Goal: Task Accomplishment & Management: Manage account settings

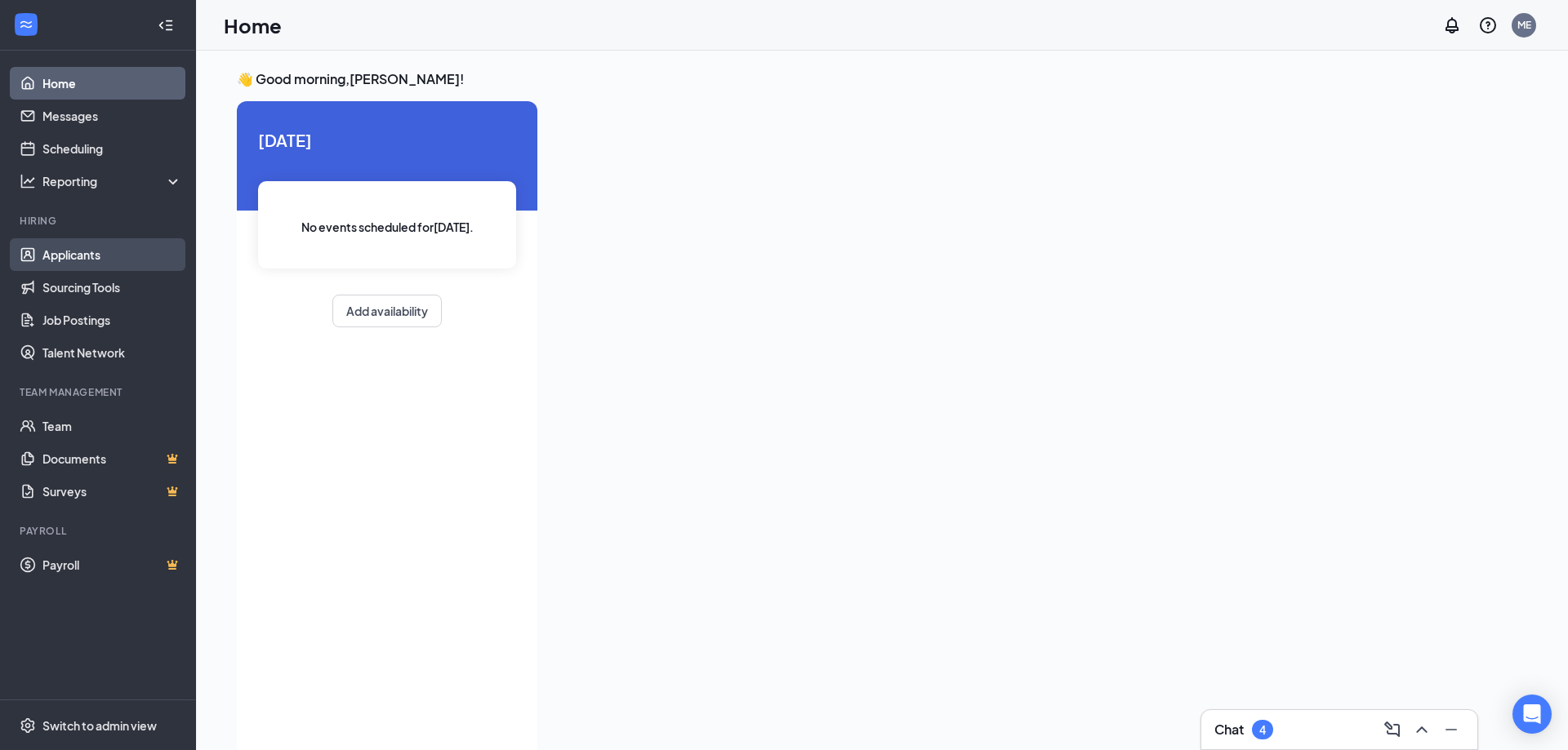
click at [77, 249] on link "Applicants" at bounding box center [113, 255] width 140 height 33
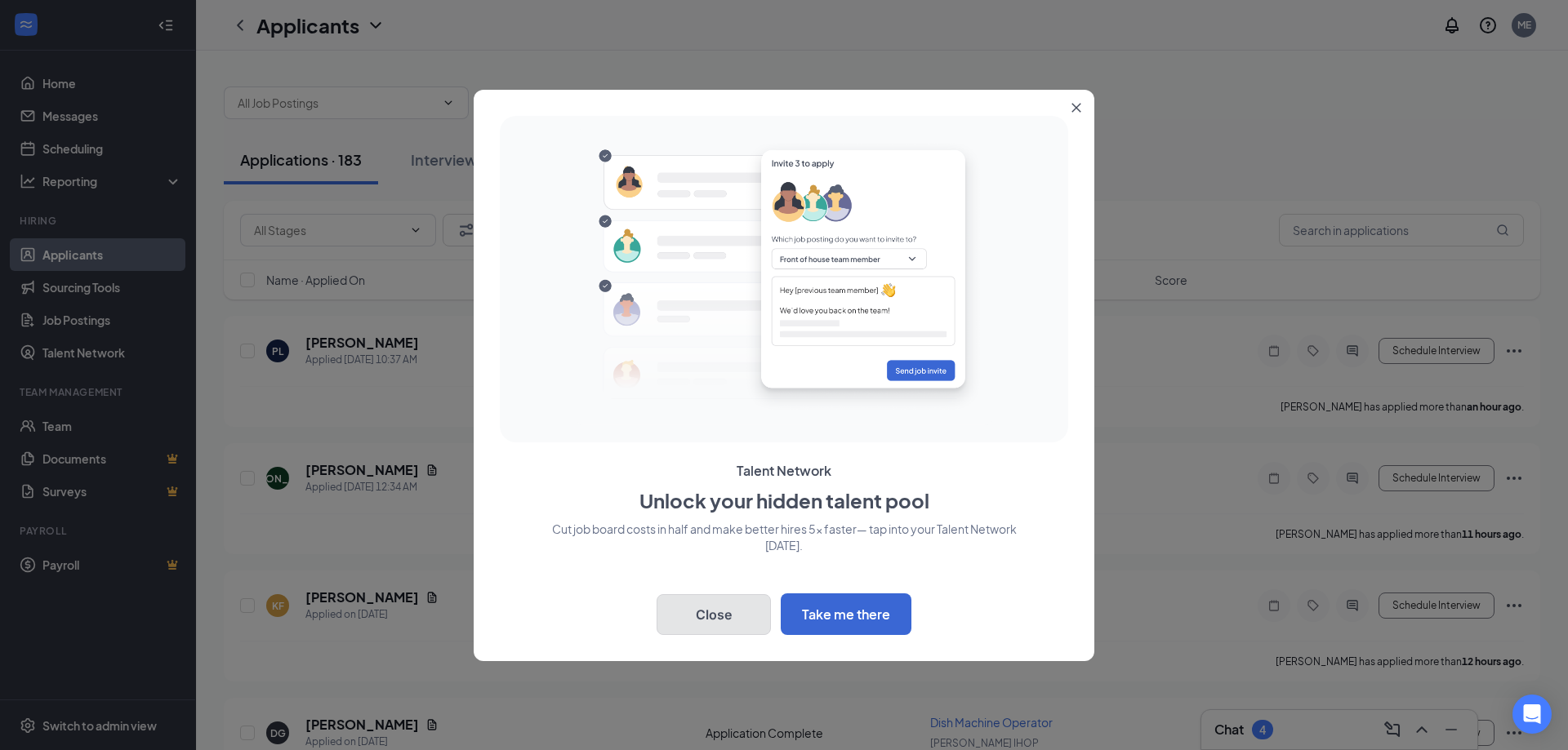
click at [726, 627] on button "Close" at bounding box center [714, 615] width 114 height 41
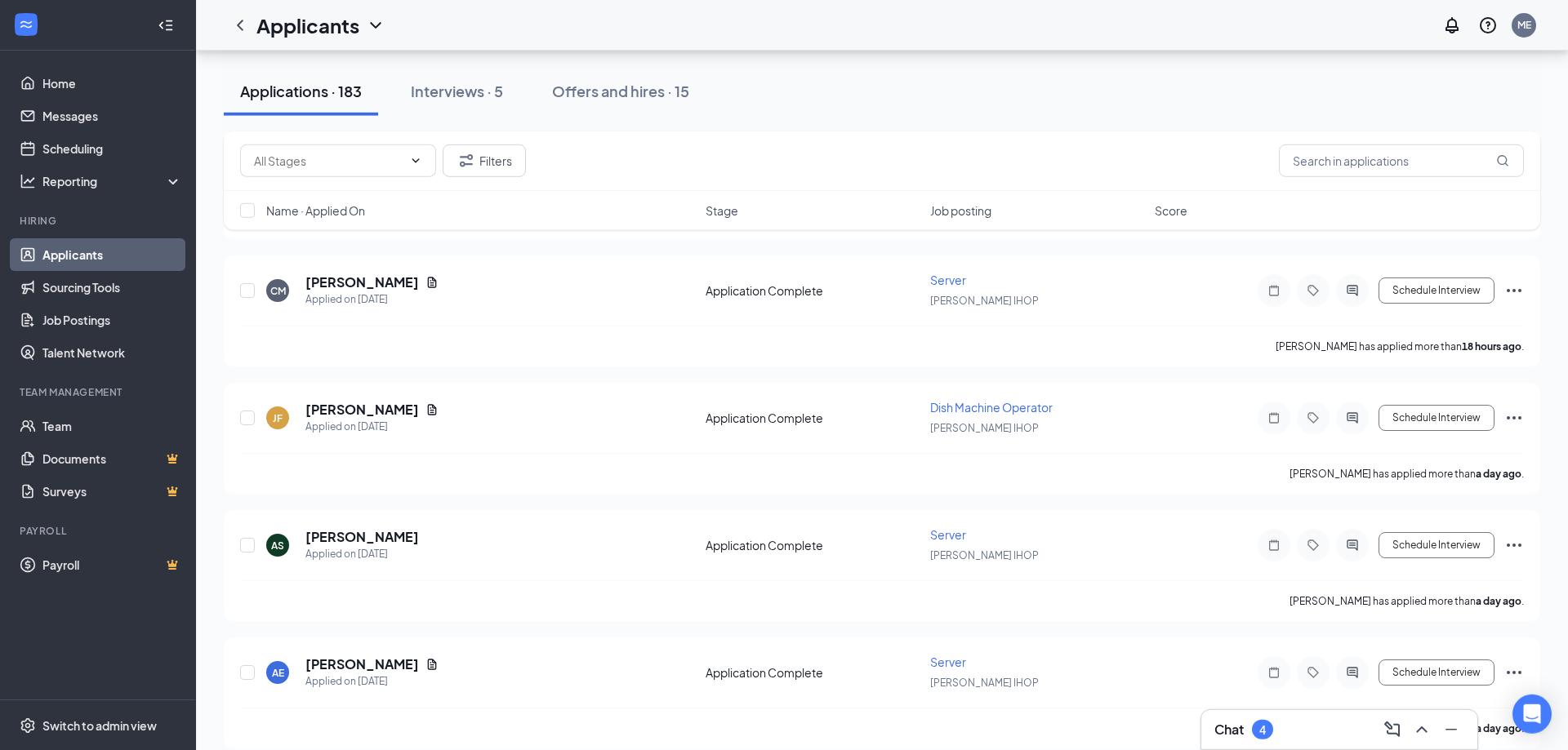
scroll to position [833, 0]
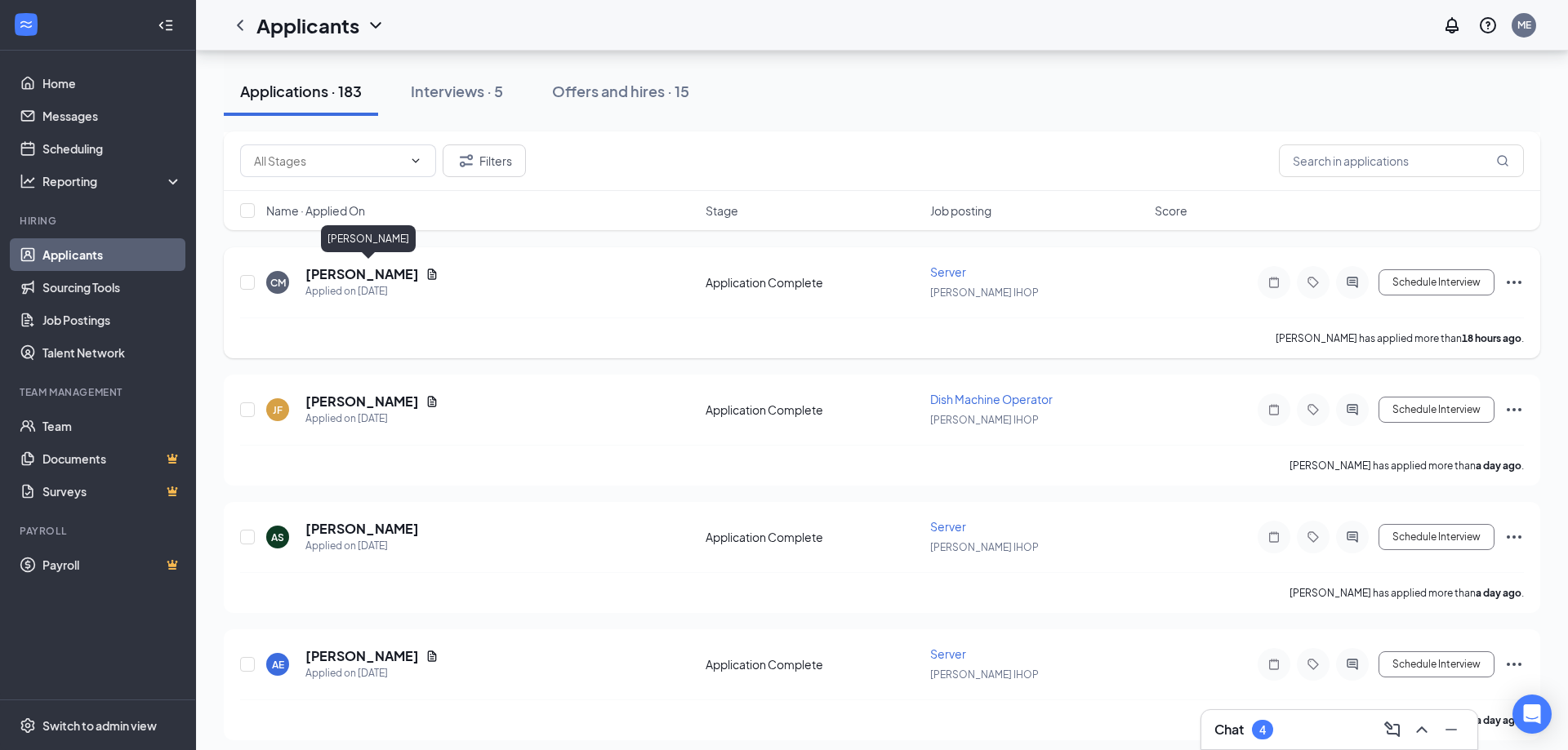
click at [361, 271] on h5 "[PERSON_NAME]" at bounding box center [362, 274] width 114 height 18
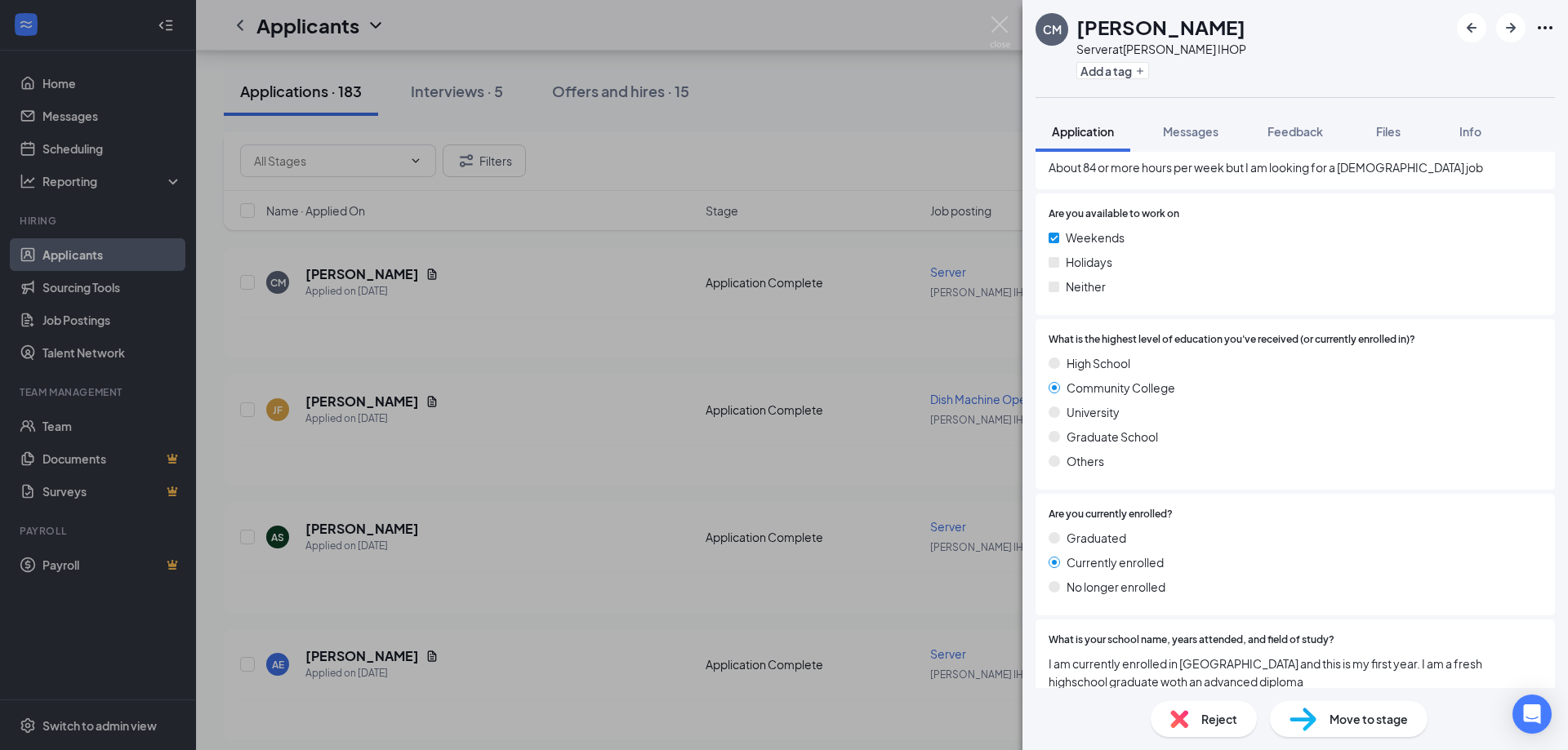
scroll to position [921, 0]
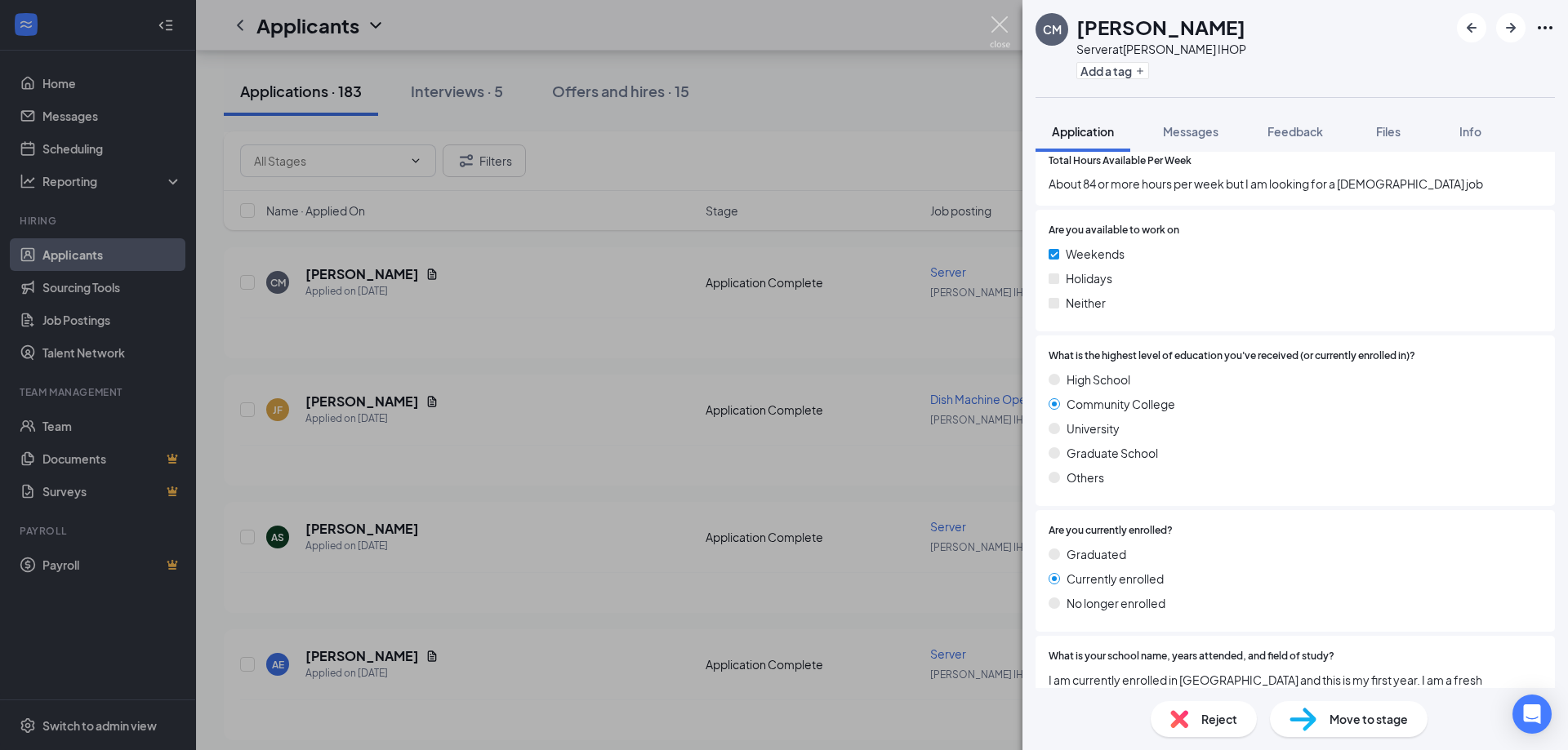
click at [992, 35] on img at bounding box center [1000, 32] width 20 height 32
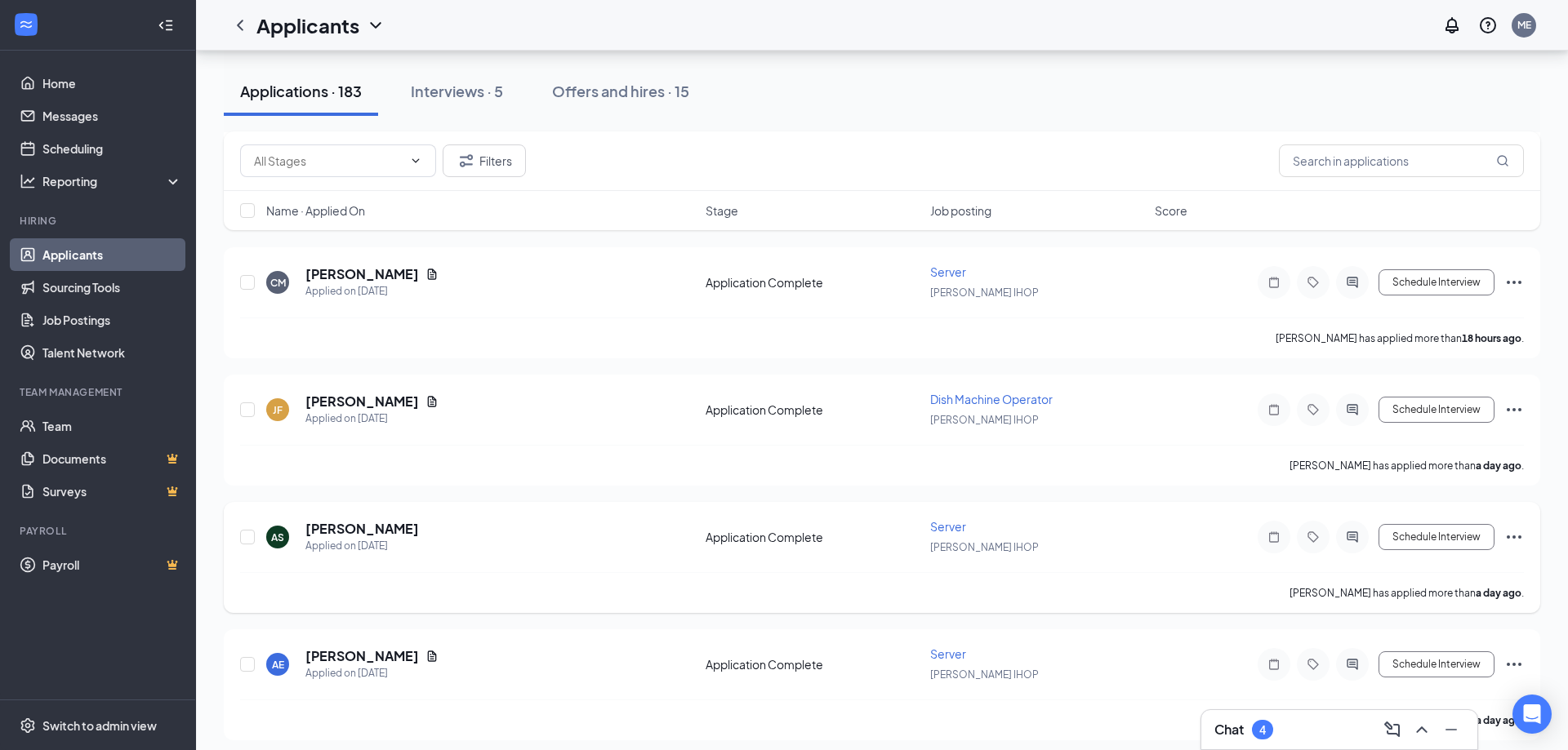
click at [383, 520] on h5 "[PERSON_NAME]" at bounding box center [362, 529] width 114 height 18
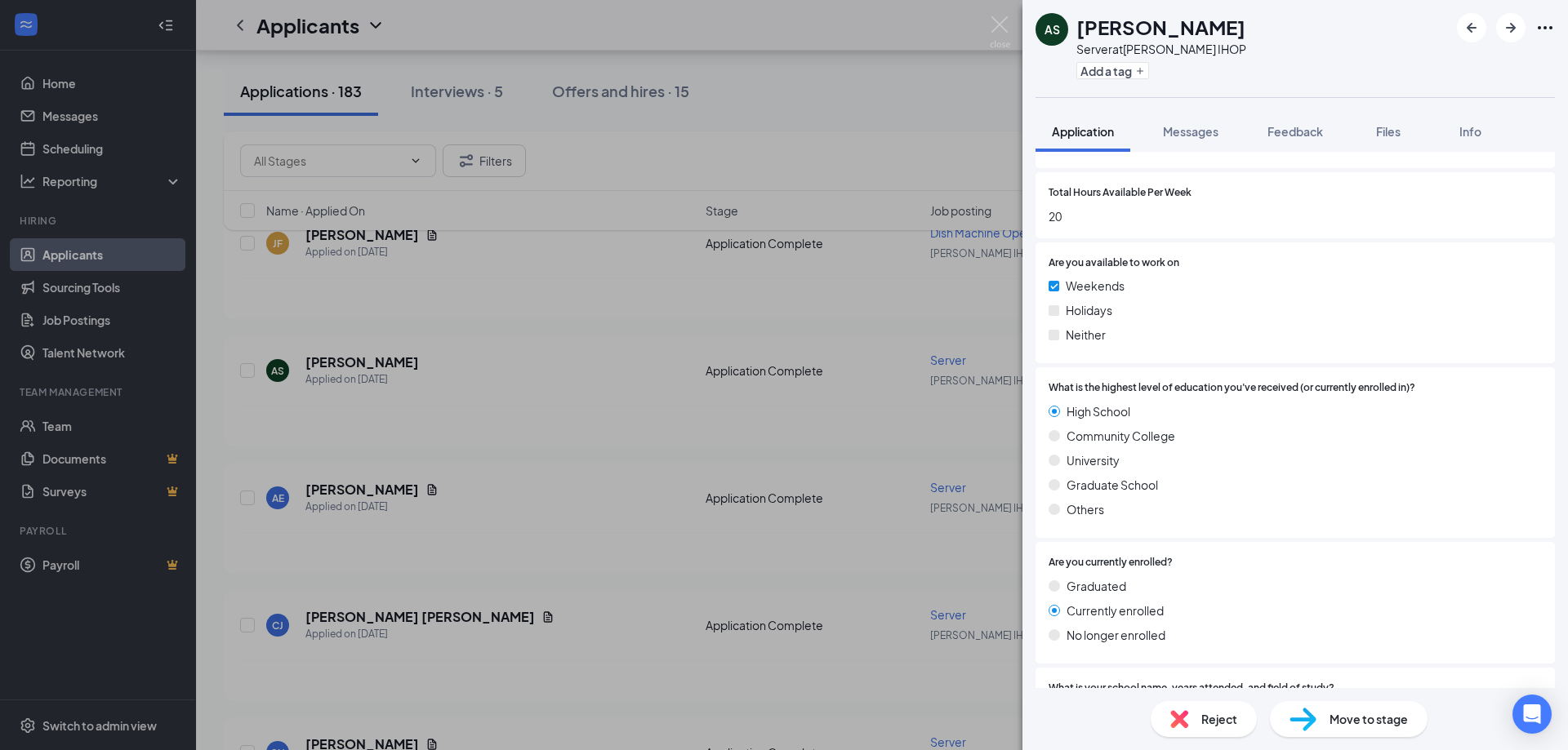
scroll to position [1065, 0]
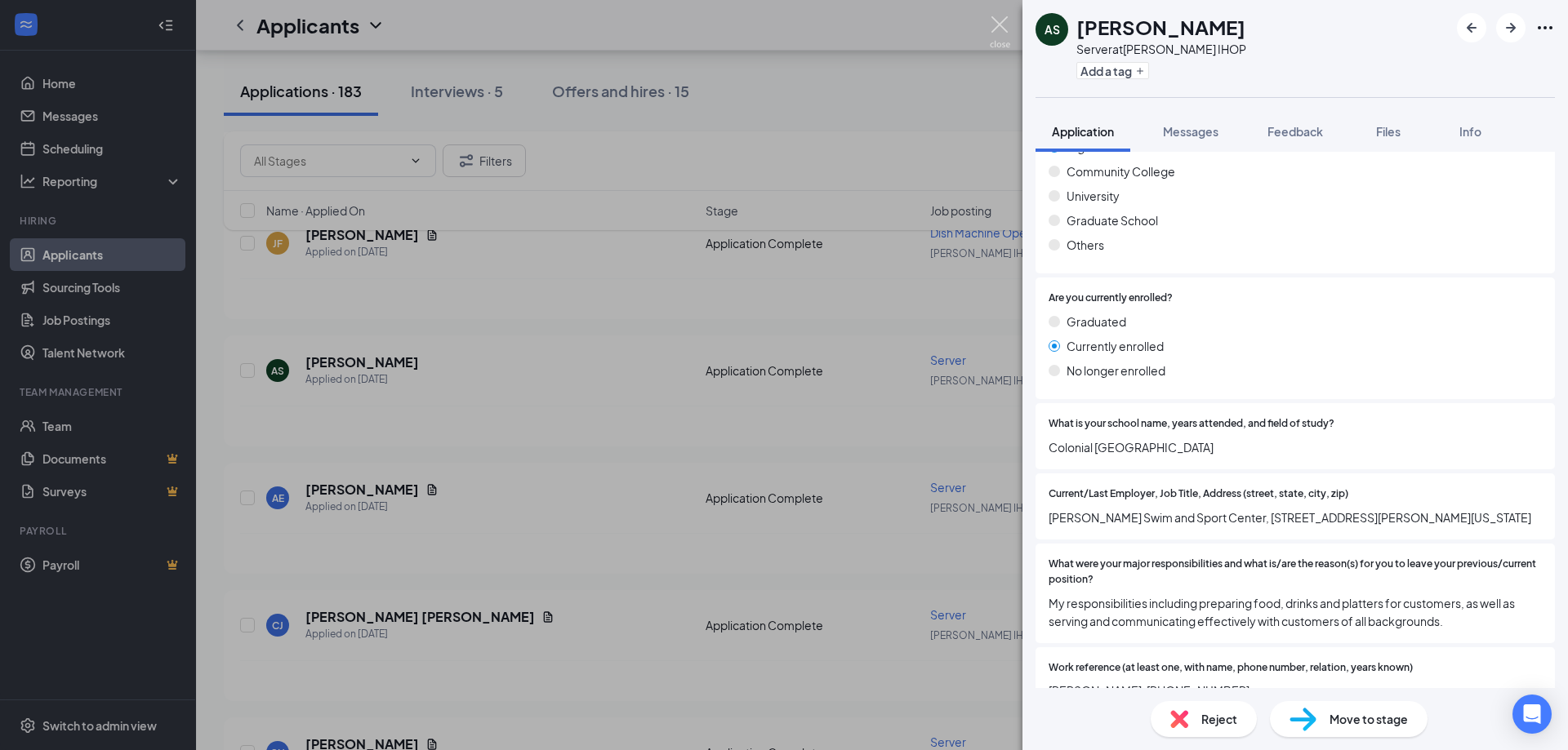
click at [995, 36] on img at bounding box center [1000, 32] width 20 height 32
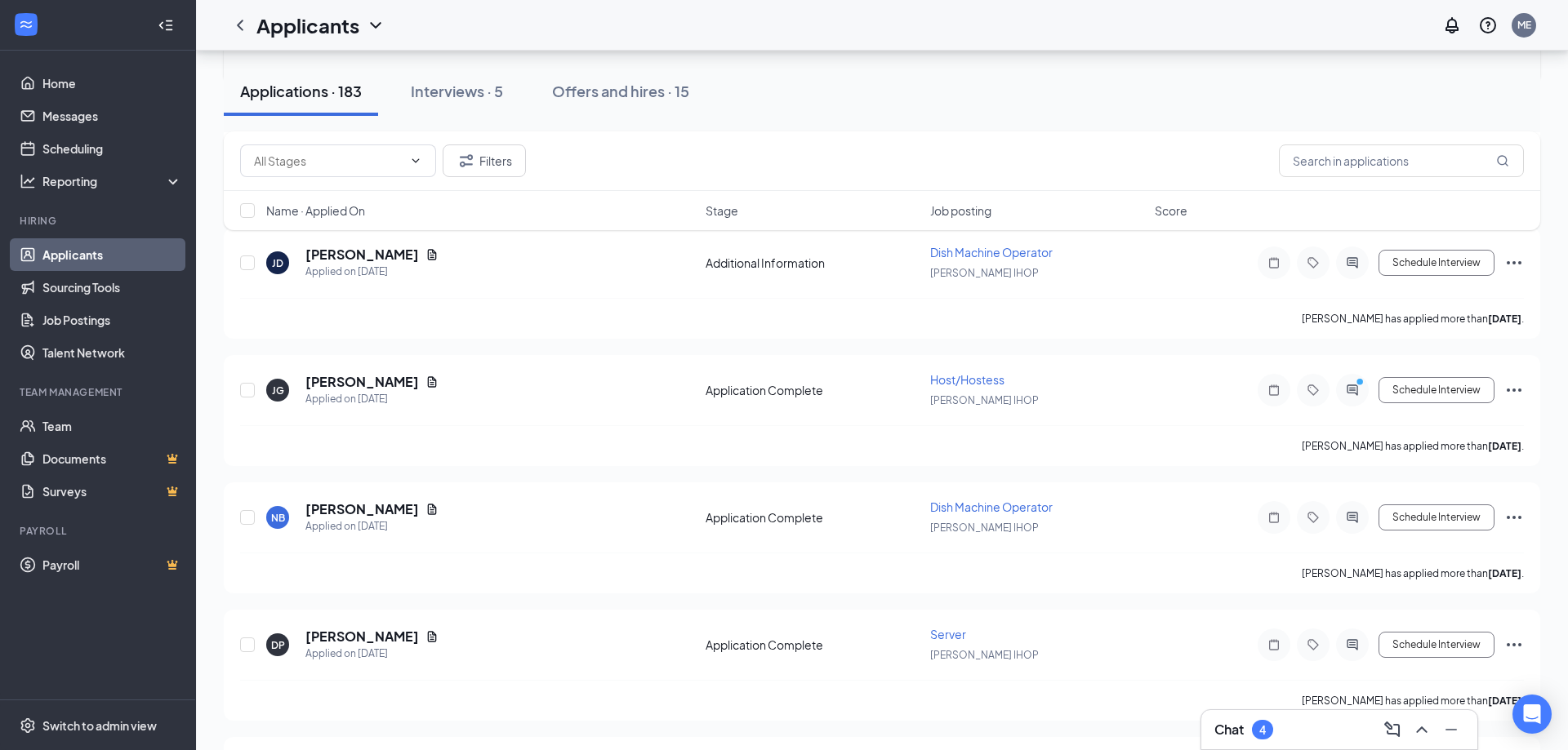
scroll to position [2108, 0]
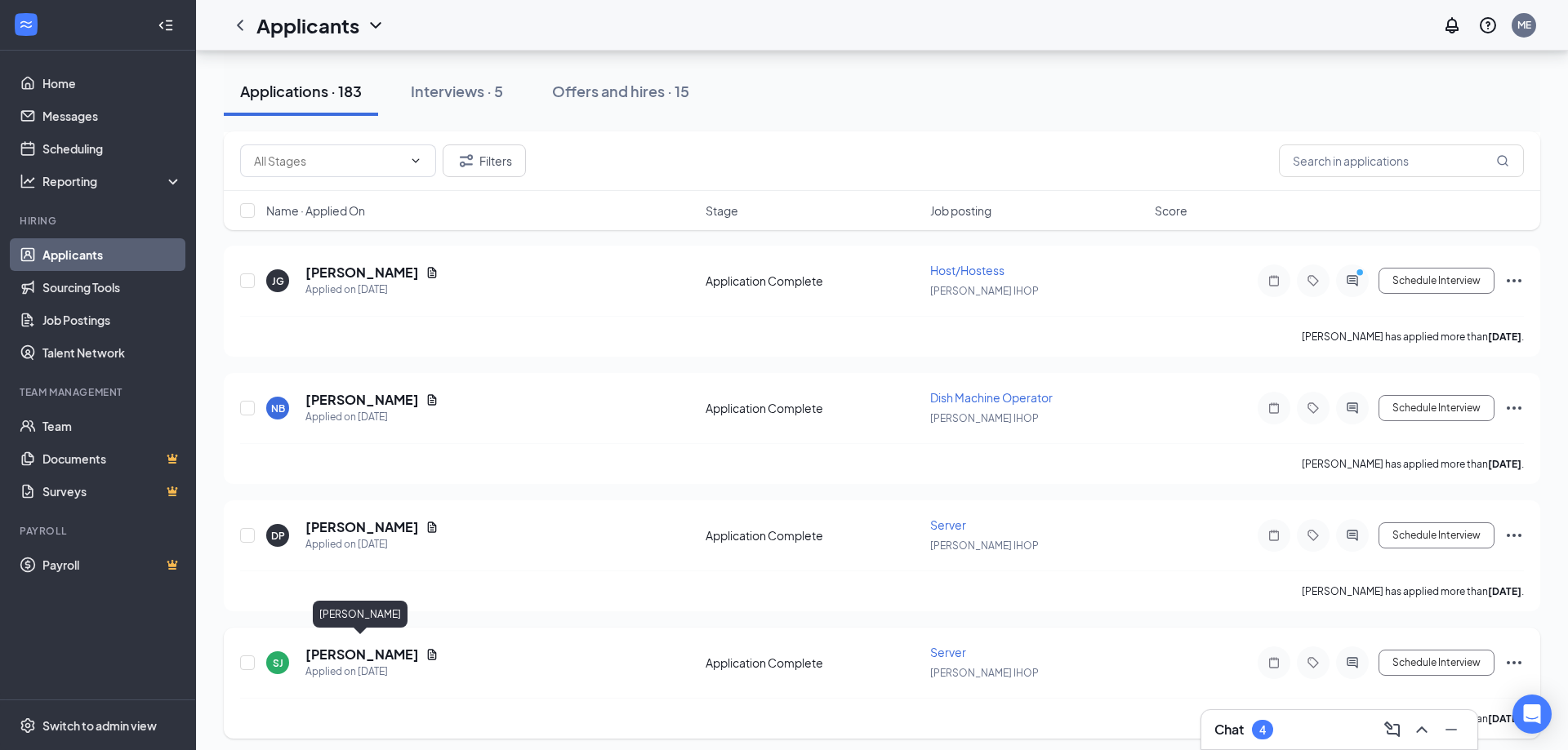
click at [350, 650] on h5 "[PERSON_NAME]" at bounding box center [362, 655] width 114 height 18
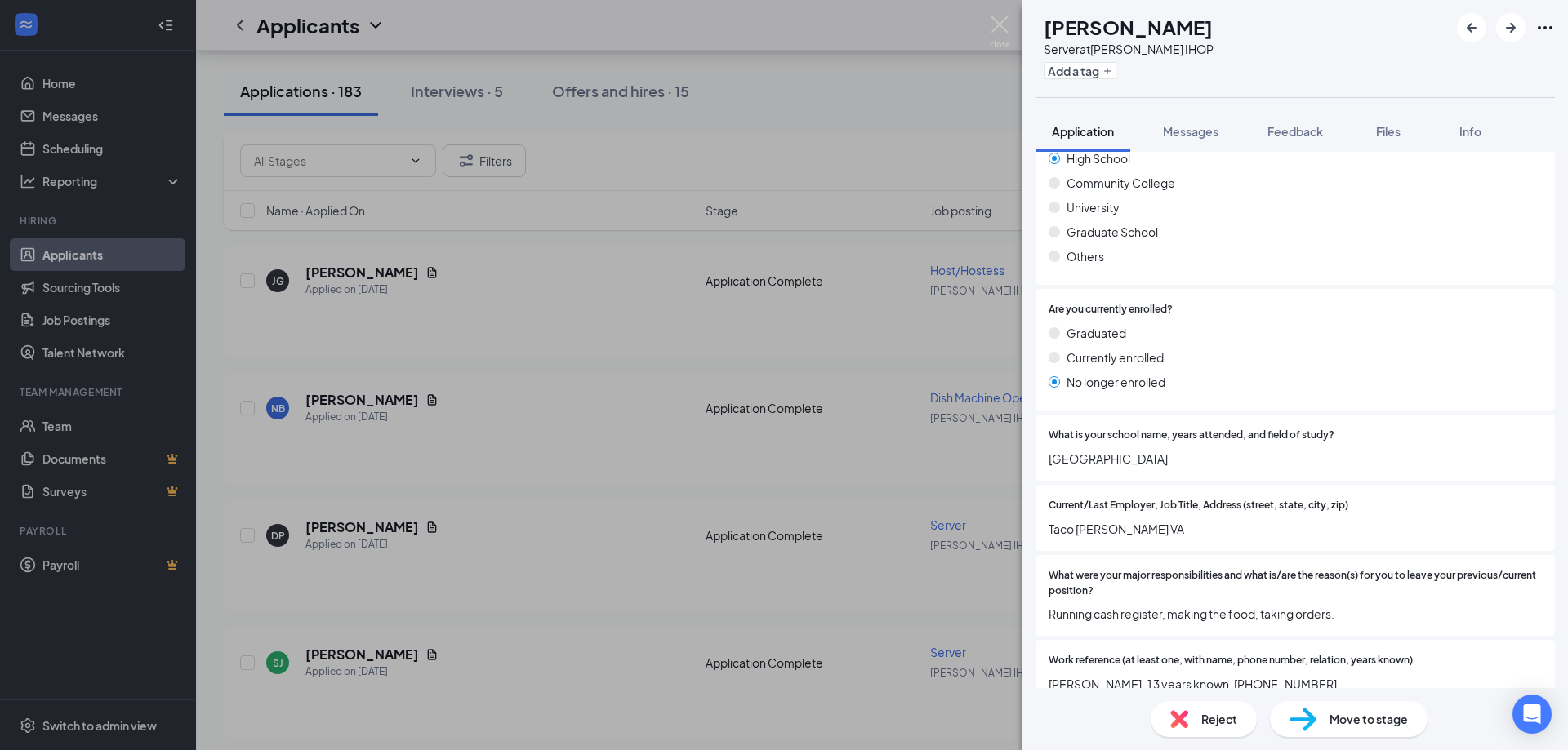
scroll to position [1235, 0]
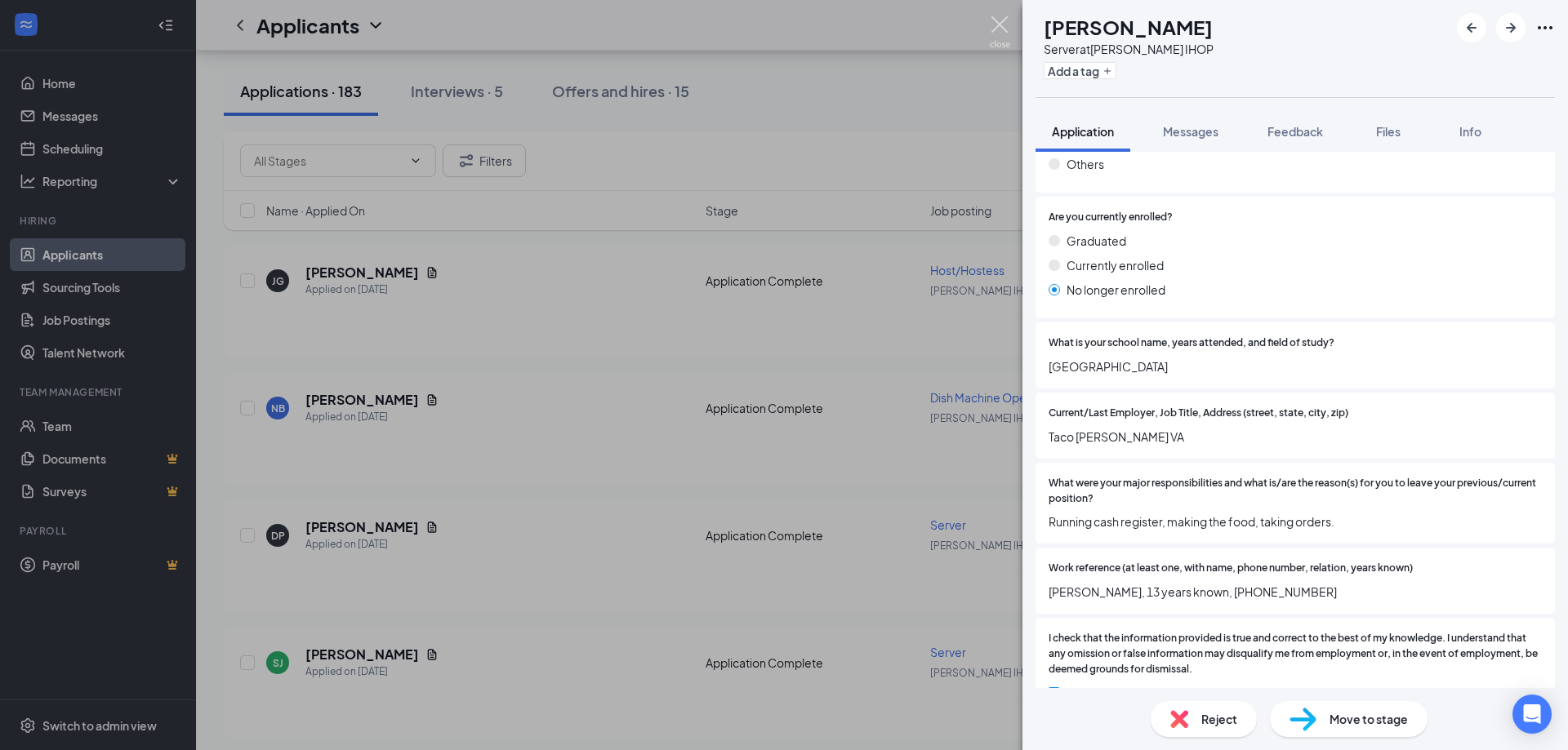
click at [1004, 28] on img at bounding box center [1000, 32] width 20 height 32
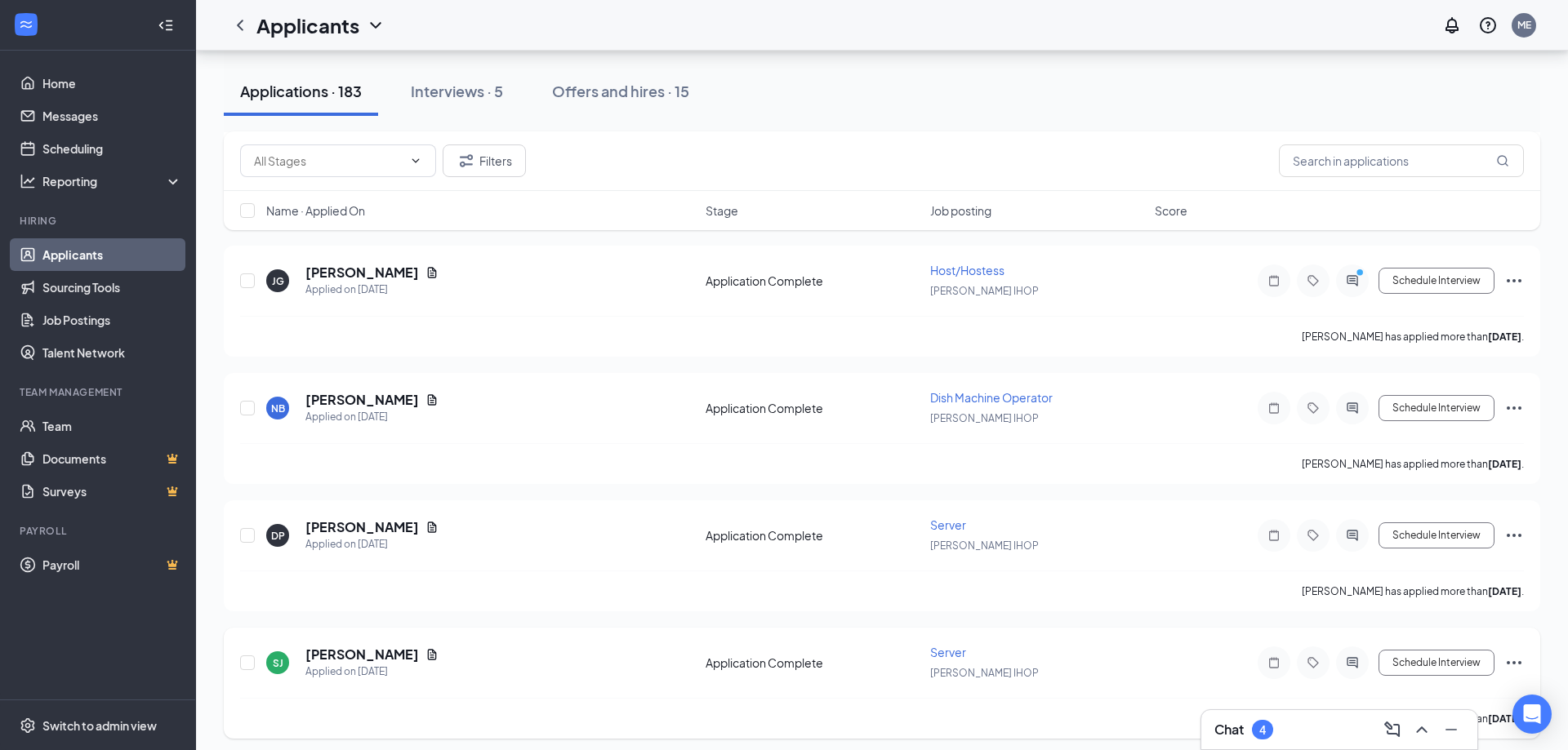
click at [948, 645] on span "Server" at bounding box center [948, 652] width 36 height 15
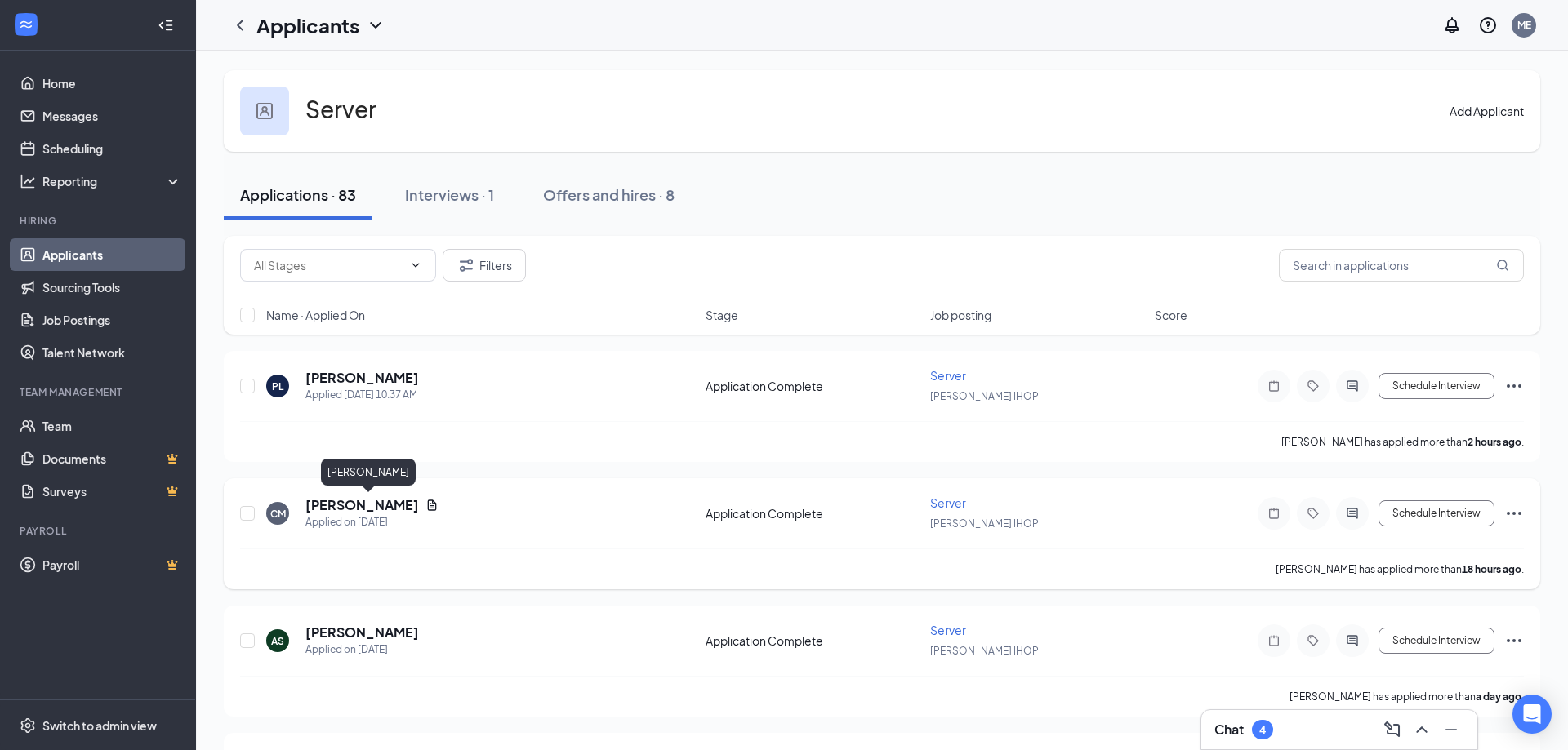
click at [419, 508] on h5 "[PERSON_NAME]" at bounding box center [362, 506] width 114 height 18
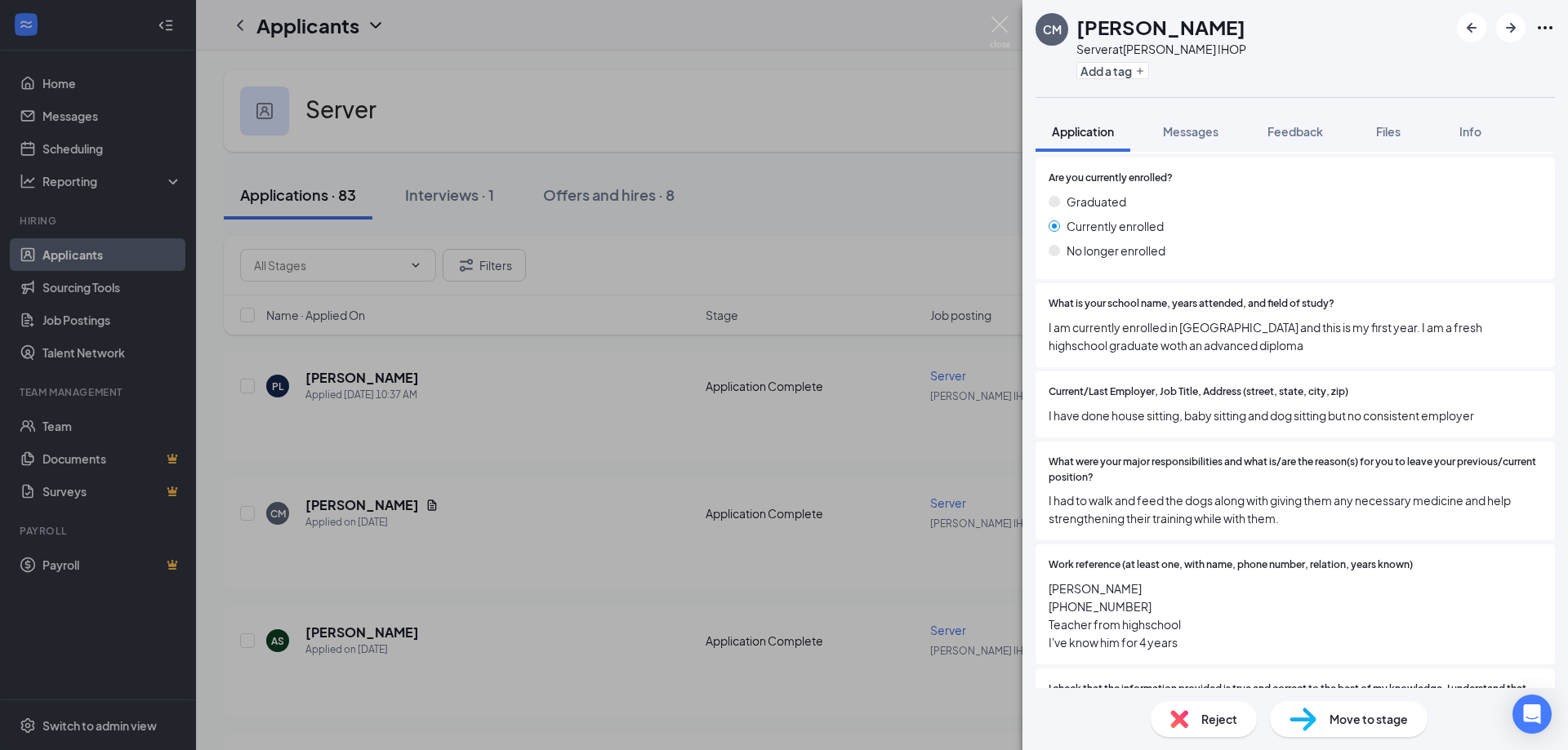
scroll to position [1362, 0]
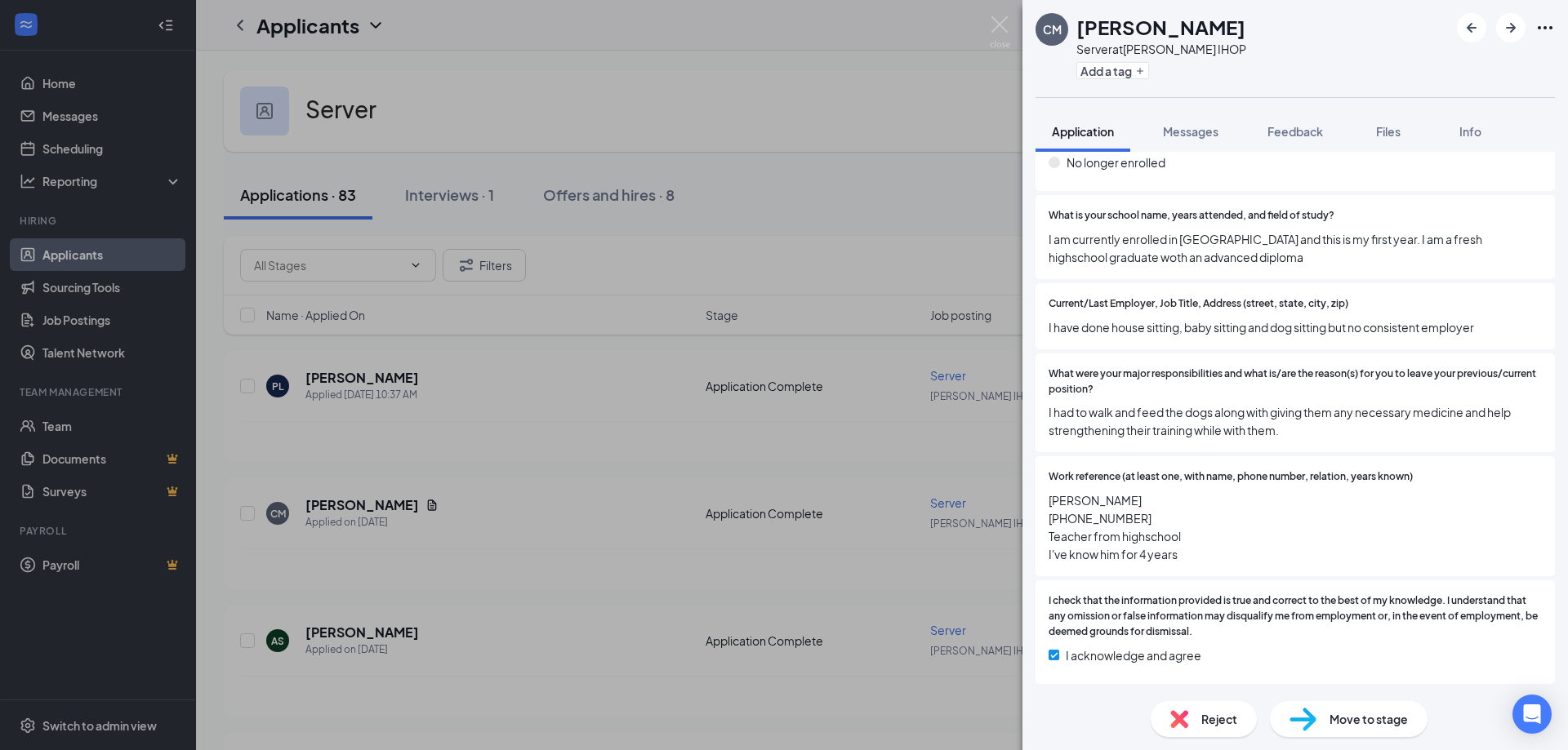
click at [1388, 723] on span "Move to stage" at bounding box center [1369, 719] width 78 height 18
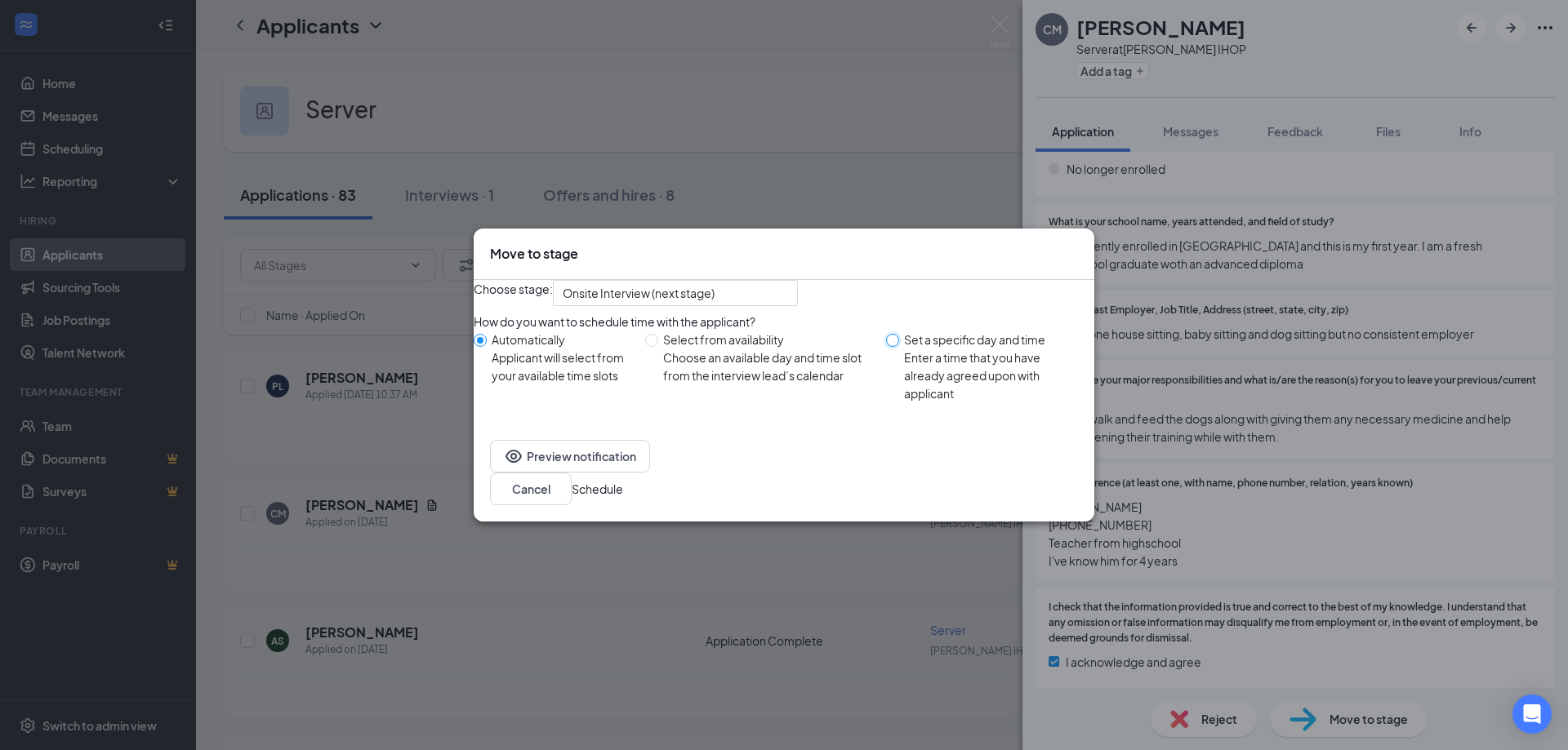
click at [888, 347] on input "Set a specific day and time Enter a time that you have already agreed upon with…" at bounding box center [893, 340] width 13 height 13
radio input "true"
radio input "false"
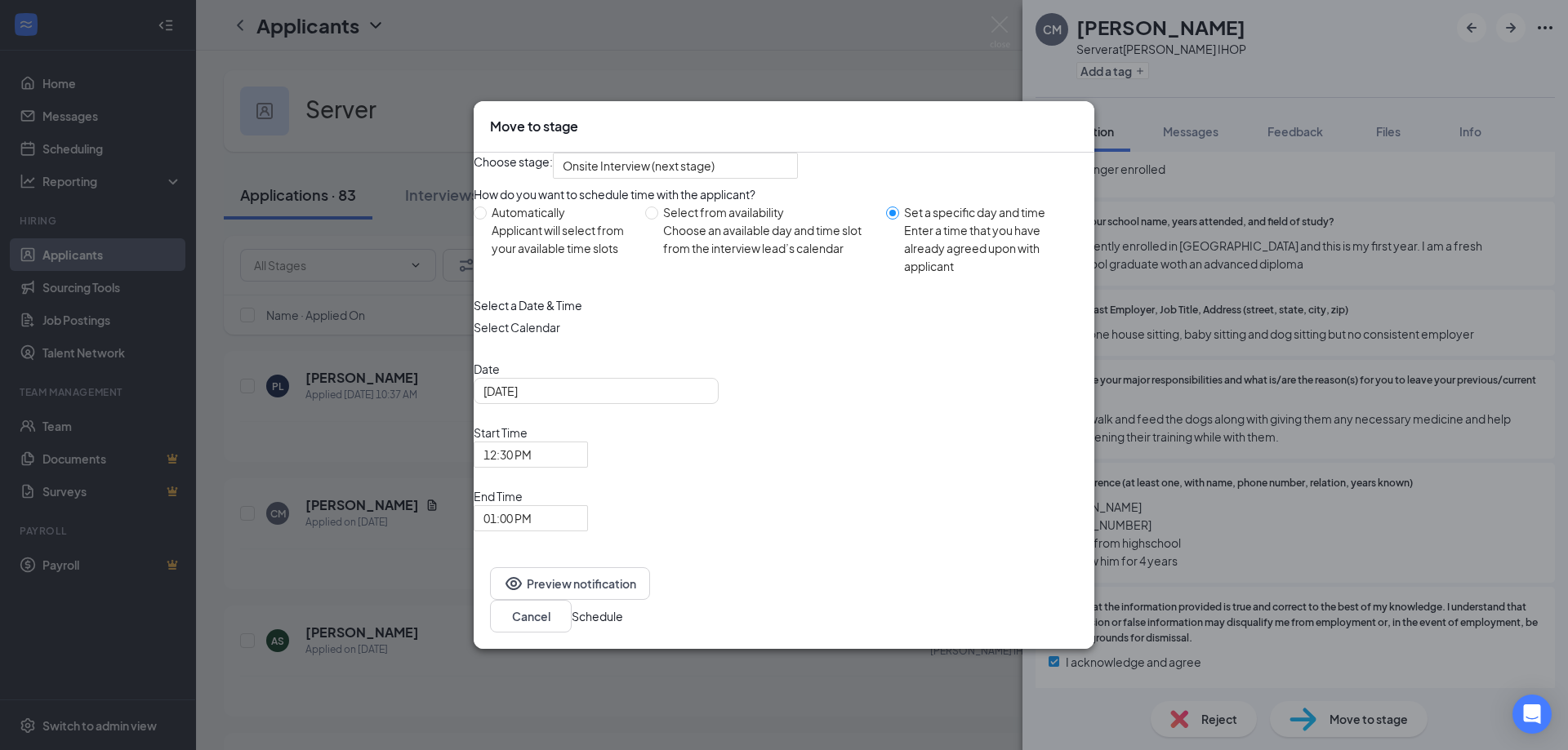
click at [712, 257] on div "Choose an available day and time slot from the interview lead’s calendar" at bounding box center [768, 240] width 210 height 36
click at [659, 220] on input "Select from availability Choose an available day and time slot from the intervi…" at bounding box center [651, 212] width 13 height 13
radio input "true"
radio input "false"
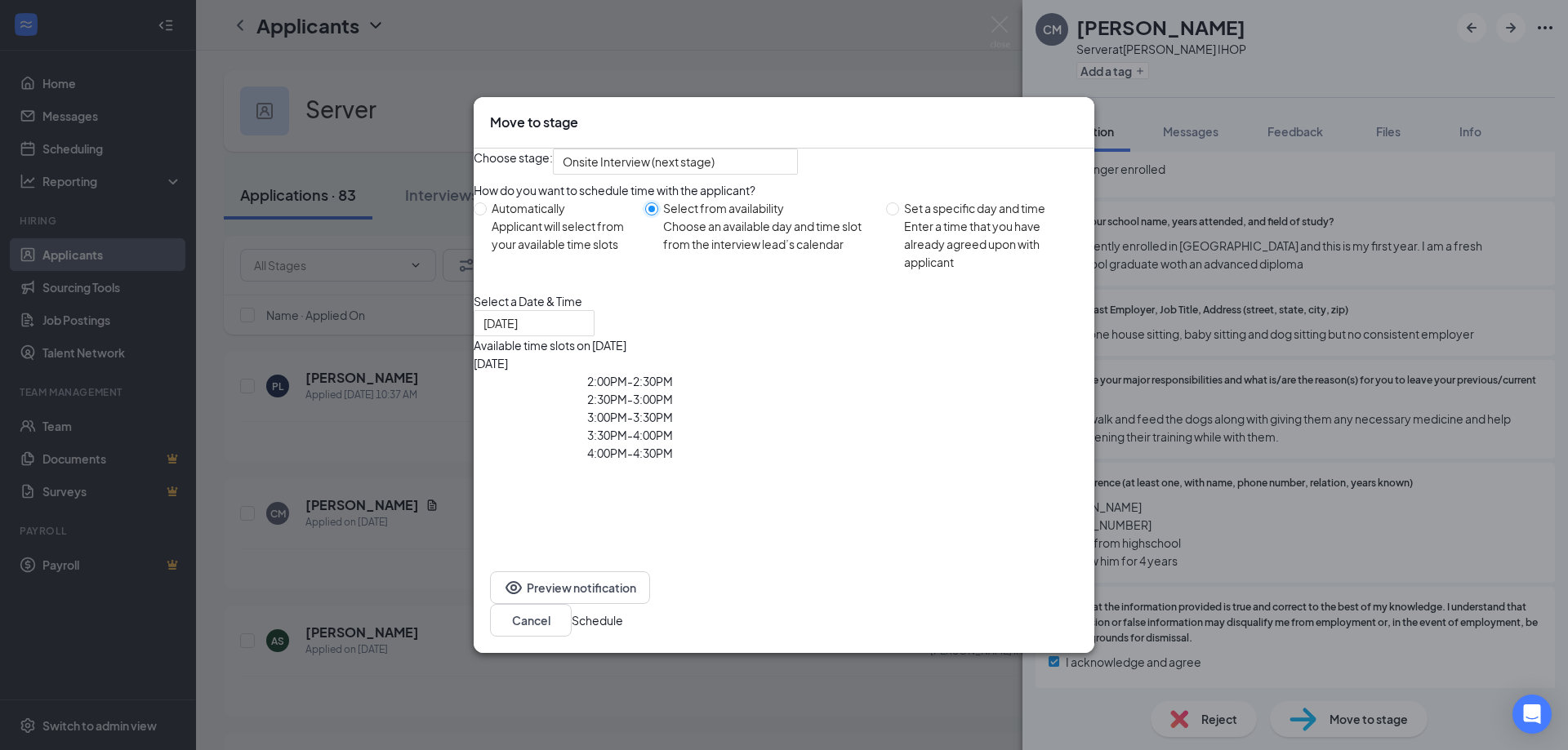
type input "[DATE]"
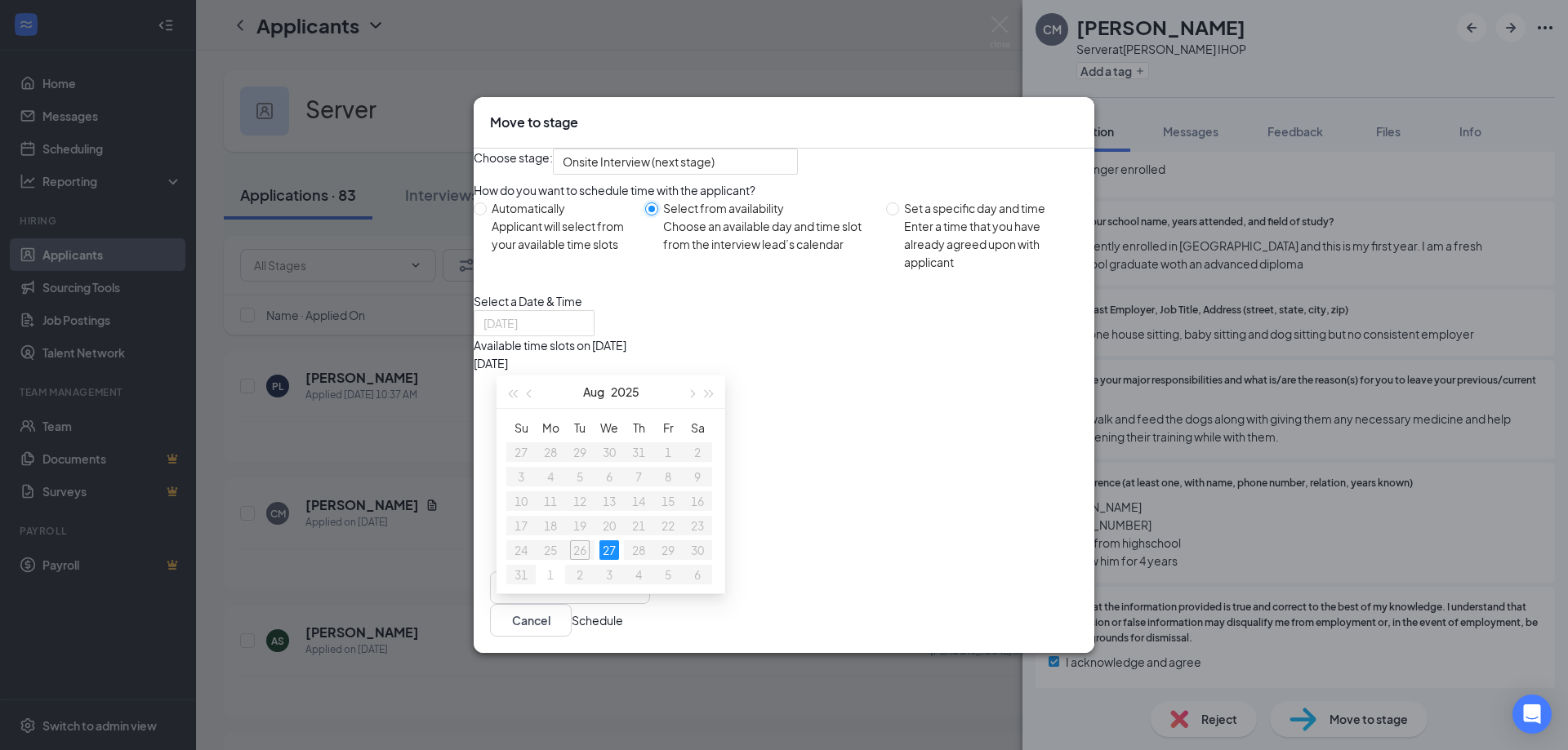
click at [604, 540] on div "27" at bounding box center [610, 550] width 20 height 20
click at [922, 246] on div "Enter a time that you have already agreed upon with applicant" at bounding box center [992, 243] width 177 height 54
click at [899, 215] on input "Set a specific day and time Enter a time that you have already agreed upon with…" at bounding box center [893, 209] width 13 height 13
radio input "true"
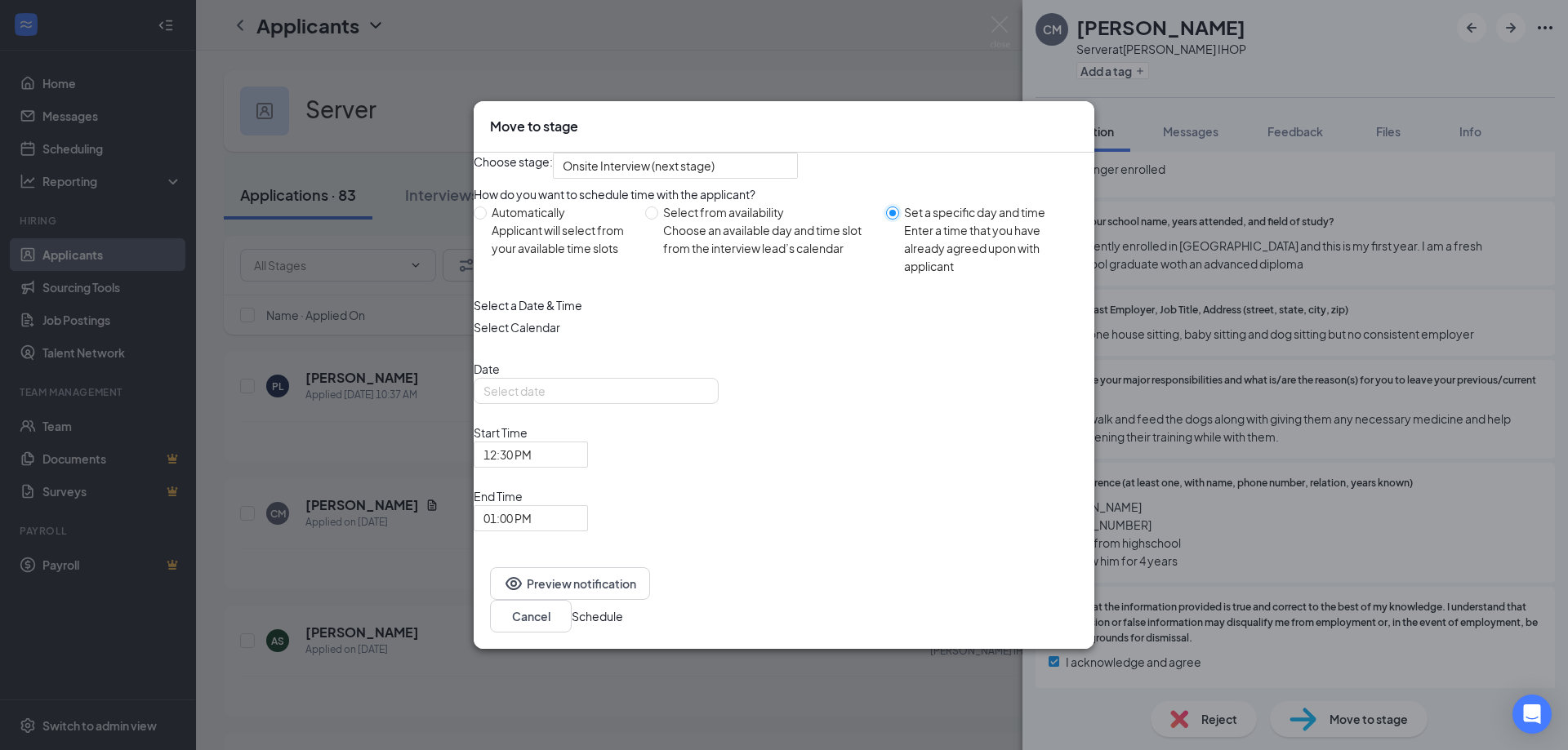
radio input "false"
click at [707, 400] on div "[DATE]" at bounding box center [596, 391] width 225 height 18
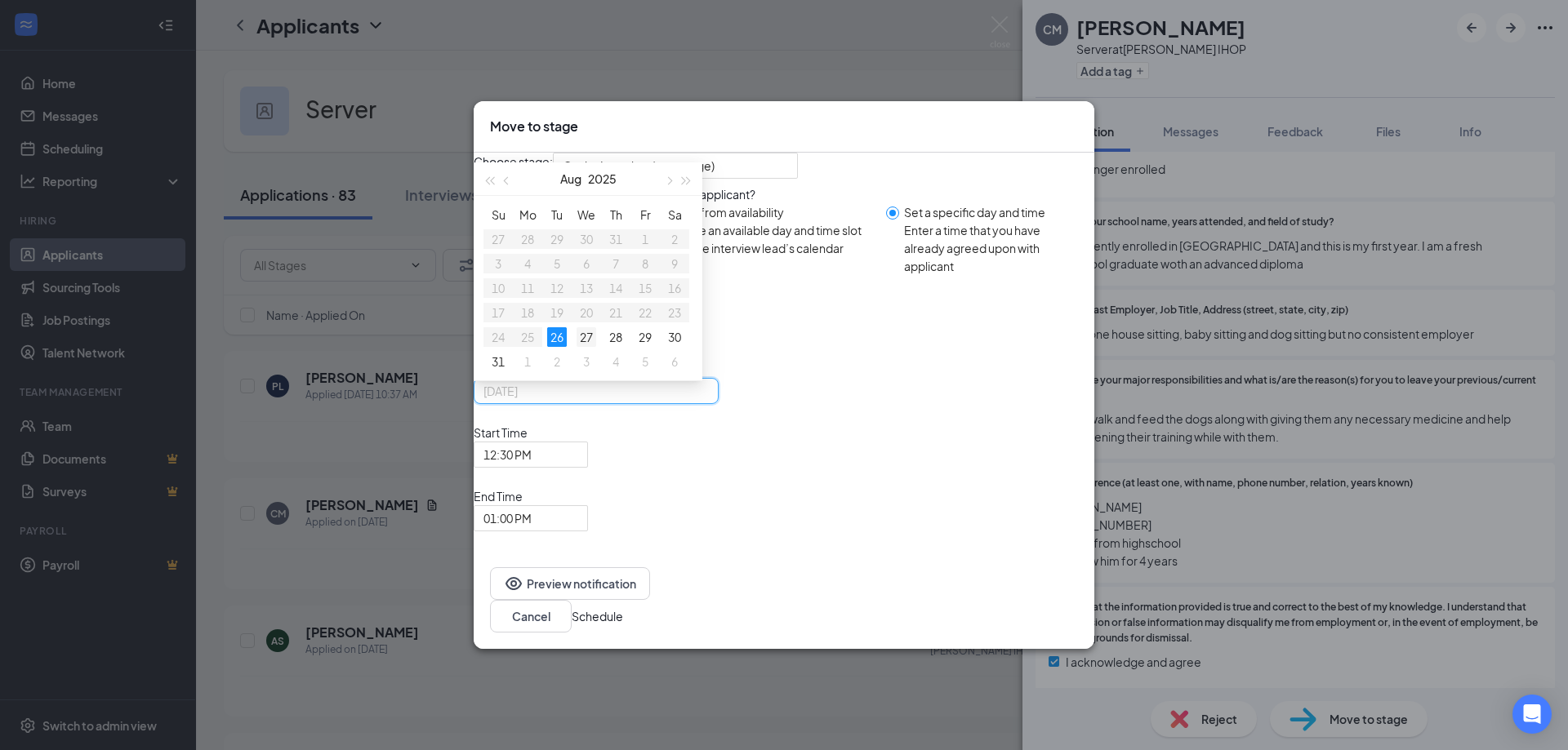
type input "[DATE]"
click at [596, 347] on div "27" at bounding box center [587, 338] width 20 height 20
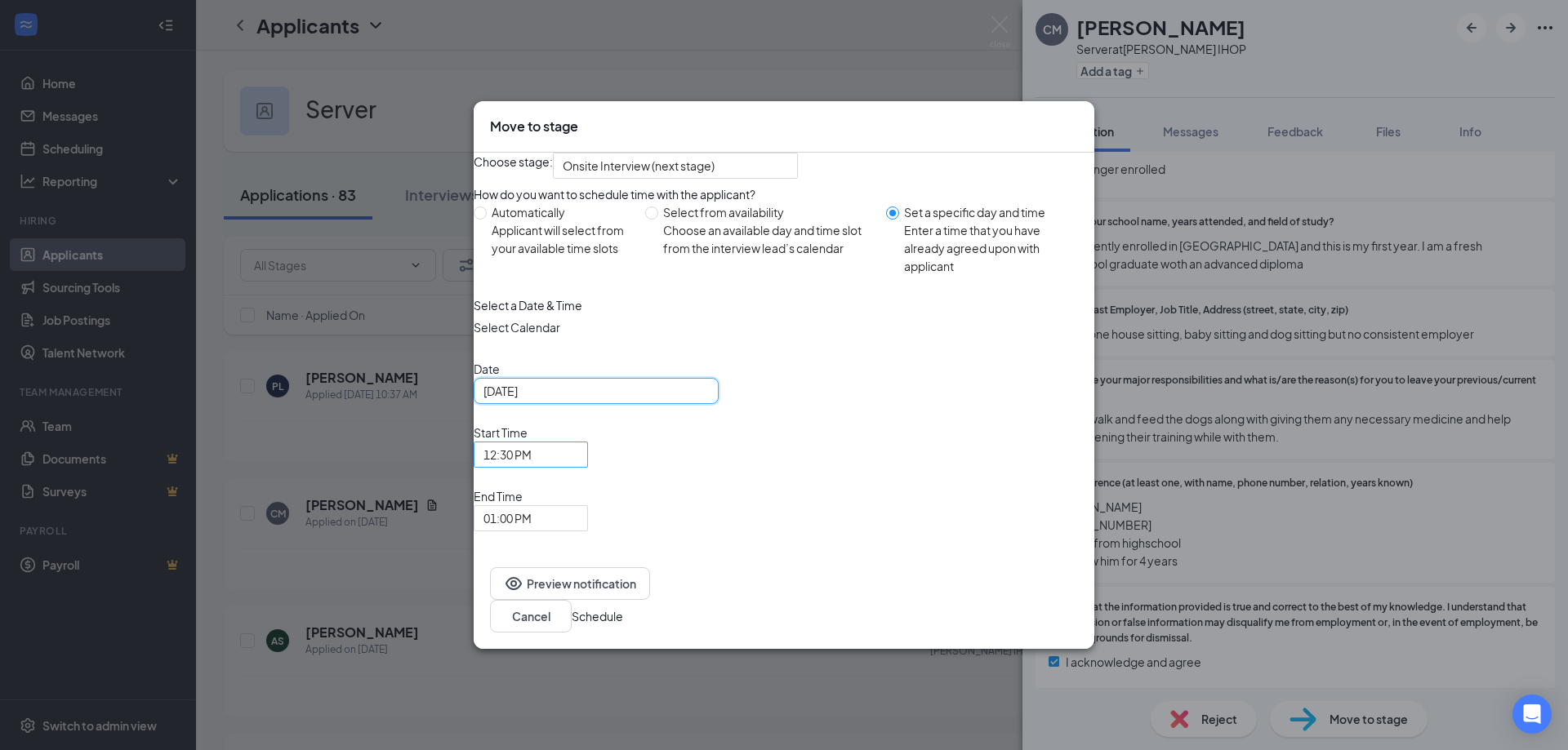
click at [579, 467] on span "12:30 PM" at bounding box center [531, 454] width 94 height 25
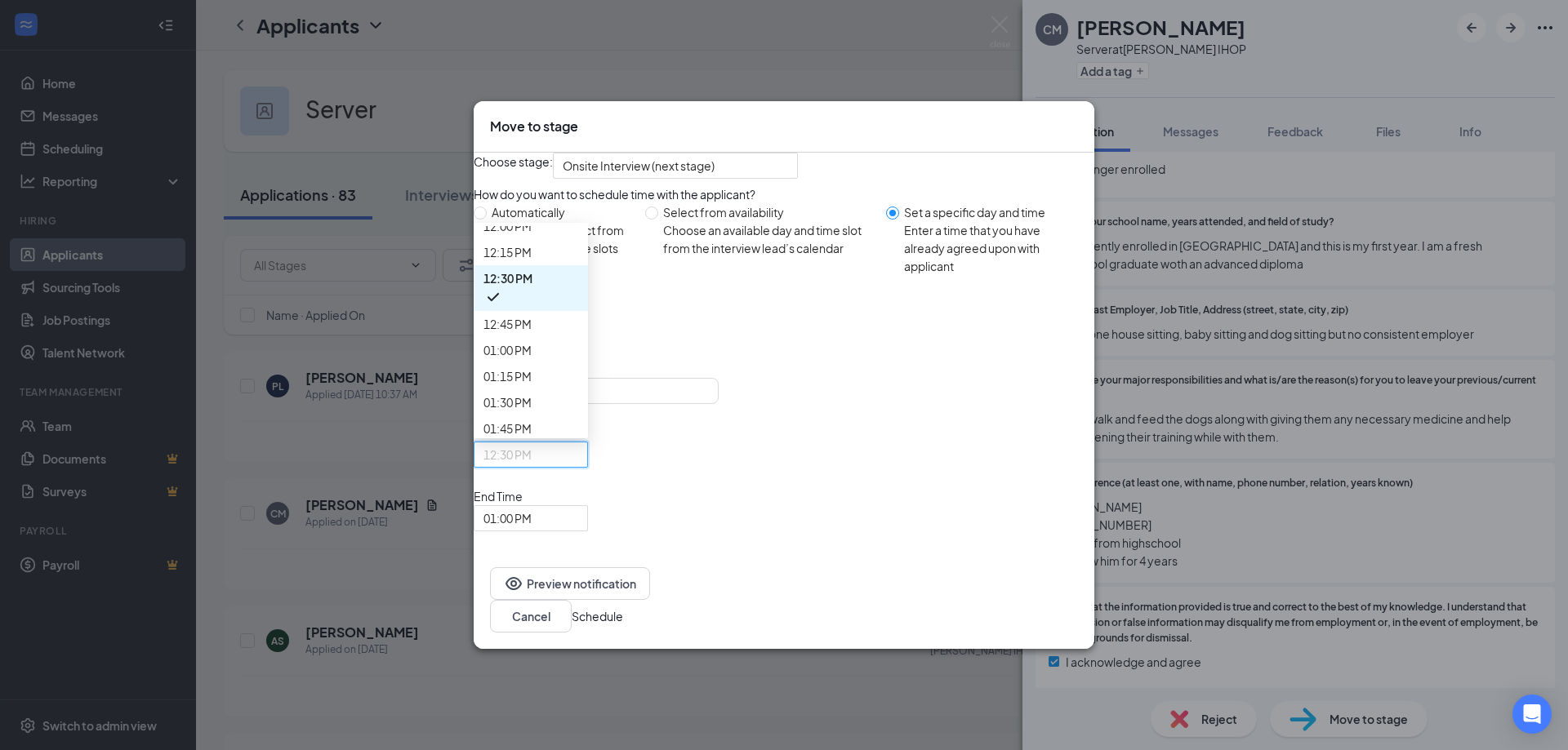
click at [531, 506] on span "01:00 PM" at bounding box center [507, 518] width 48 height 25
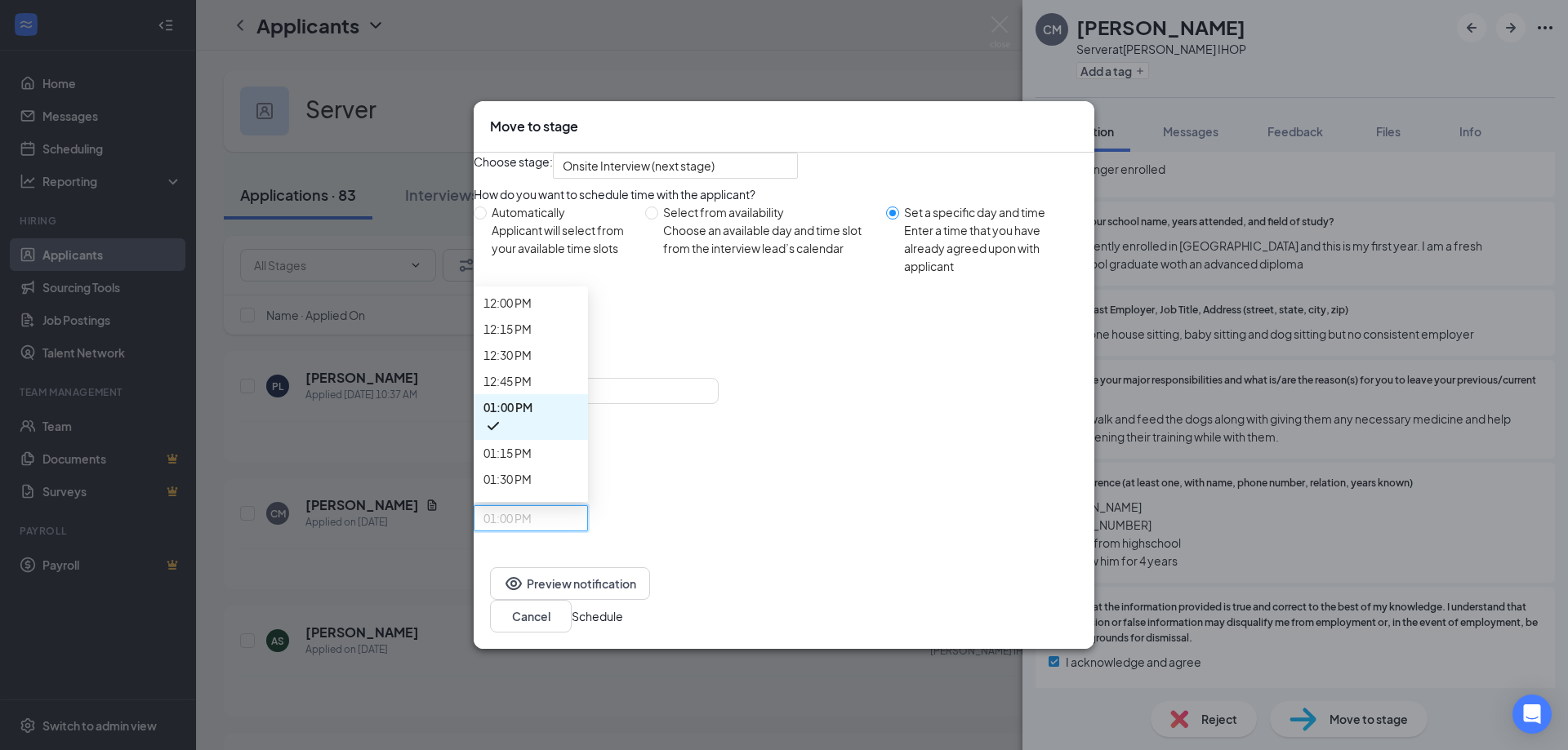
click at [531, 51] on span "09:30 AM" at bounding box center [507, 42] width 48 height 18
click at [623, 607] on button "Schedule" at bounding box center [597, 617] width 52 height 18
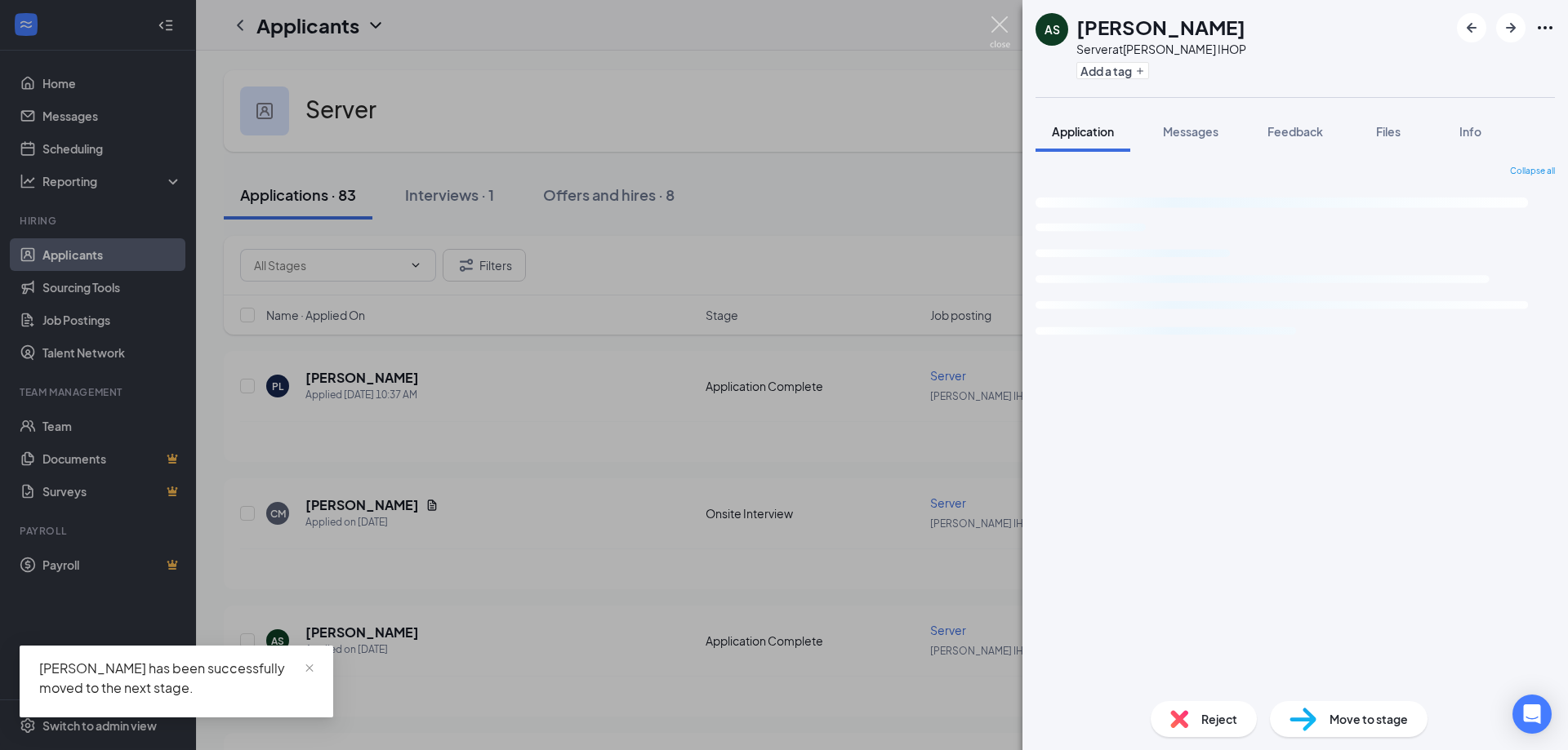
click at [998, 29] on img at bounding box center [1000, 32] width 20 height 32
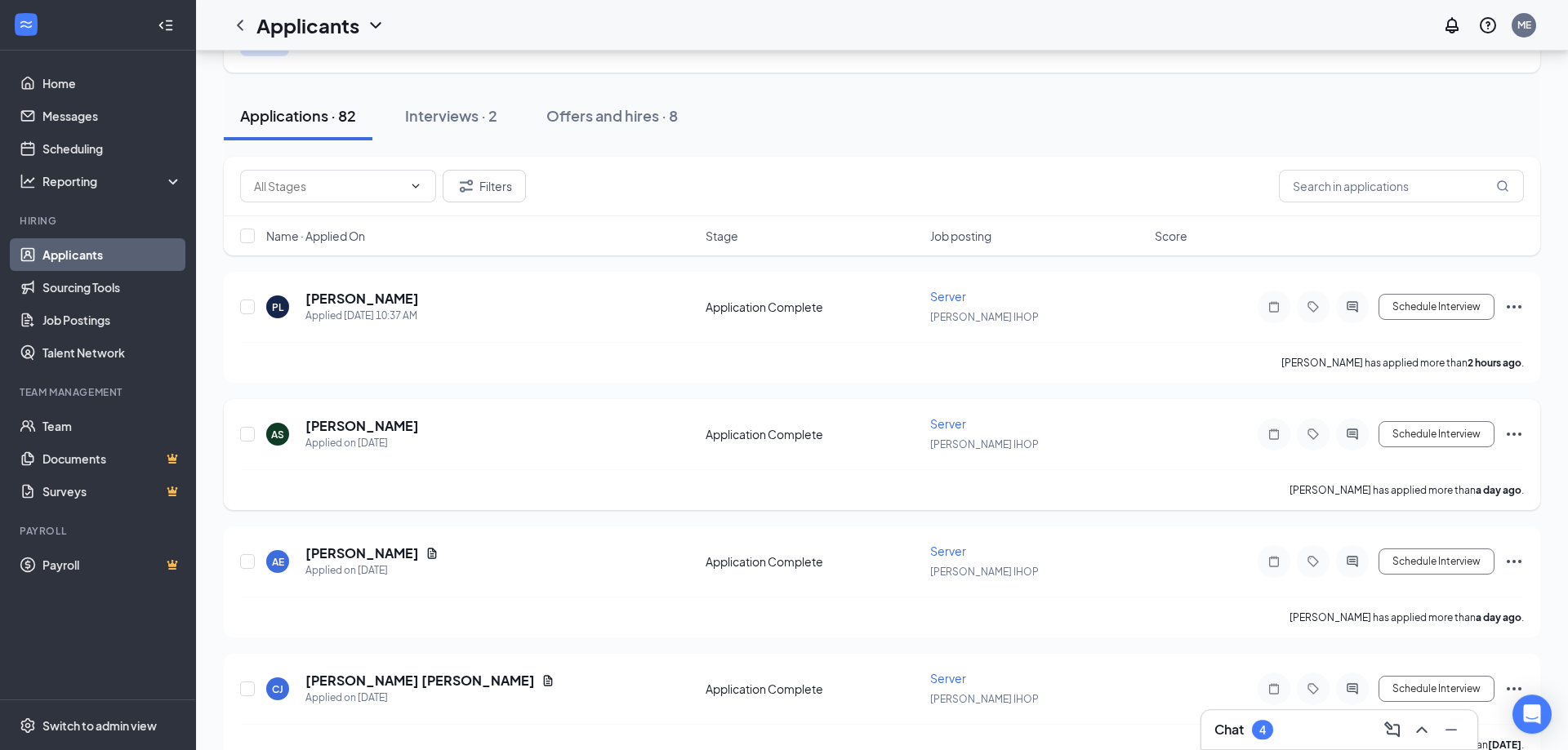
scroll to position [166, 0]
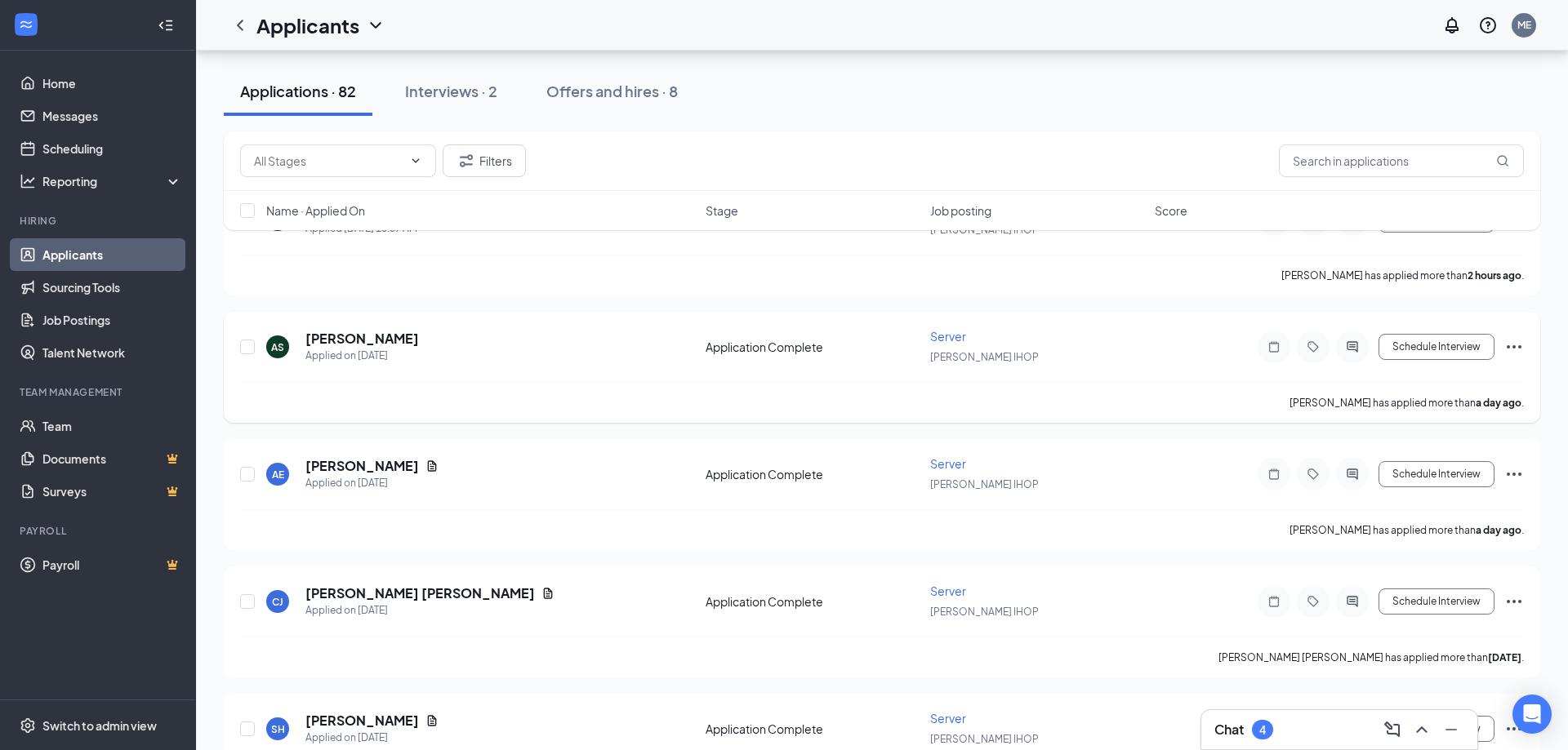
click at [388, 340] on h5 "[PERSON_NAME]" at bounding box center [362, 339] width 114 height 18
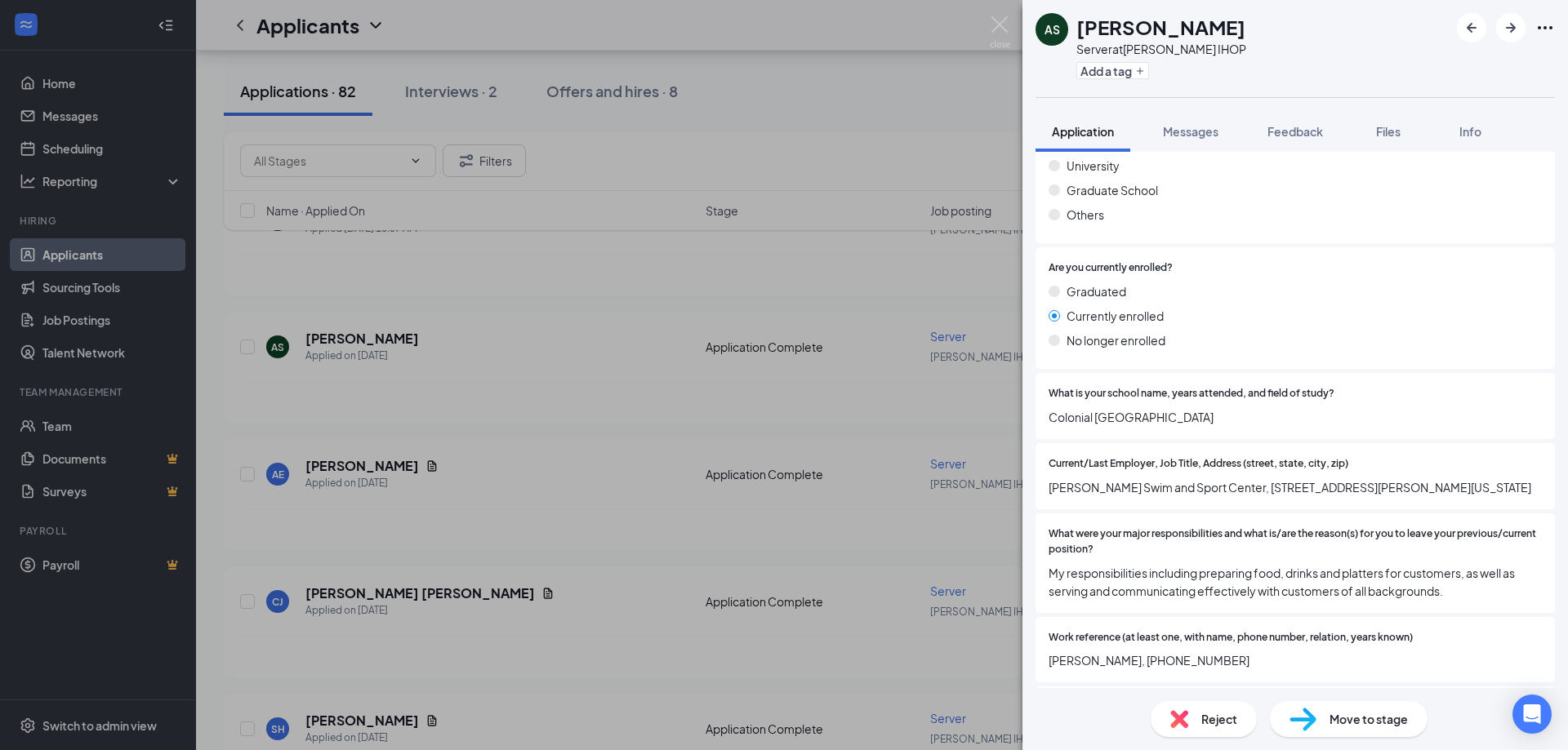
scroll to position [1146, 0]
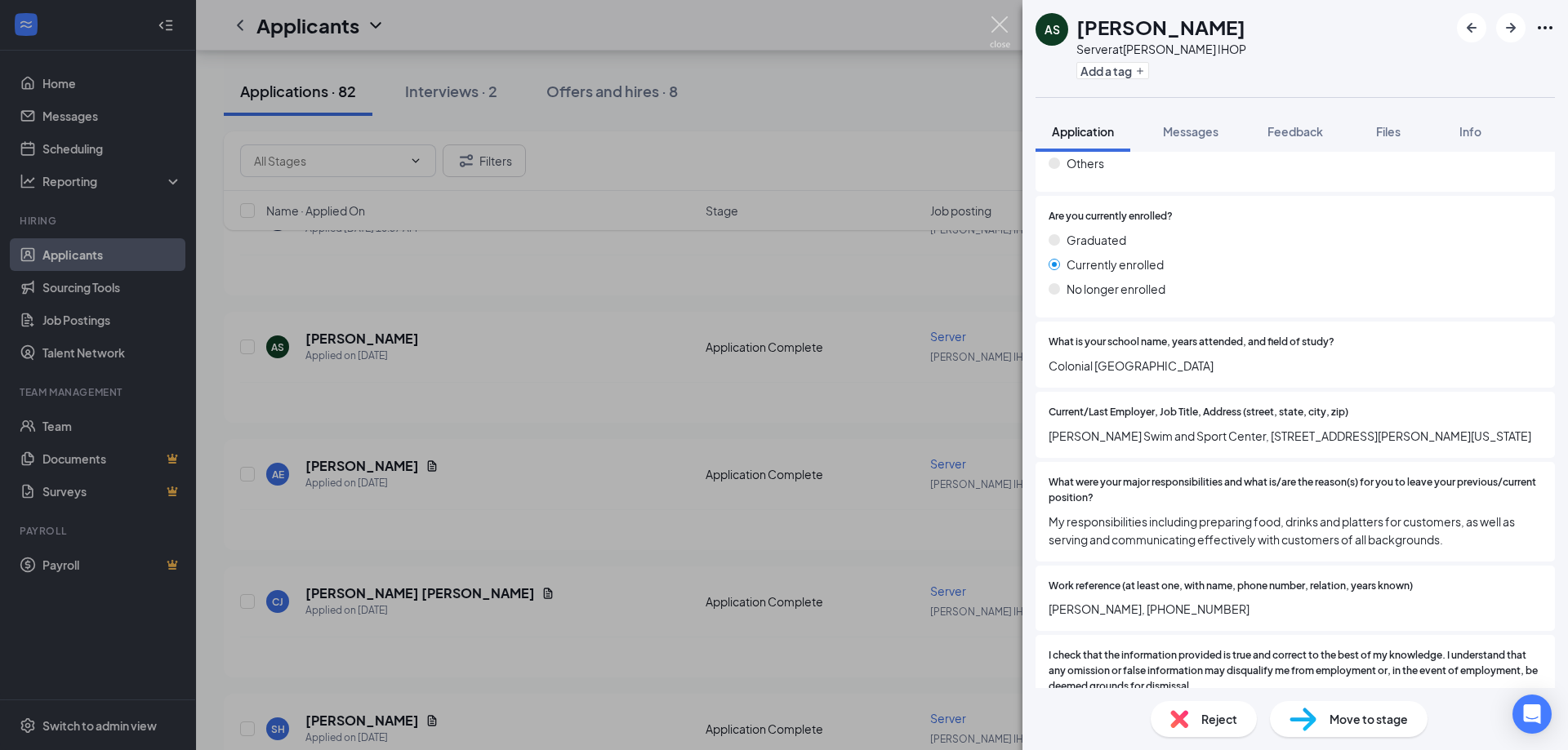
click at [996, 36] on img at bounding box center [1000, 32] width 20 height 32
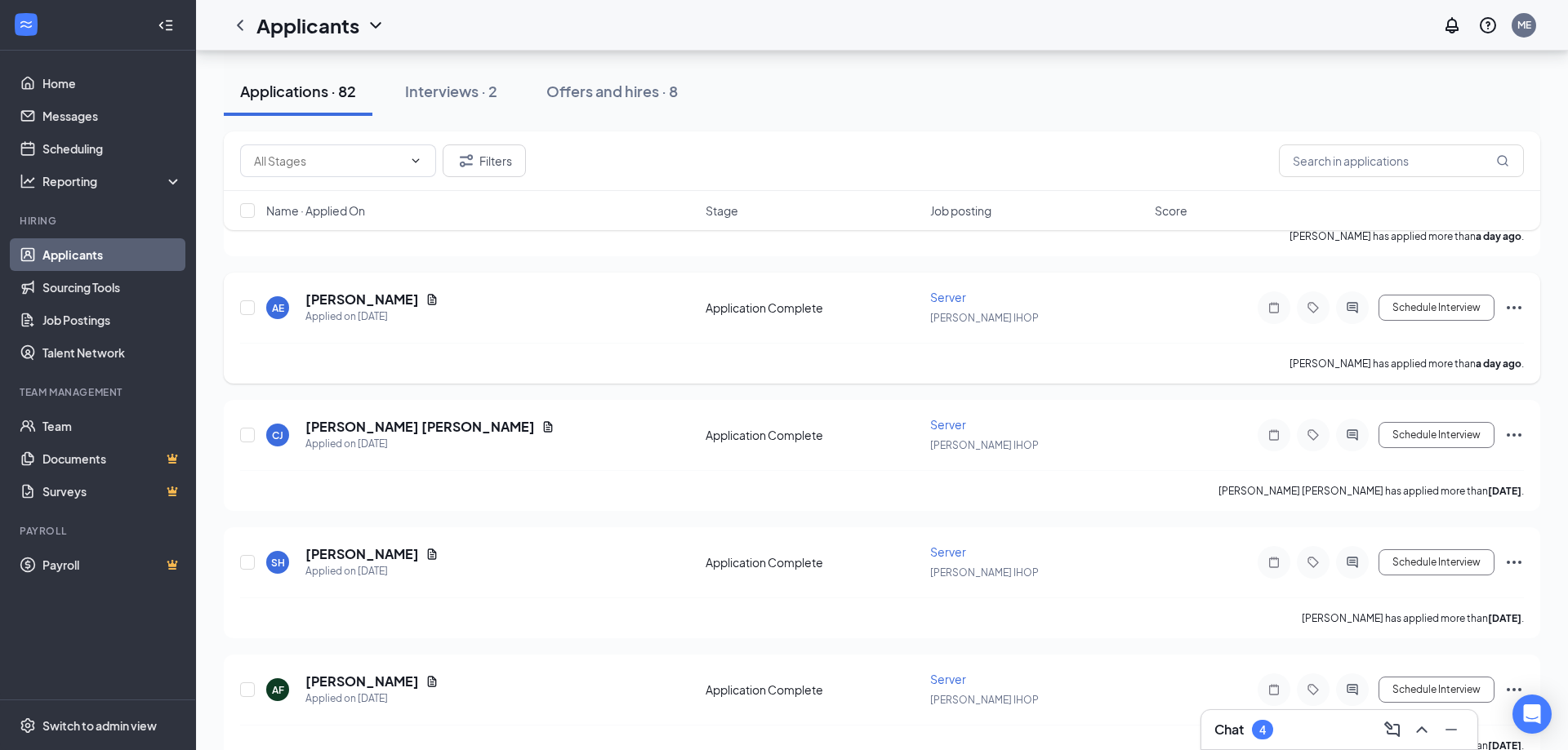
scroll to position [499, 0]
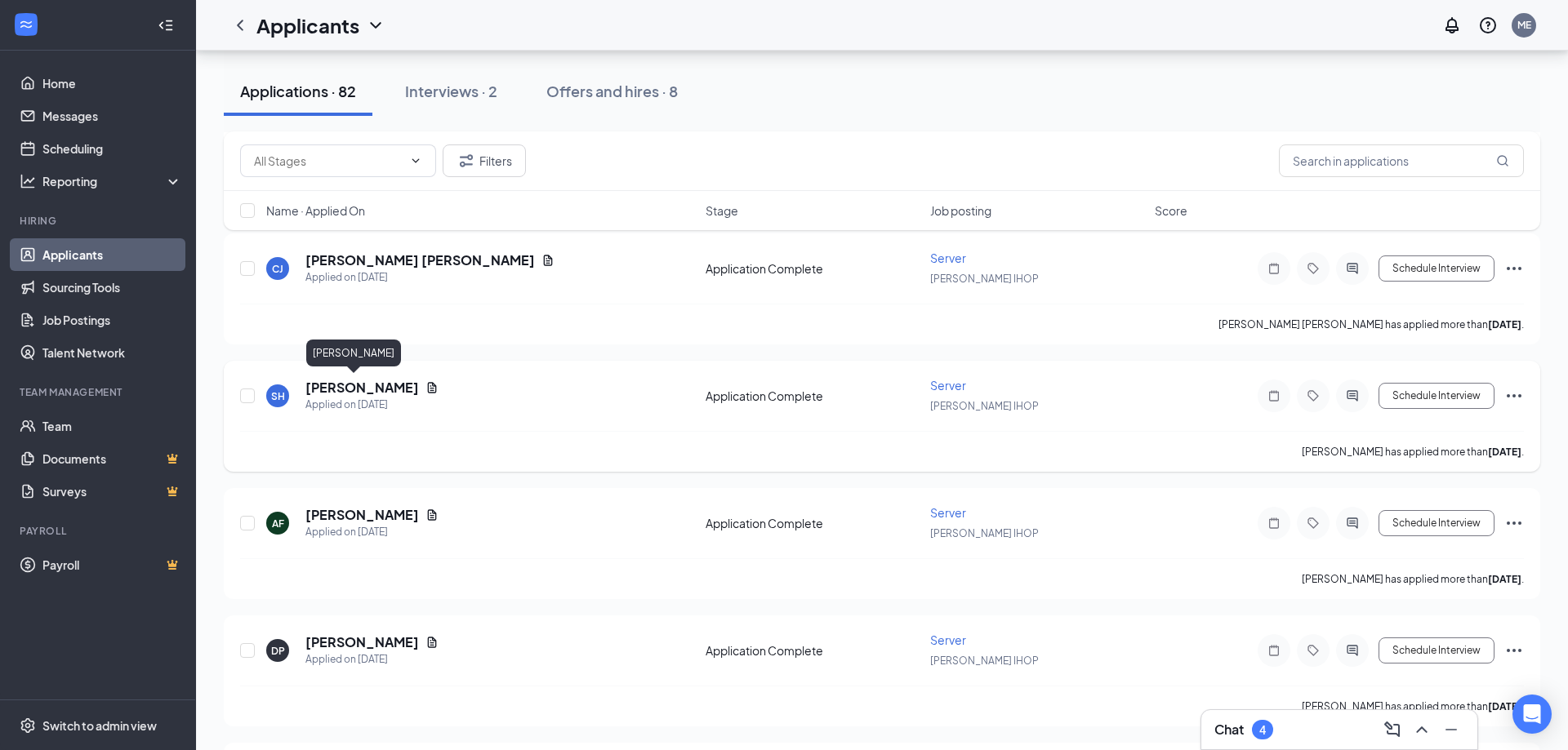
click at [332, 388] on h5 "[PERSON_NAME]" at bounding box center [362, 388] width 114 height 18
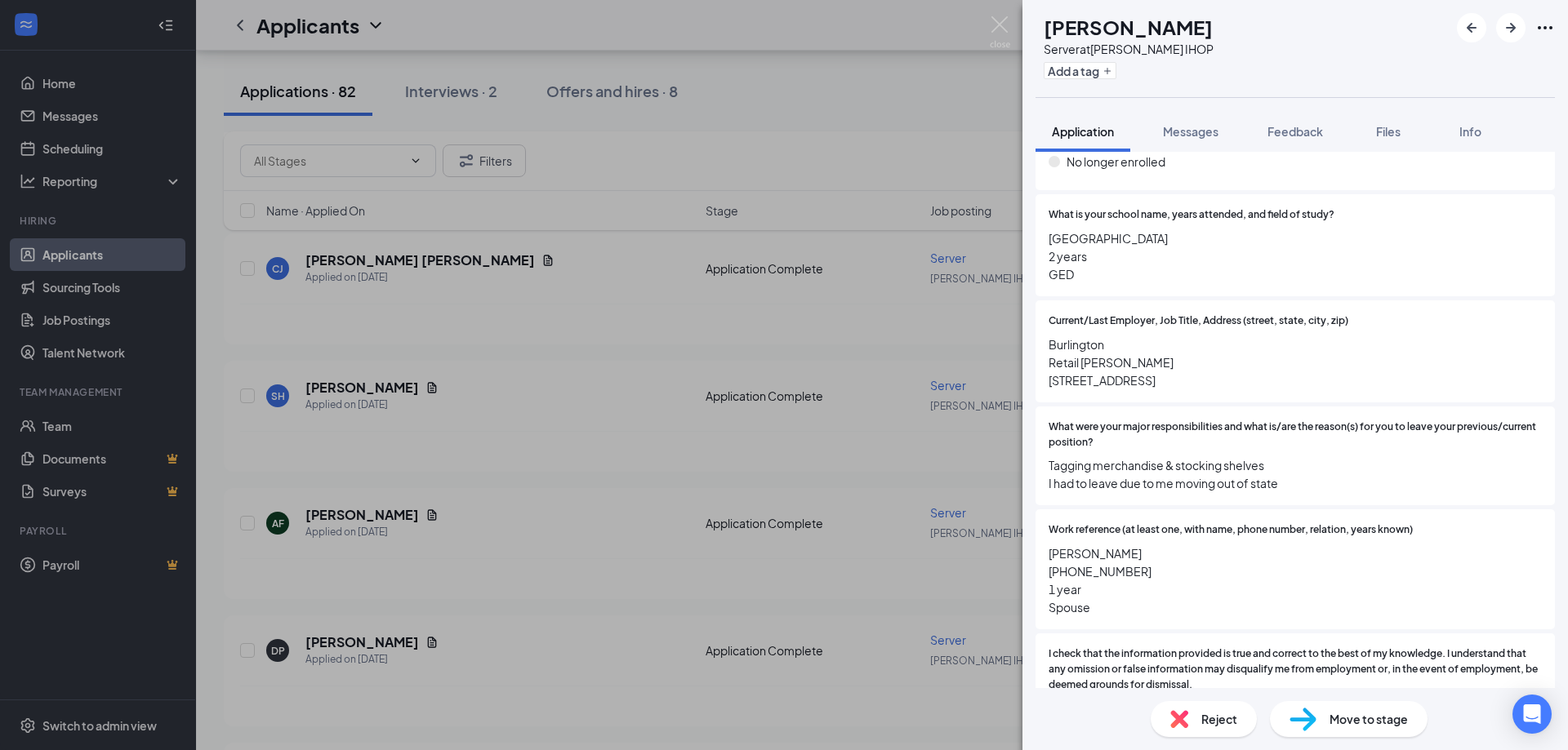
scroll to position [1462, 0]
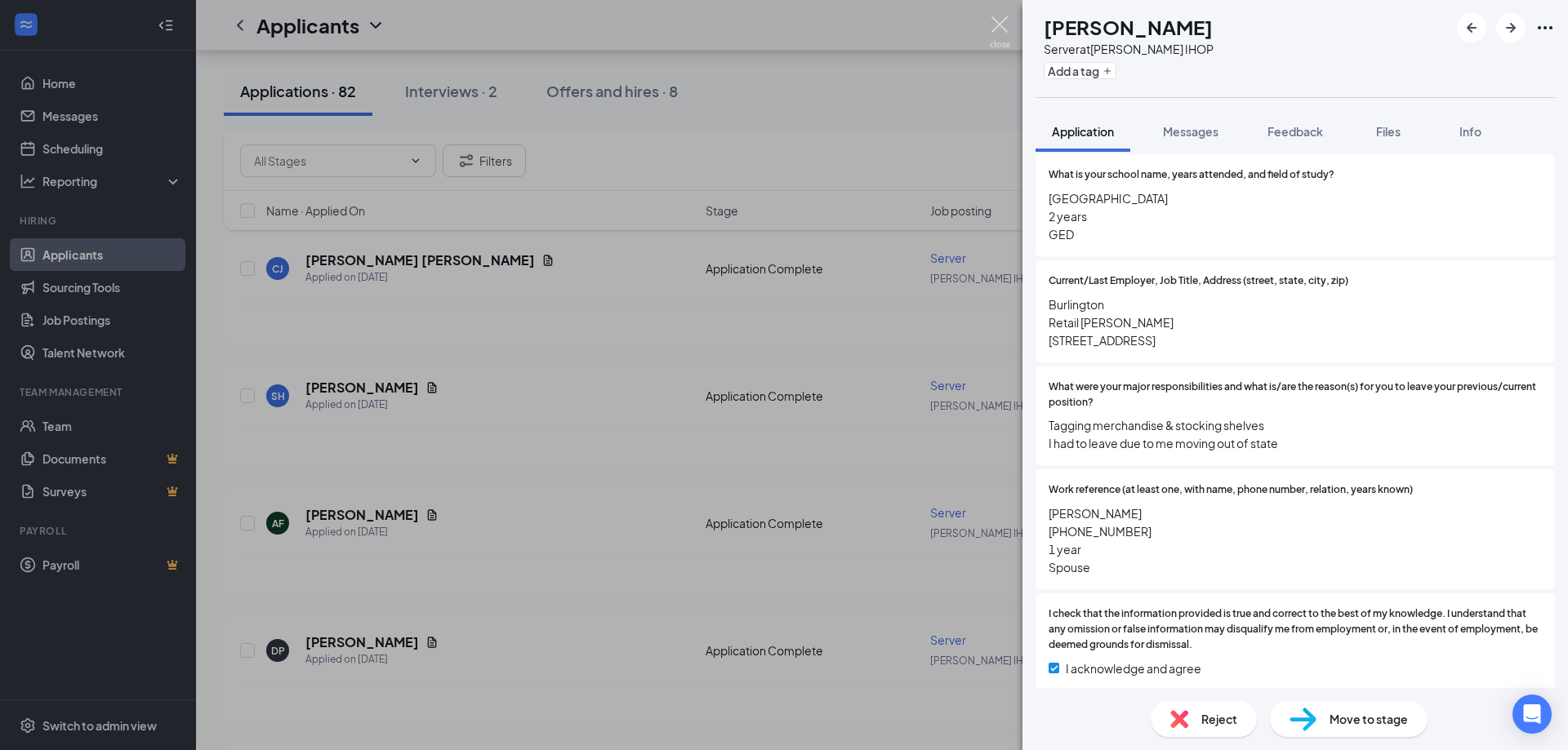
click at [1006, 39] on img at bounding box center [1000, 32] width 20 height 32
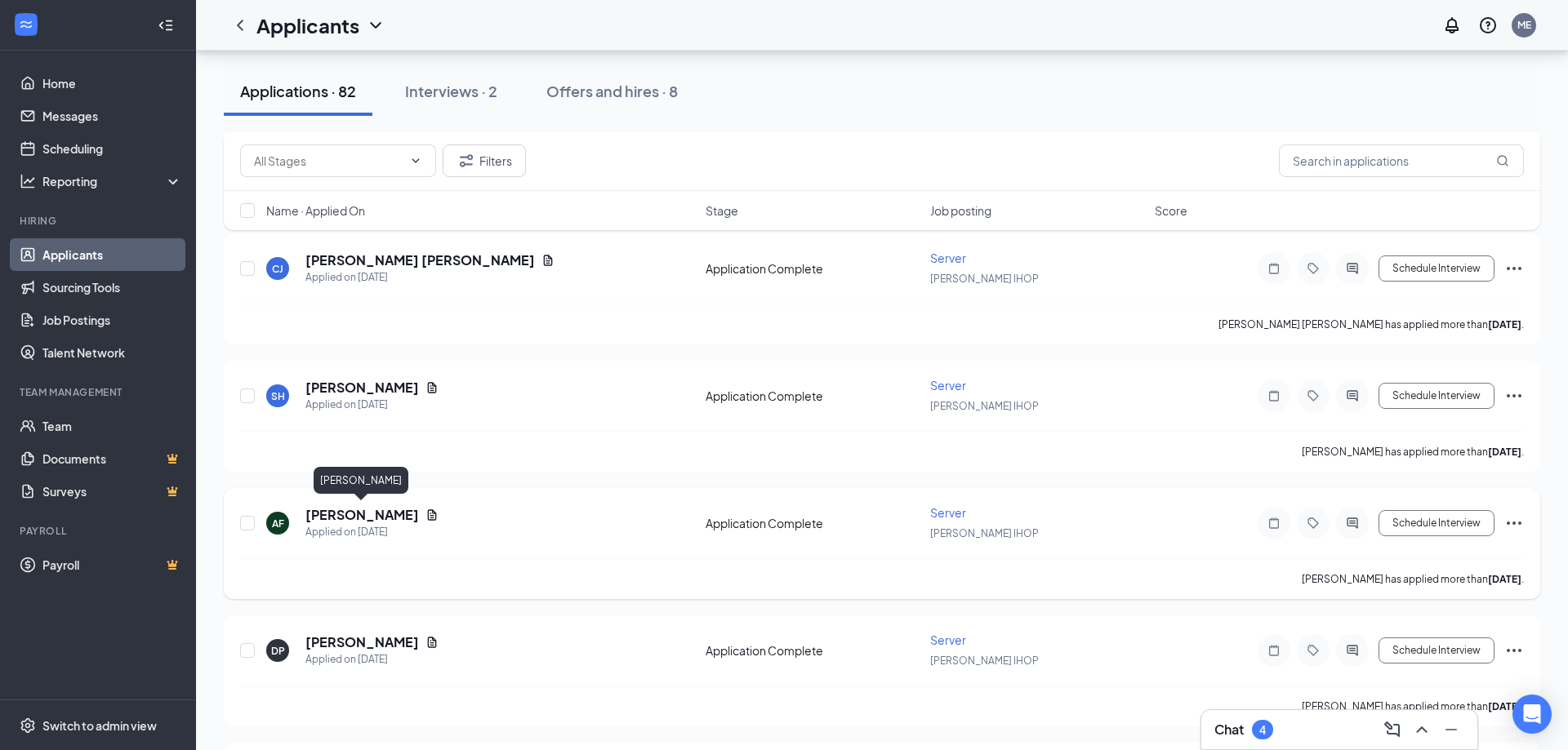
click at [381, 514] on h5 "[PERSON_NAME]" at bounding box center [362, 515] width 114 height 18
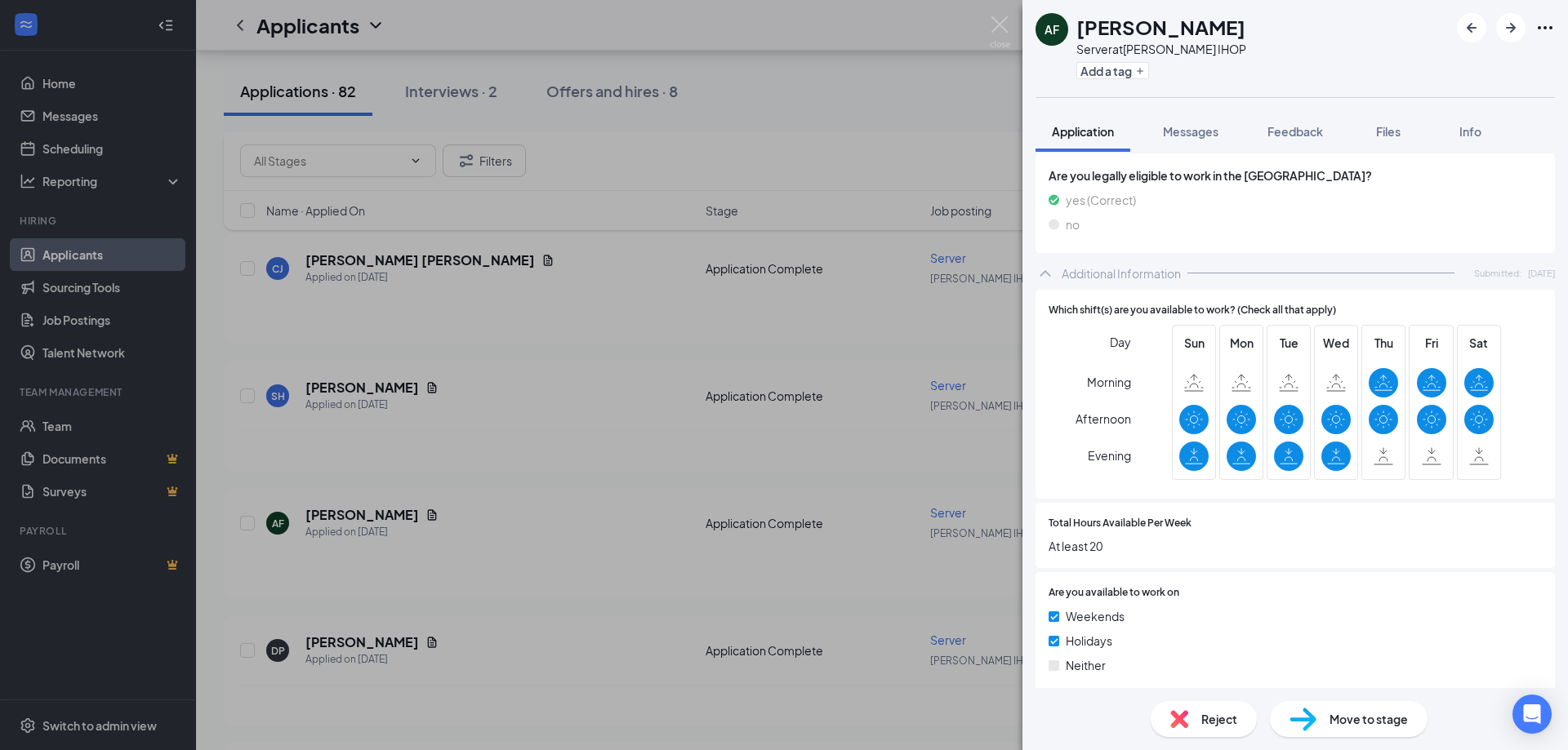
scroll to position [550, 0]
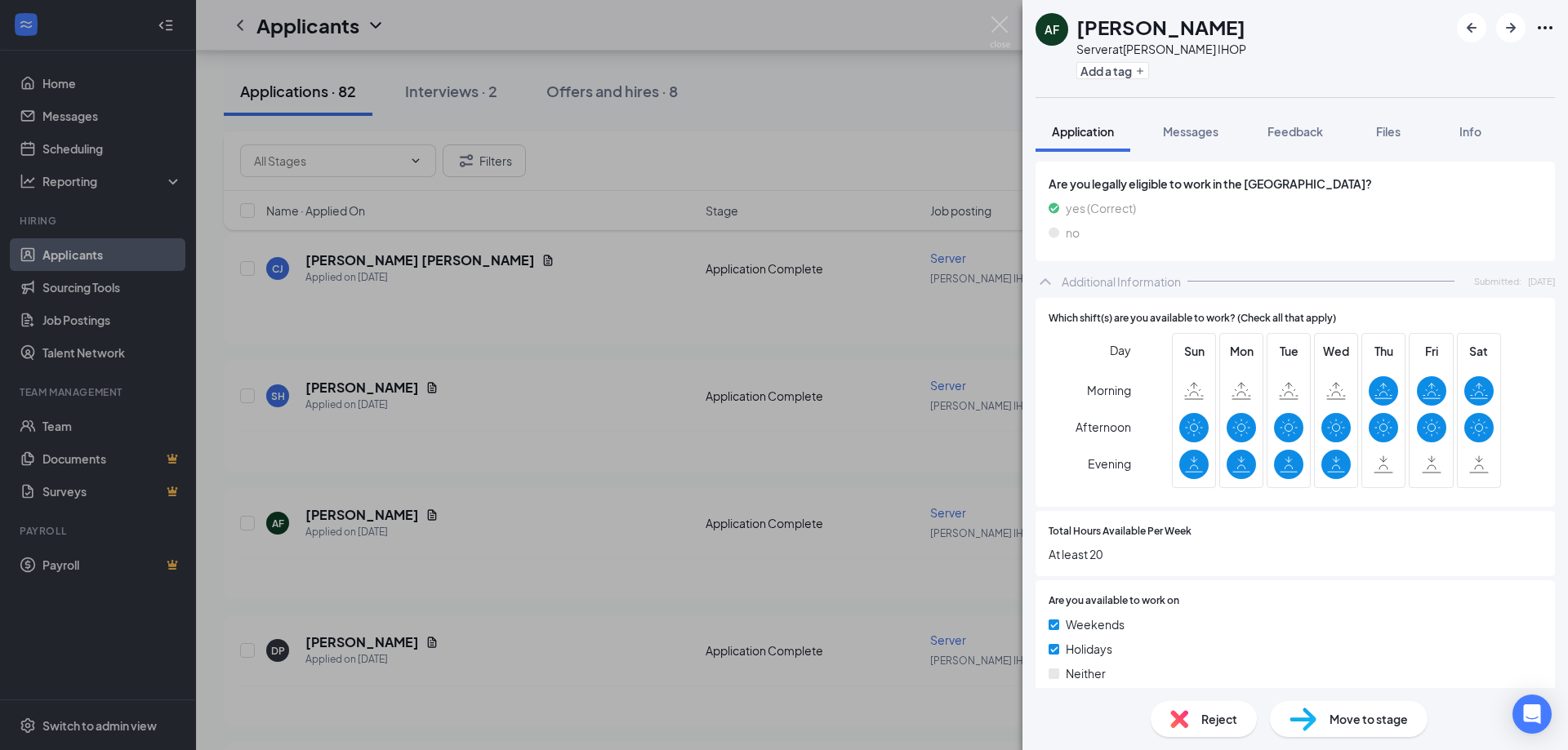
click at [1338, 720] on span "Move to stage" at bounding box center [1369, 719] width 78 height 18
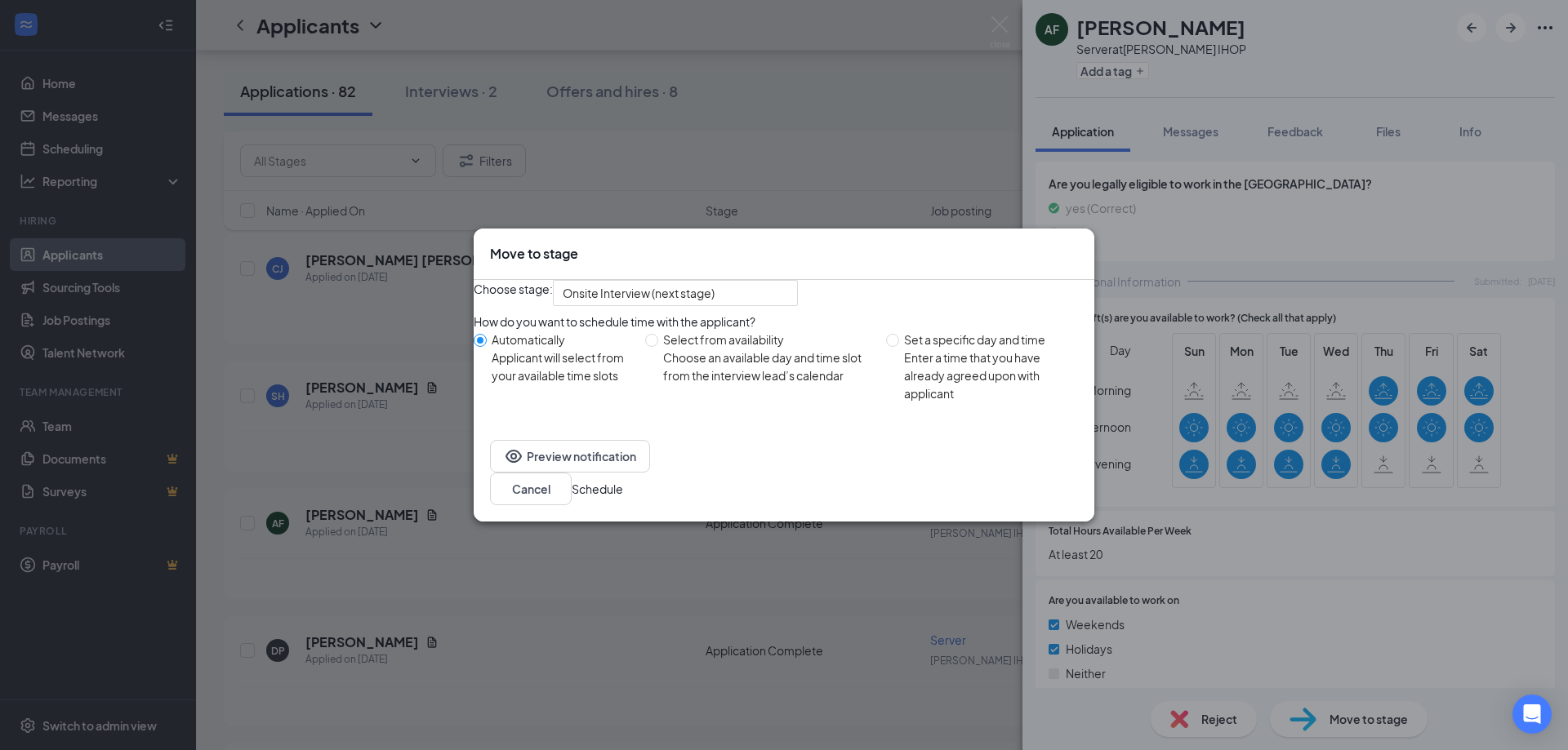
click at [937, 388] on div "Enter a time that you have already agreed upon with applicant" at bounding box center [992, 375] width 177 height 54
click at [899, 347] on input "Set a specific day and time Enter a time that you have already agreed upon with…" at bounding box center [893, 340] width 13 height 13
radio input "true"
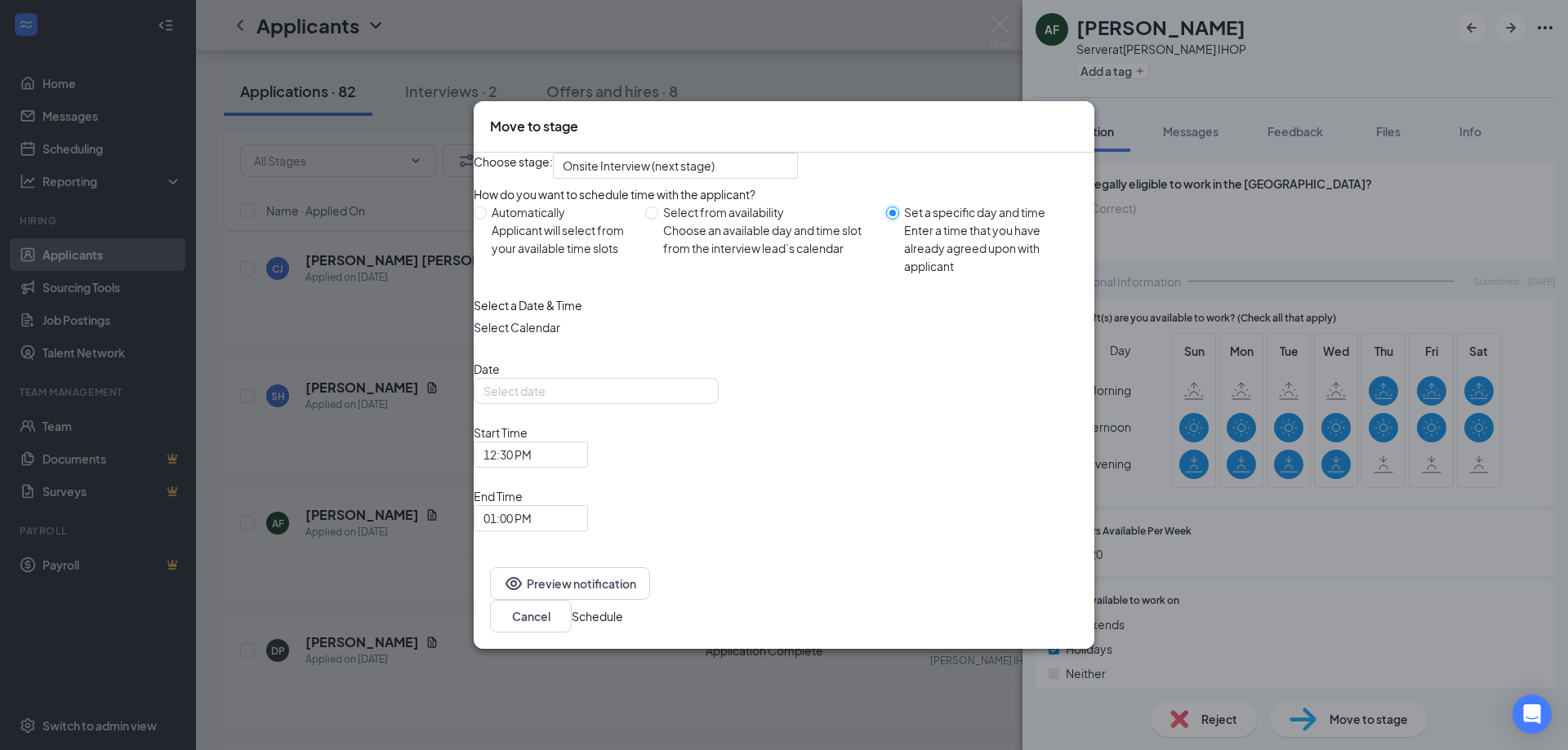
radio input "false"
click at [709, 400] on div "[DATE]" at bounding box center [596, 391] width 225 height 18
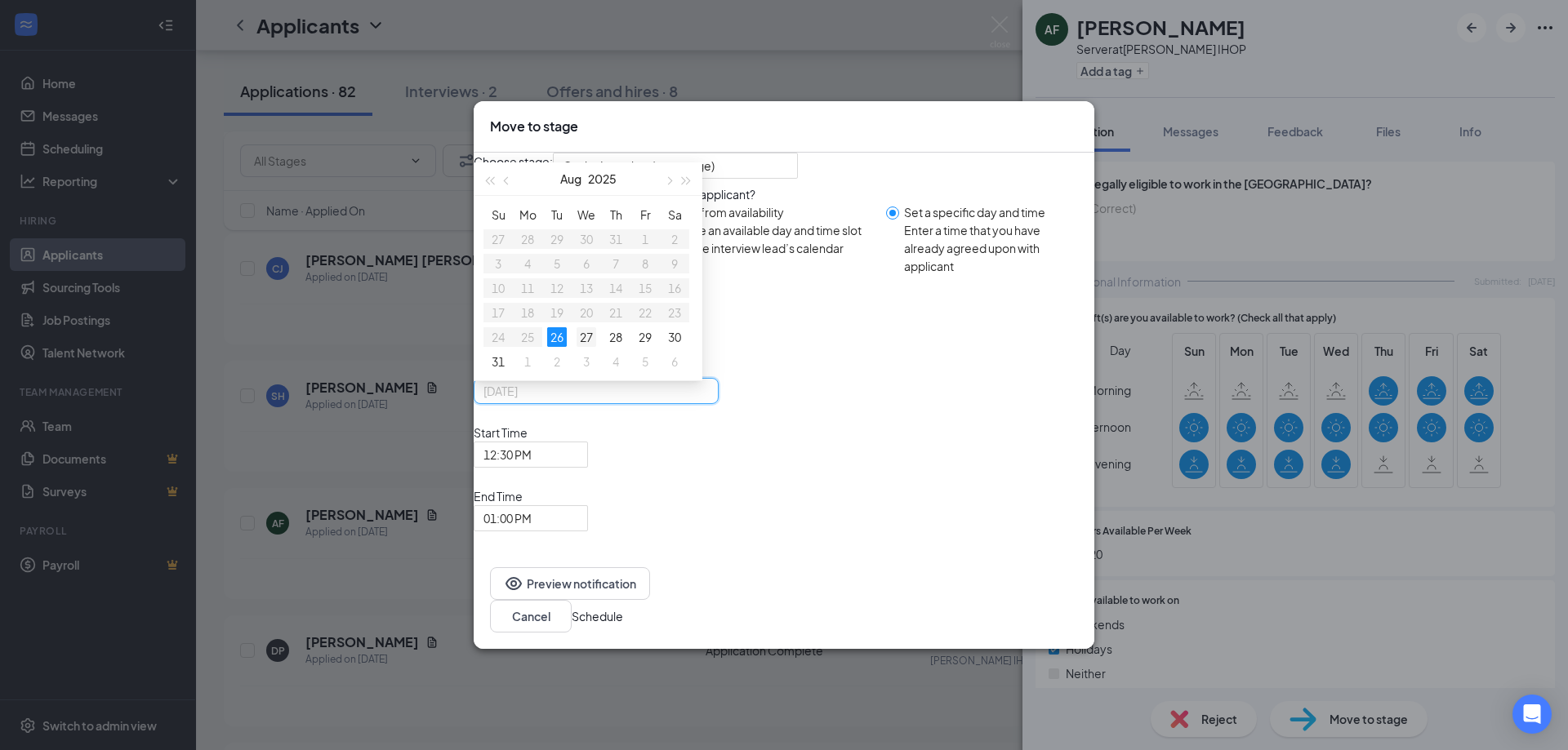
click at [596, 347] on div "27" at bounding box center [587, 338] width 20 height 20
type input "[DATE]"
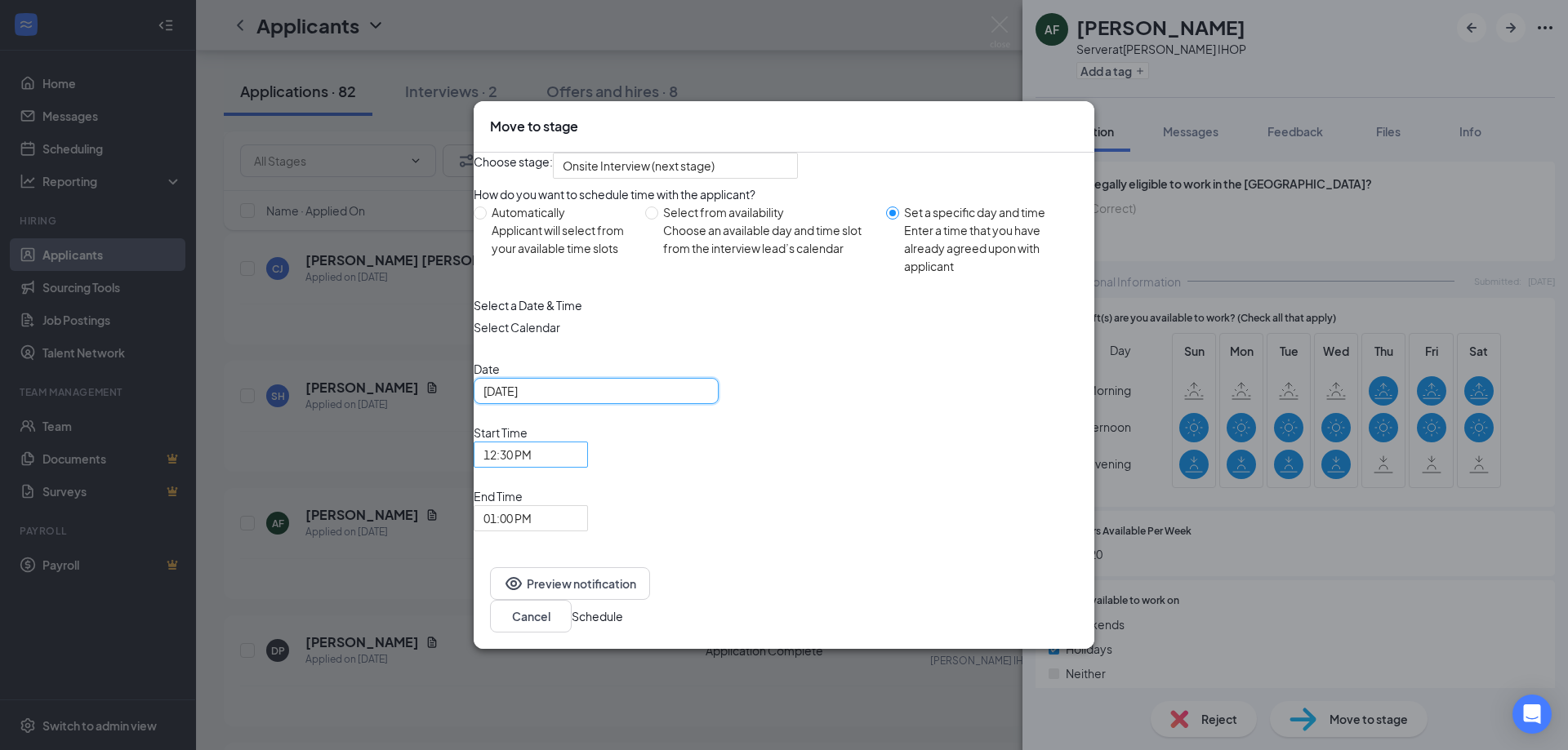
click at [563, 487] on span "12:30 PM" at bounding box center [523, 464] width 80 height 44
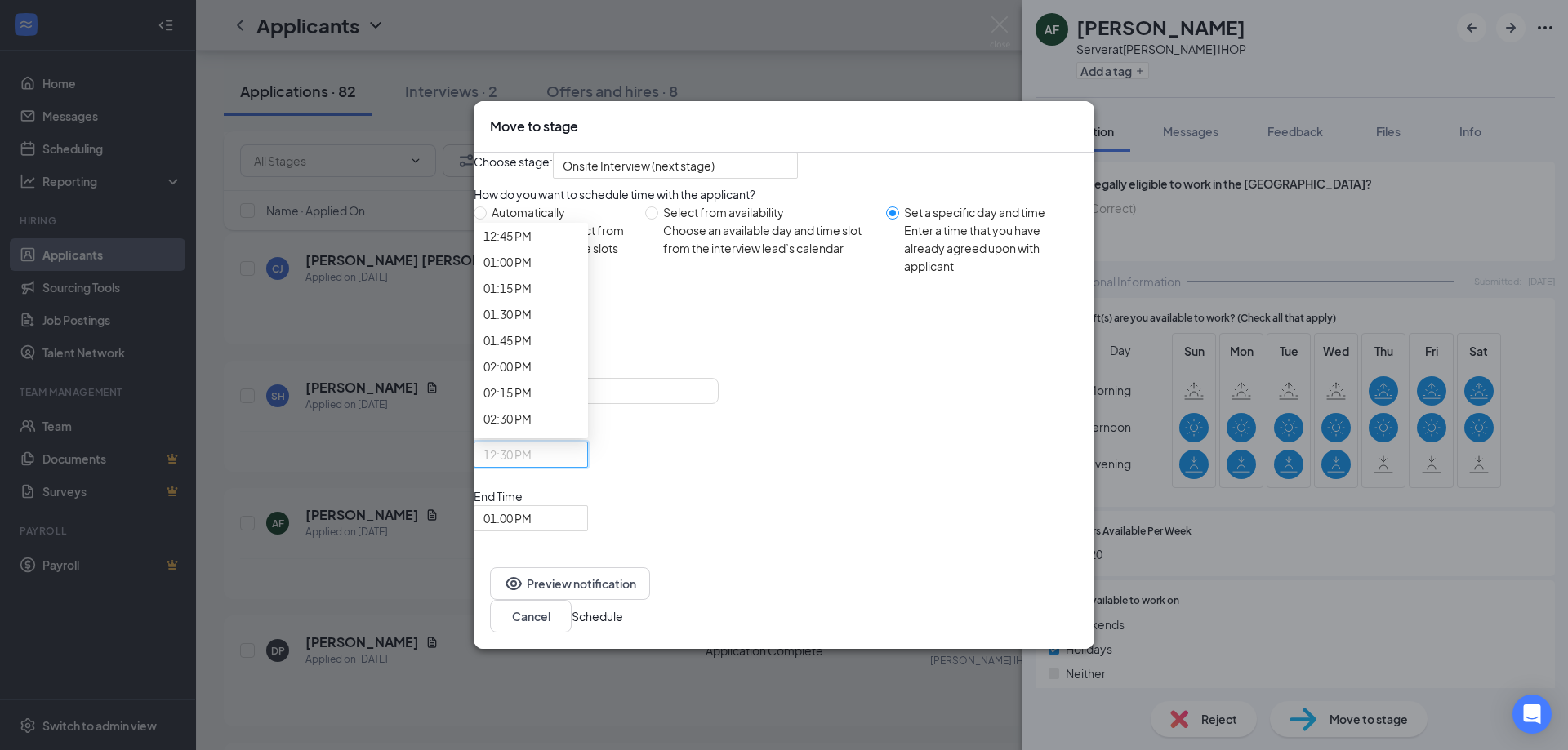
click at [563, 506] on span "01:00 PM" at bounding box center [523, 528] width 80 height 44
click at [623, 607] on button "Schedule" at bounding box center [597, 617] width 52 height 18
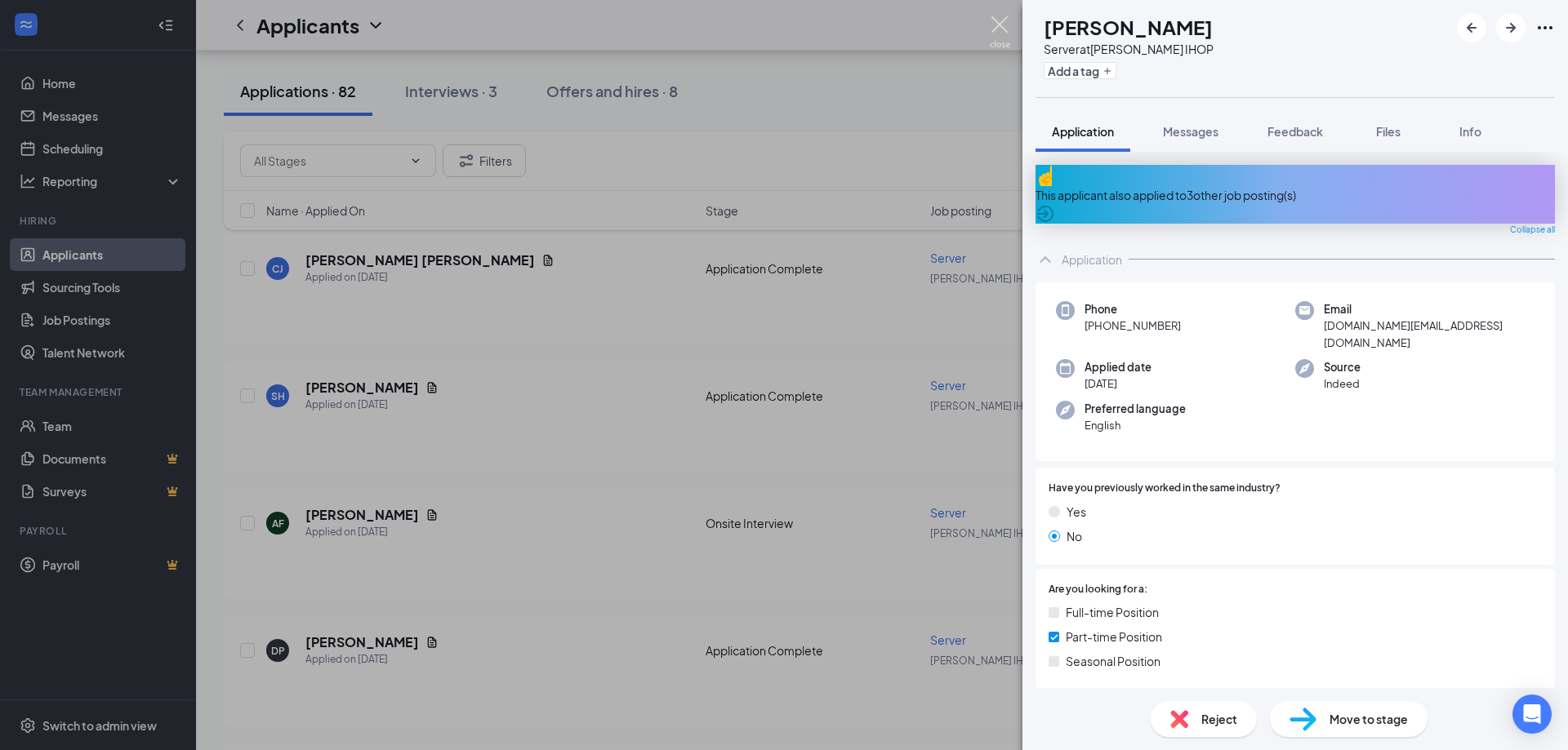
click at [996, 25] on img at bounding box center [1000, 32] width 20 height 32
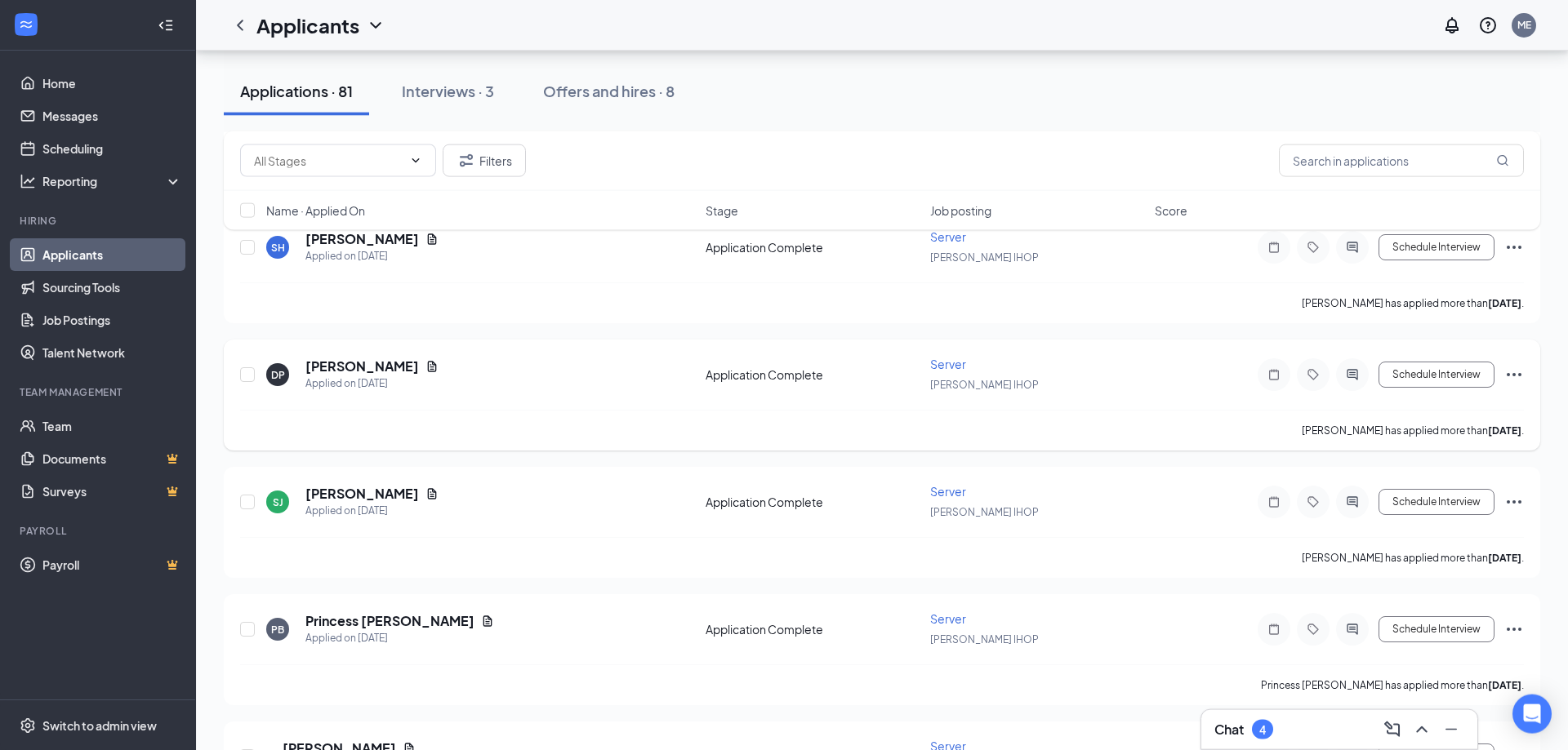
scroll to position [666, 0]
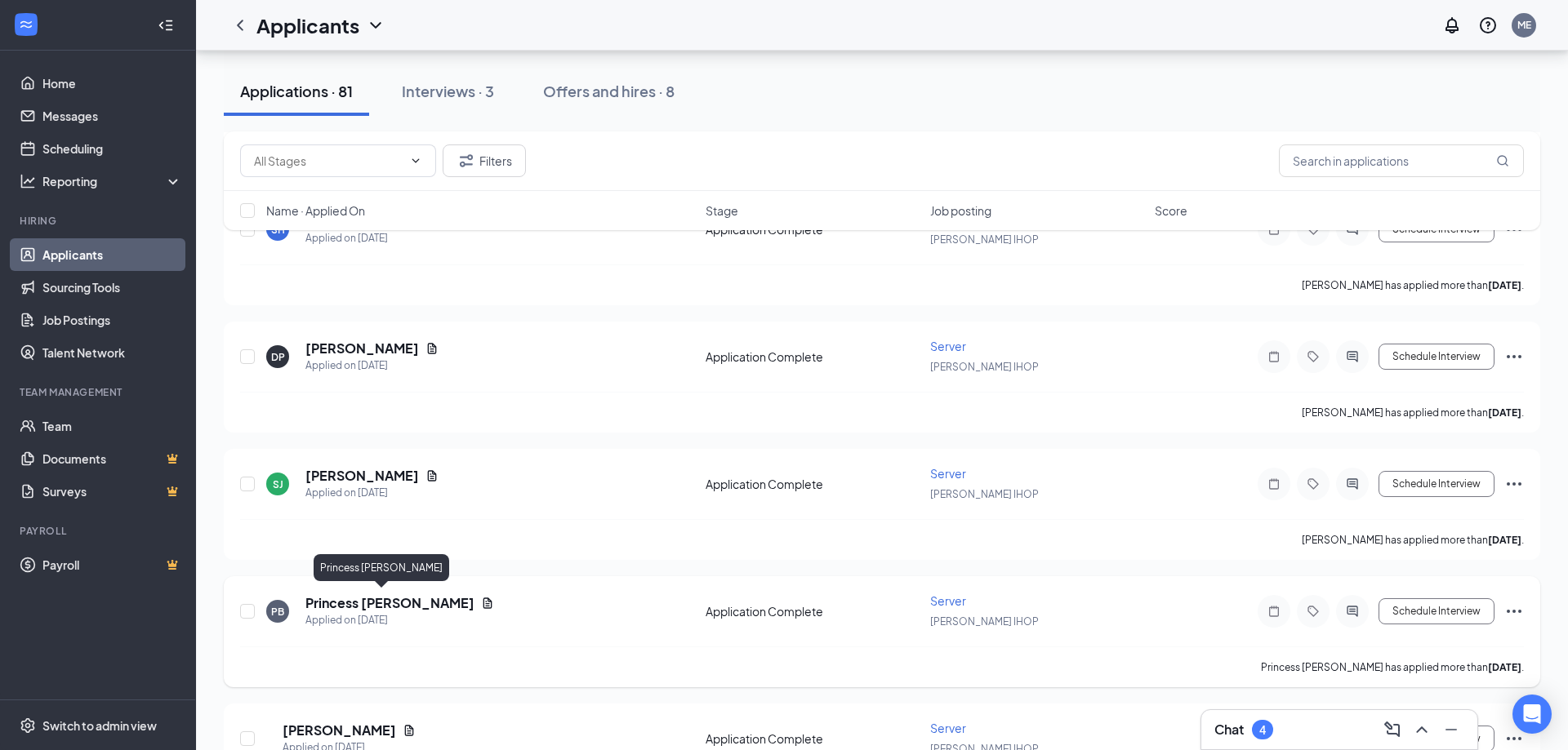
click at [391, 603] on h5 "Princess [PERSON_NAME]" at bounding box center [390, 604] width 169 height 18
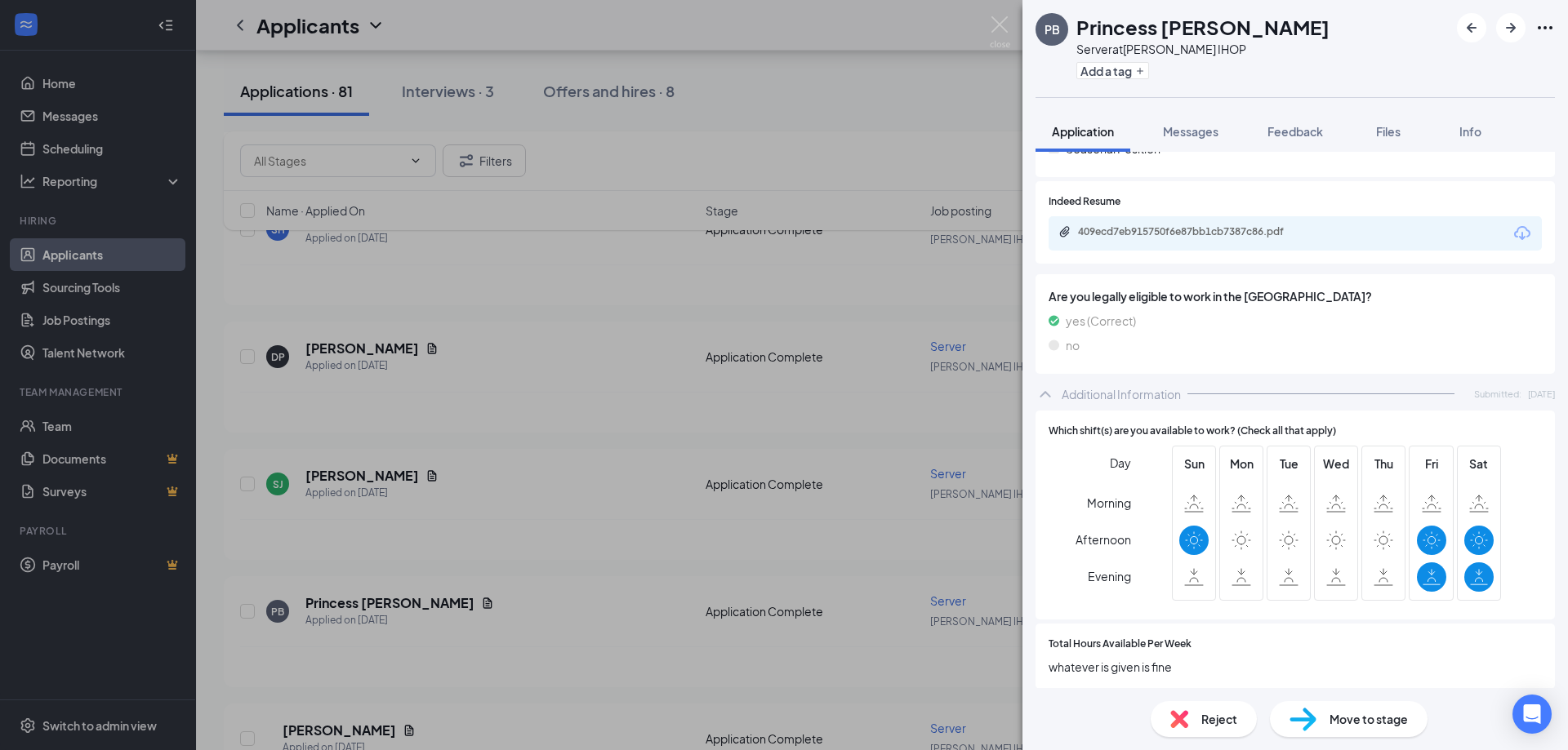
scroll to position [617, 0]
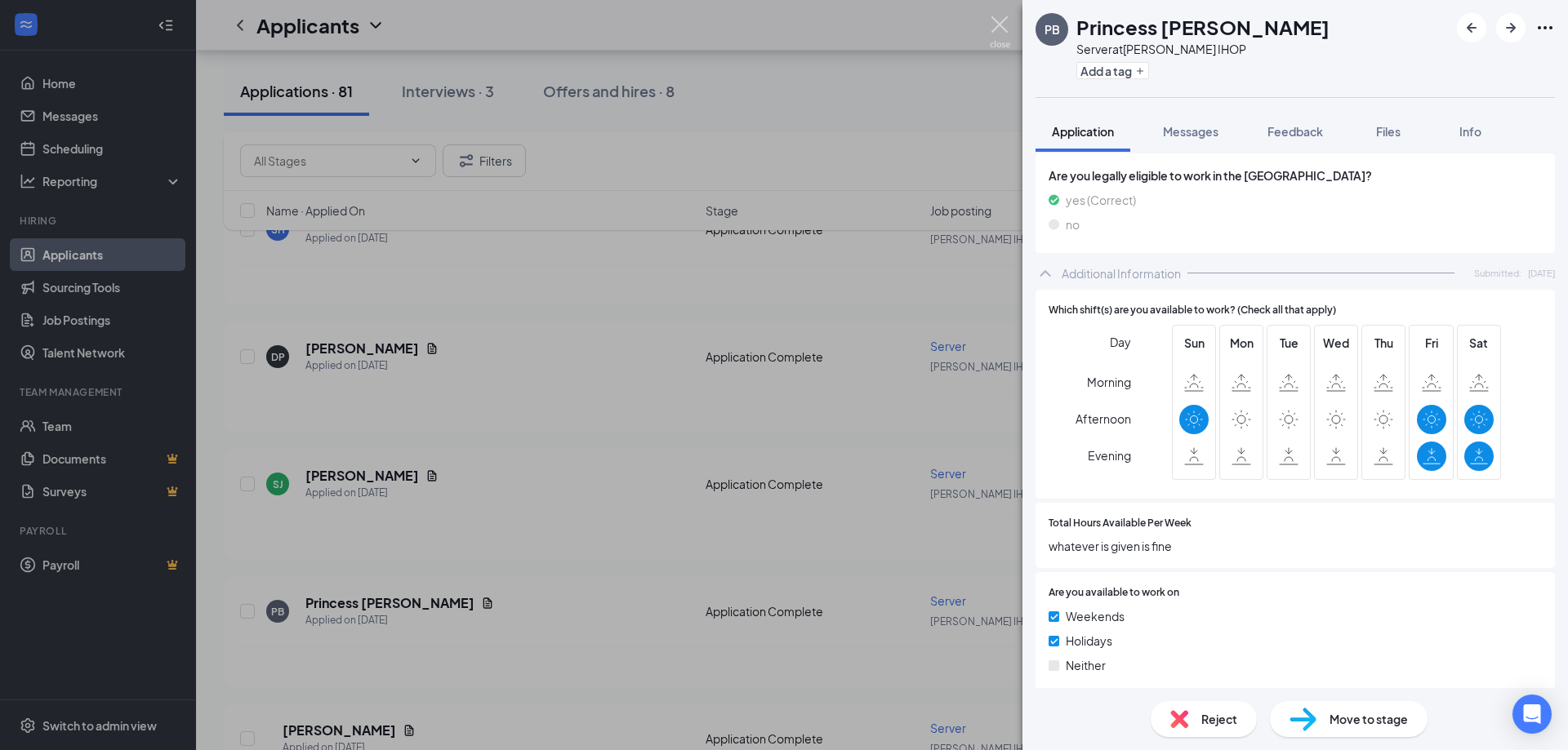
click at [1005, 41] on img at bounding box center [1000, 32] width 20 height 32
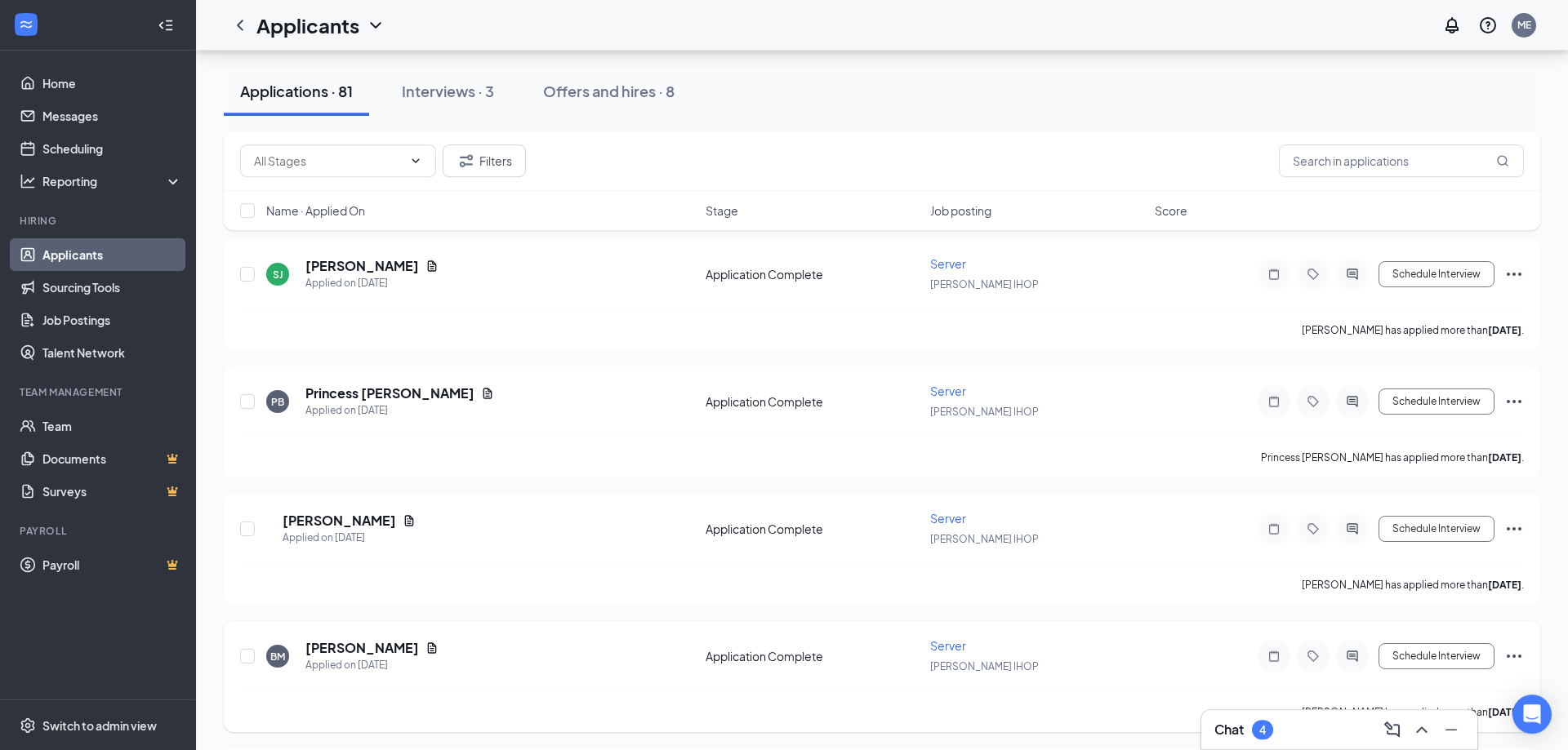
scroll to position [1000, 0]
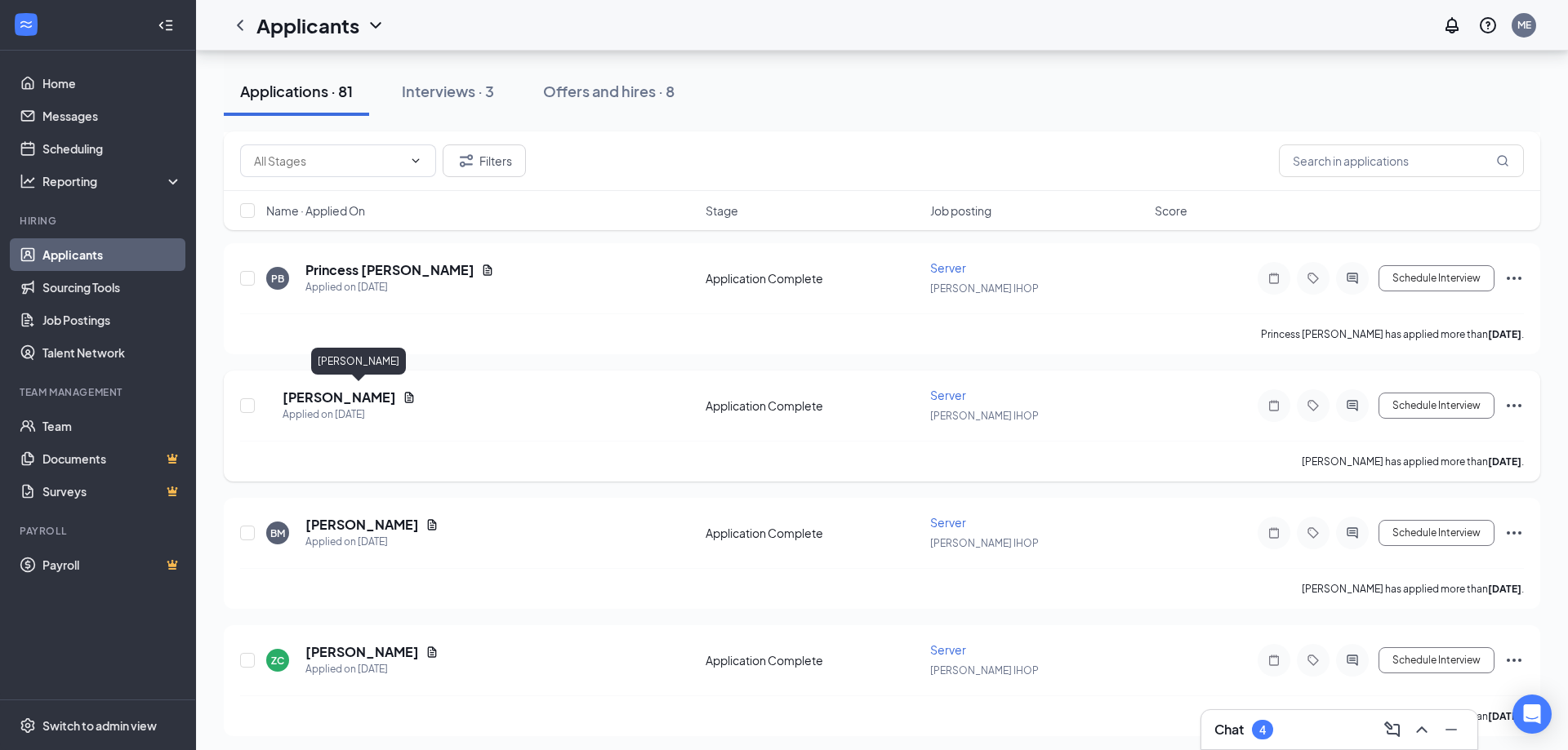
click at [340, 392] on h5 "[PERSON_NAME]" at bounding box center [339, 398] width 114 height 18
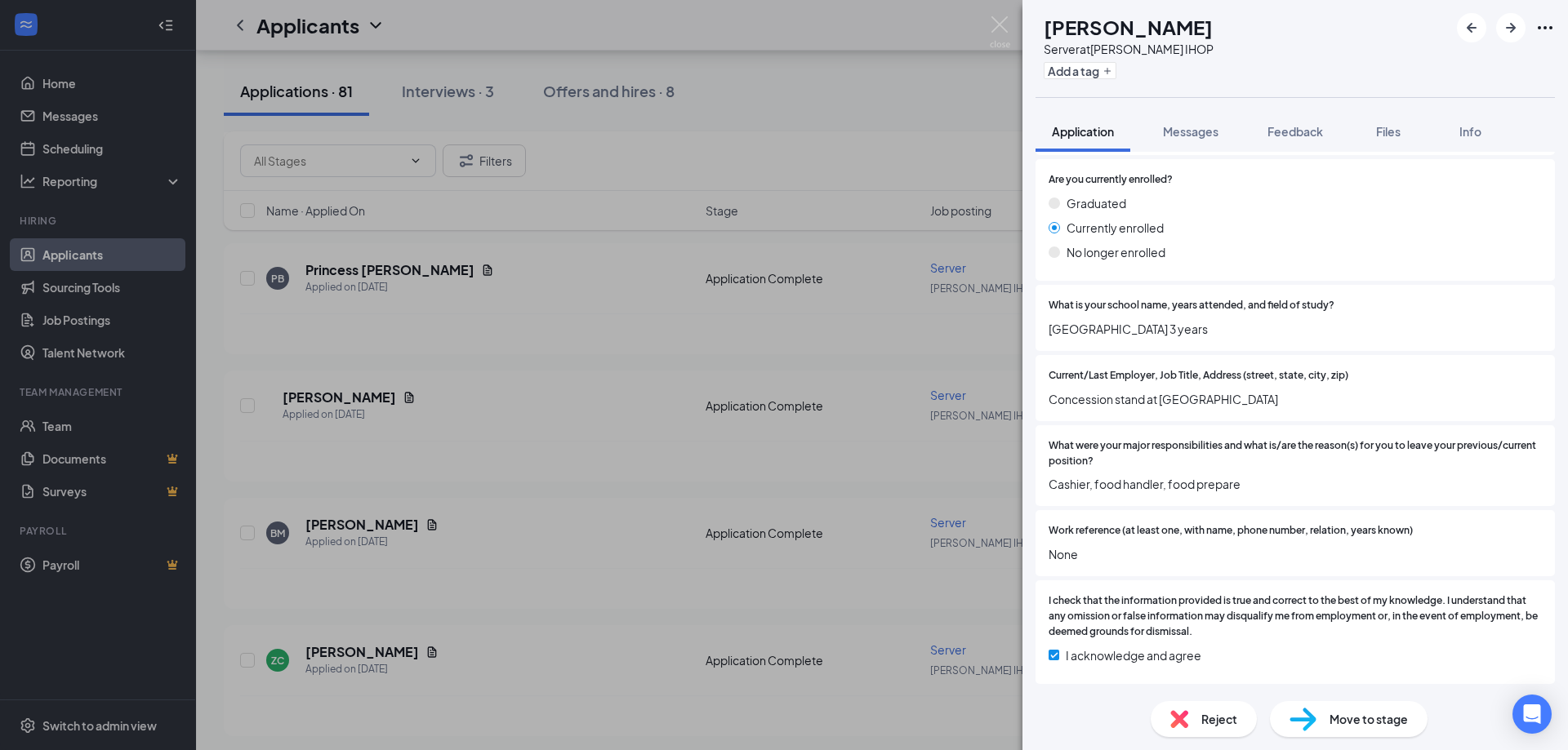
scroll to position [1008, 0]
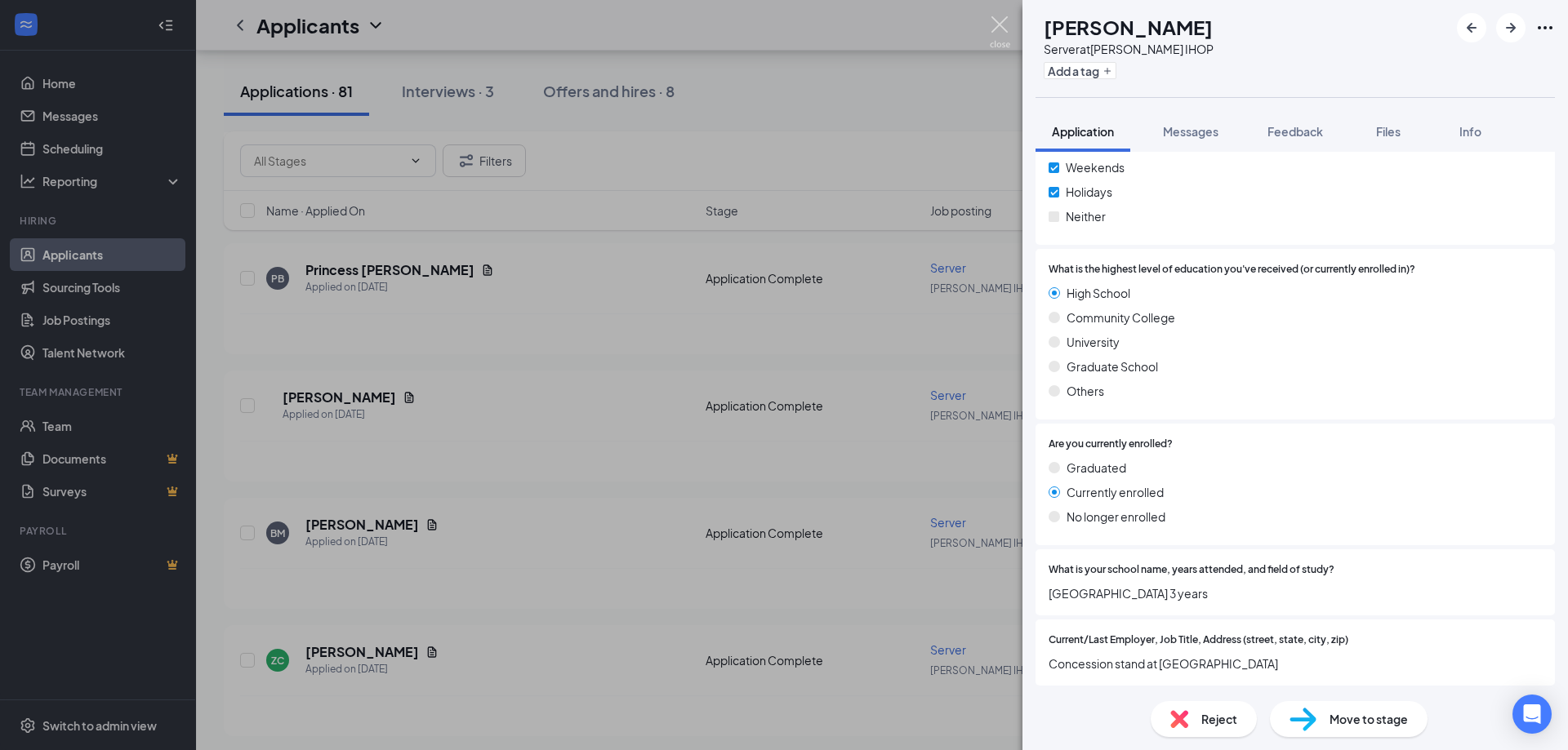
click at [1002, 41] on img at bounding box center [1000, 32] width 20 height 32
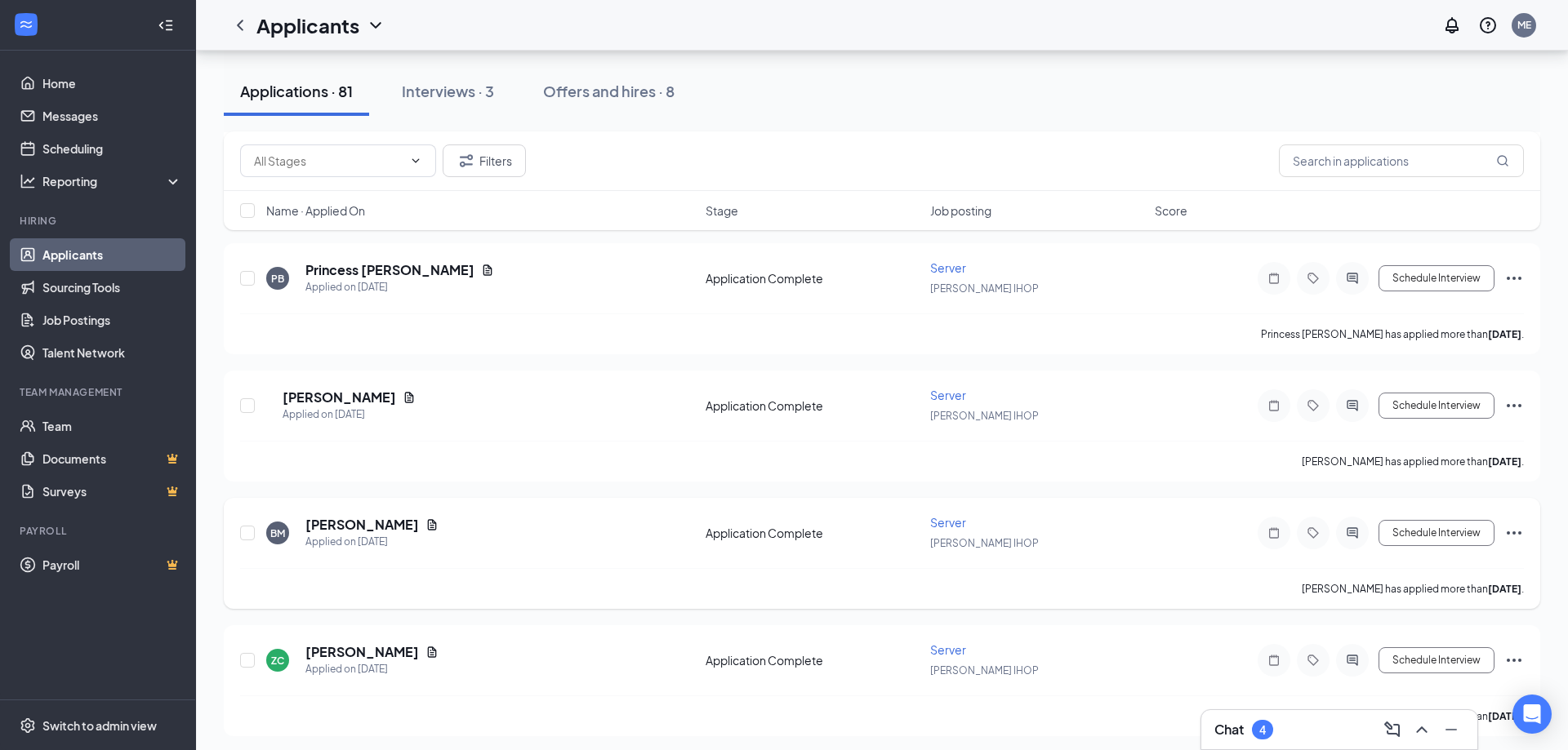
click at [371, 520] on h5 "[PERSON_NAME]" at bounding box center [362, 525] width 114 height 18
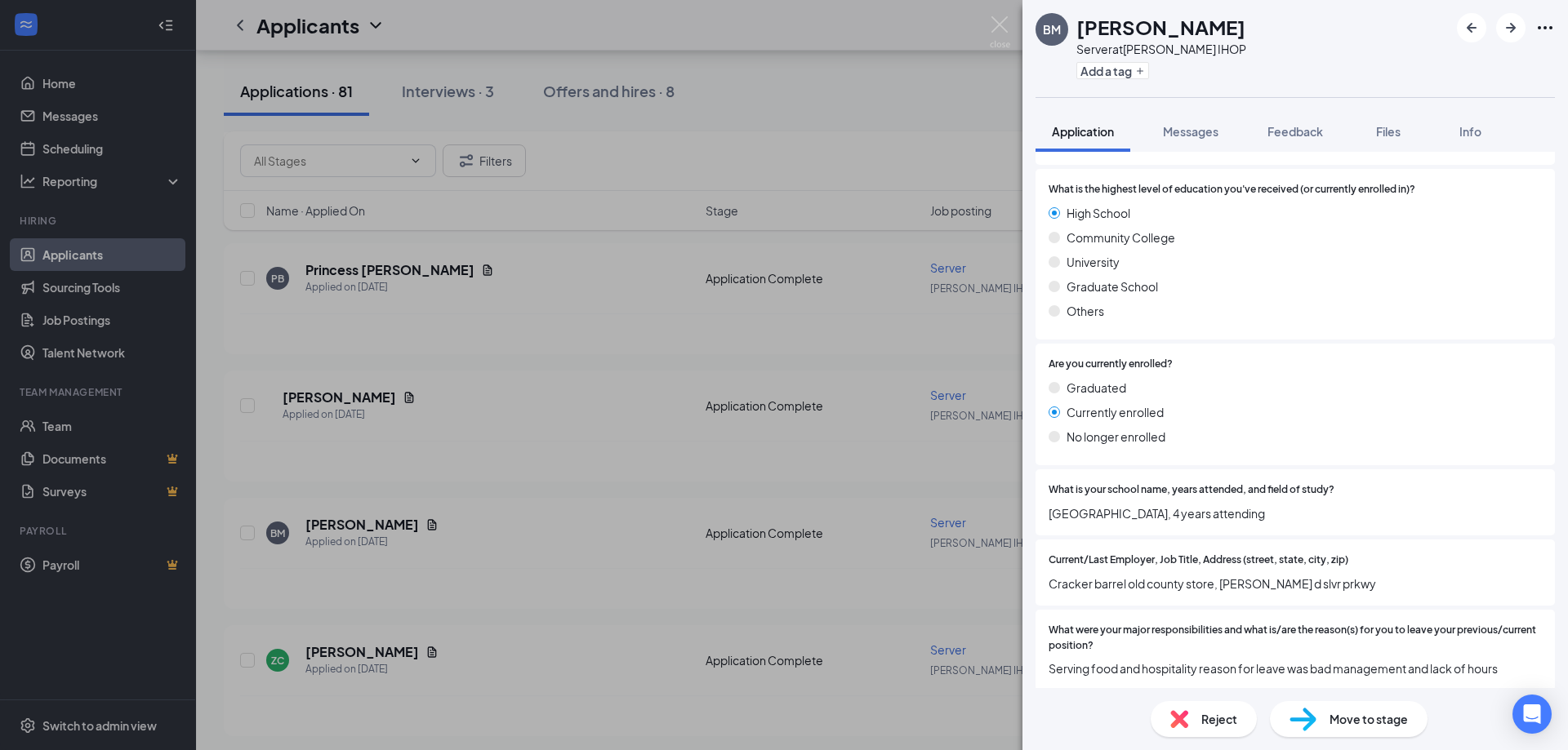
scroll to position [1317, 0]
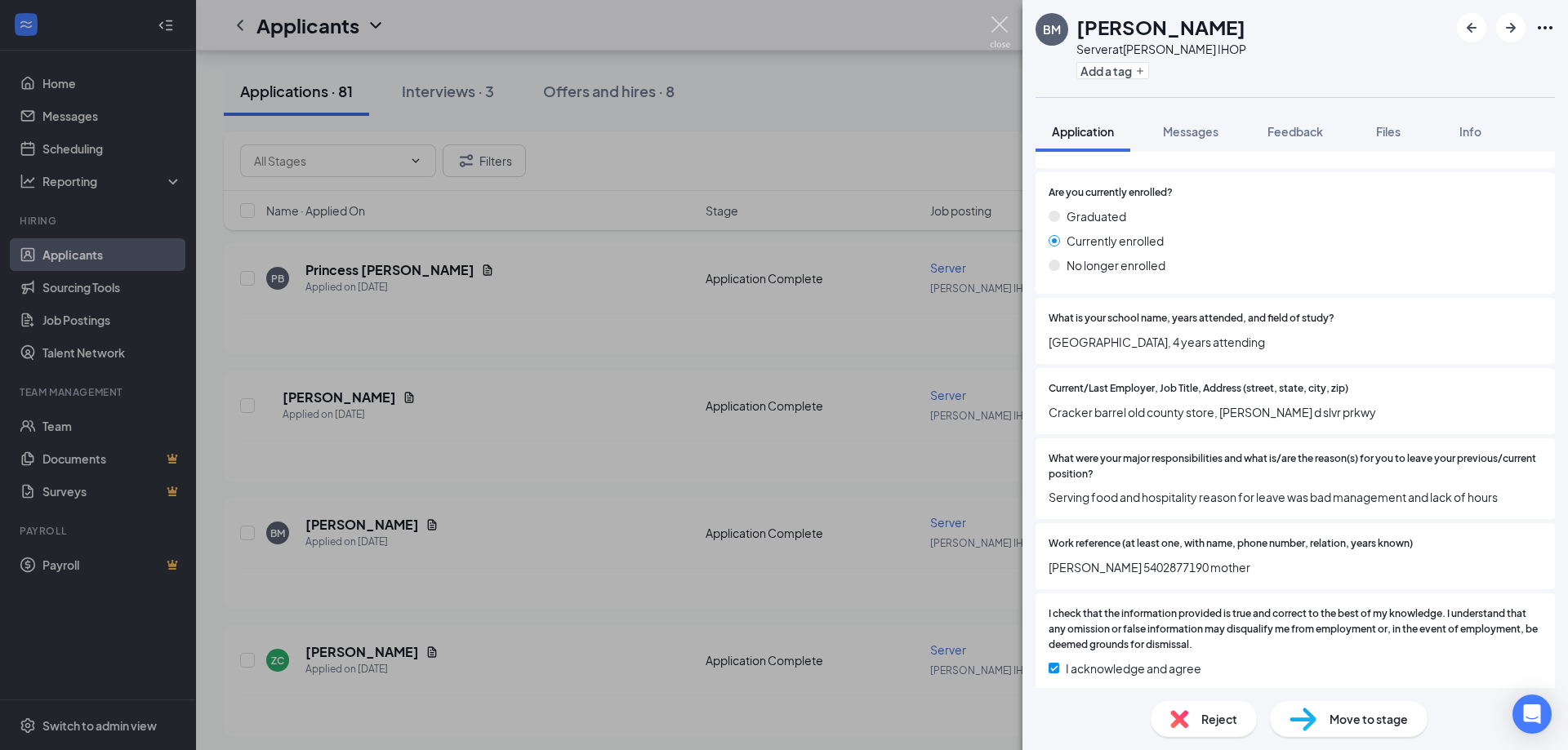
click at [998, 35] on img at bounding box center [1000, 32] width 20 height 32
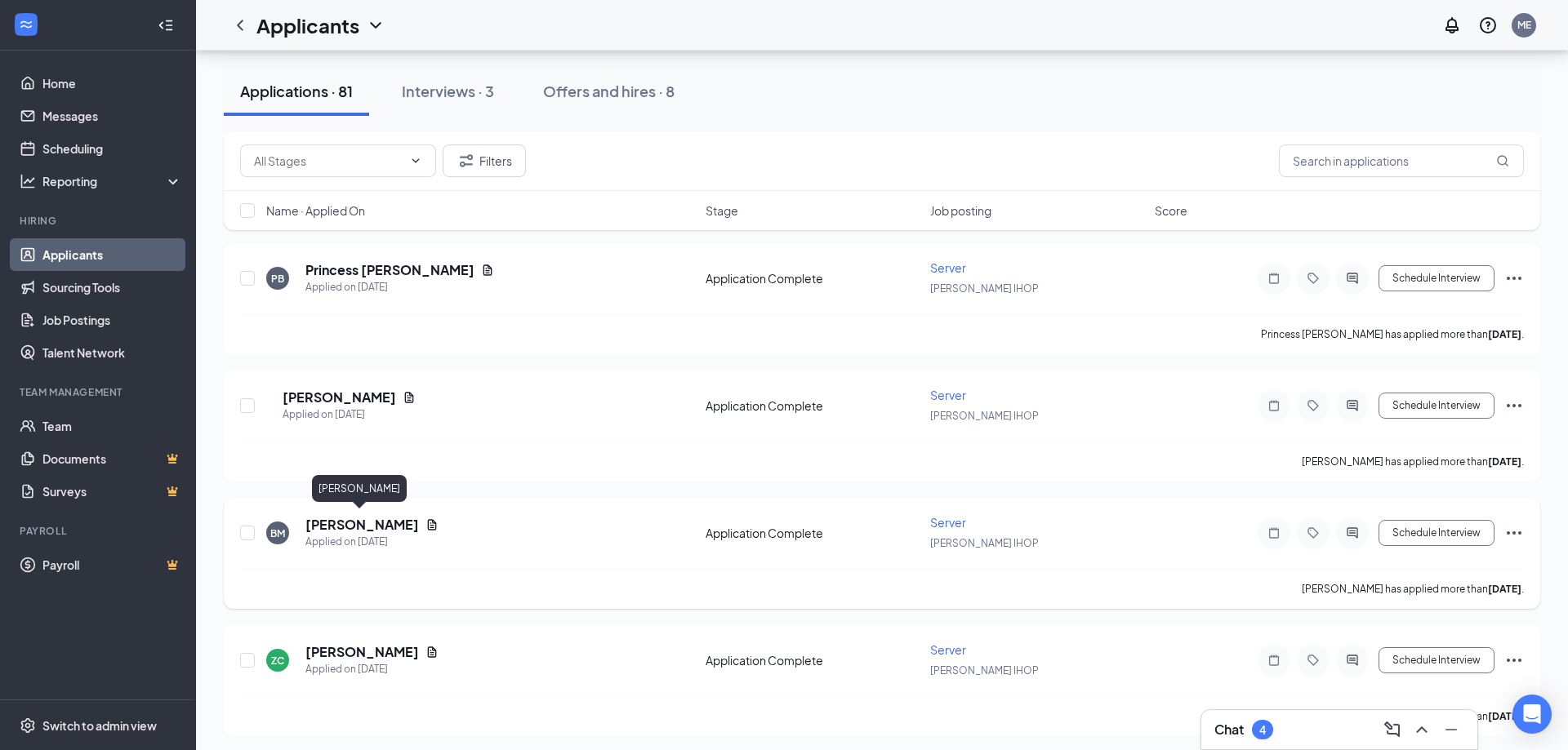
click at [372, 524] on h5 "[PERSON_NAME]" at bounding box center [362, 525] width 114 height 18
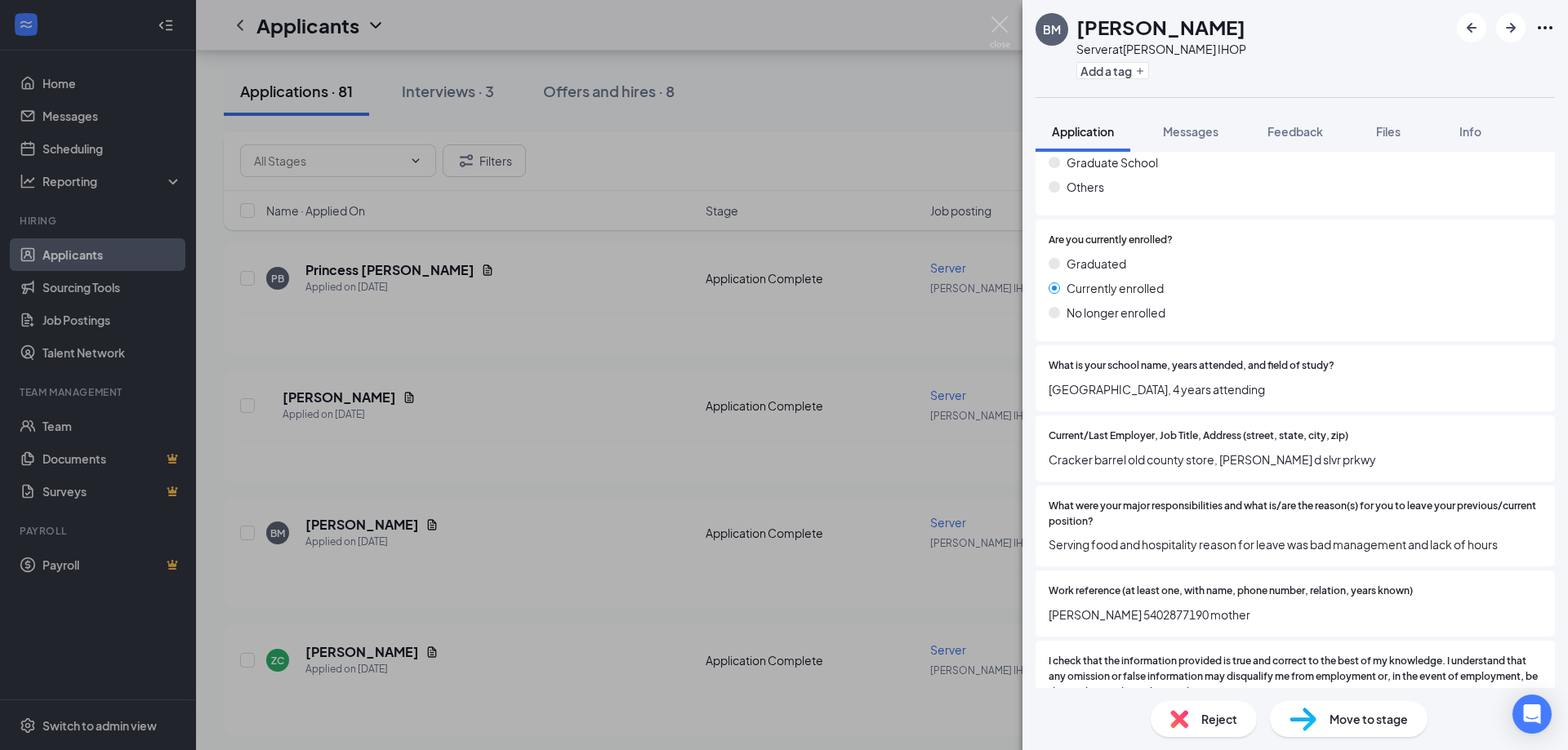
scroll to position [1317, 0]
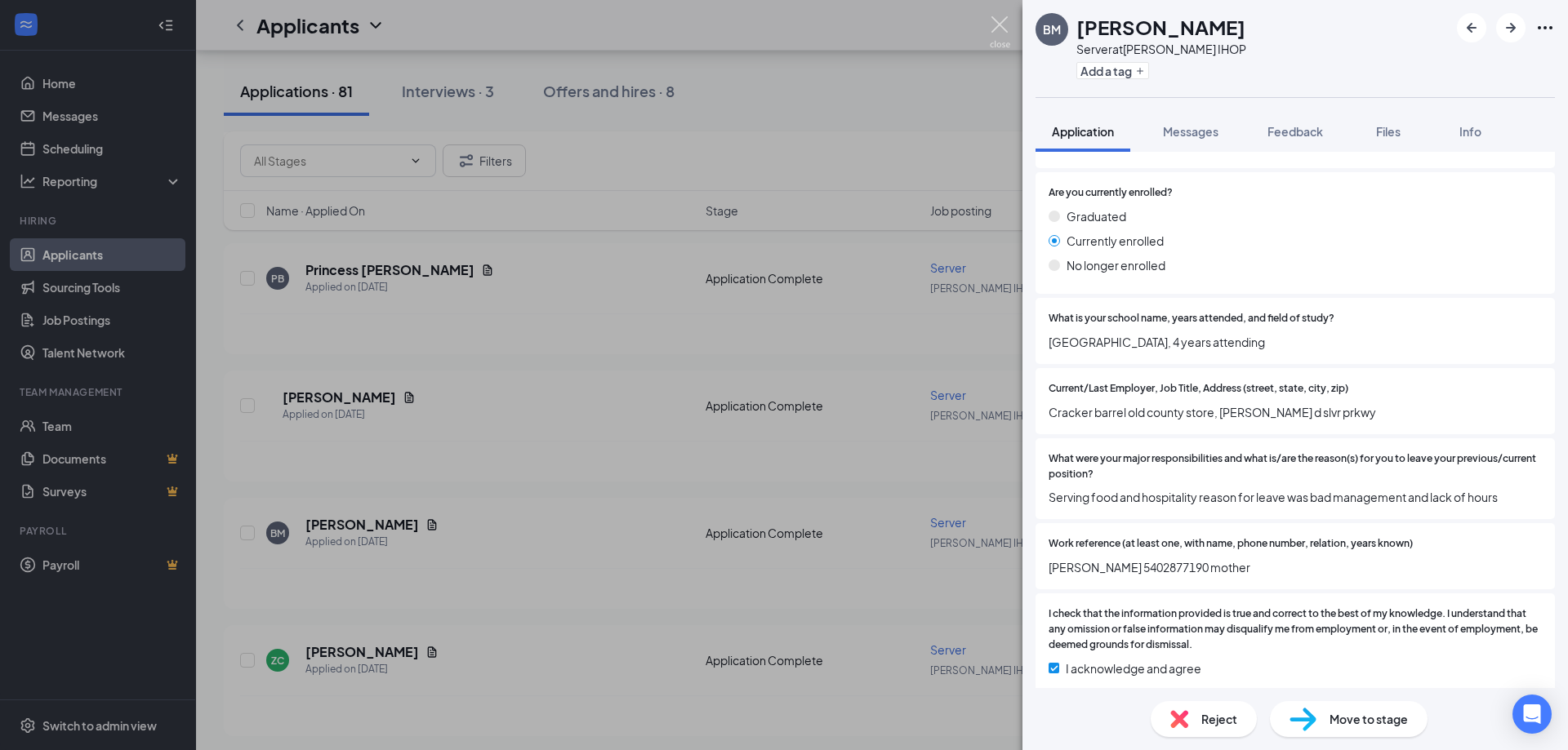
click at [997, 32] on img at bounding box center [1000, 32] width 20 height 32
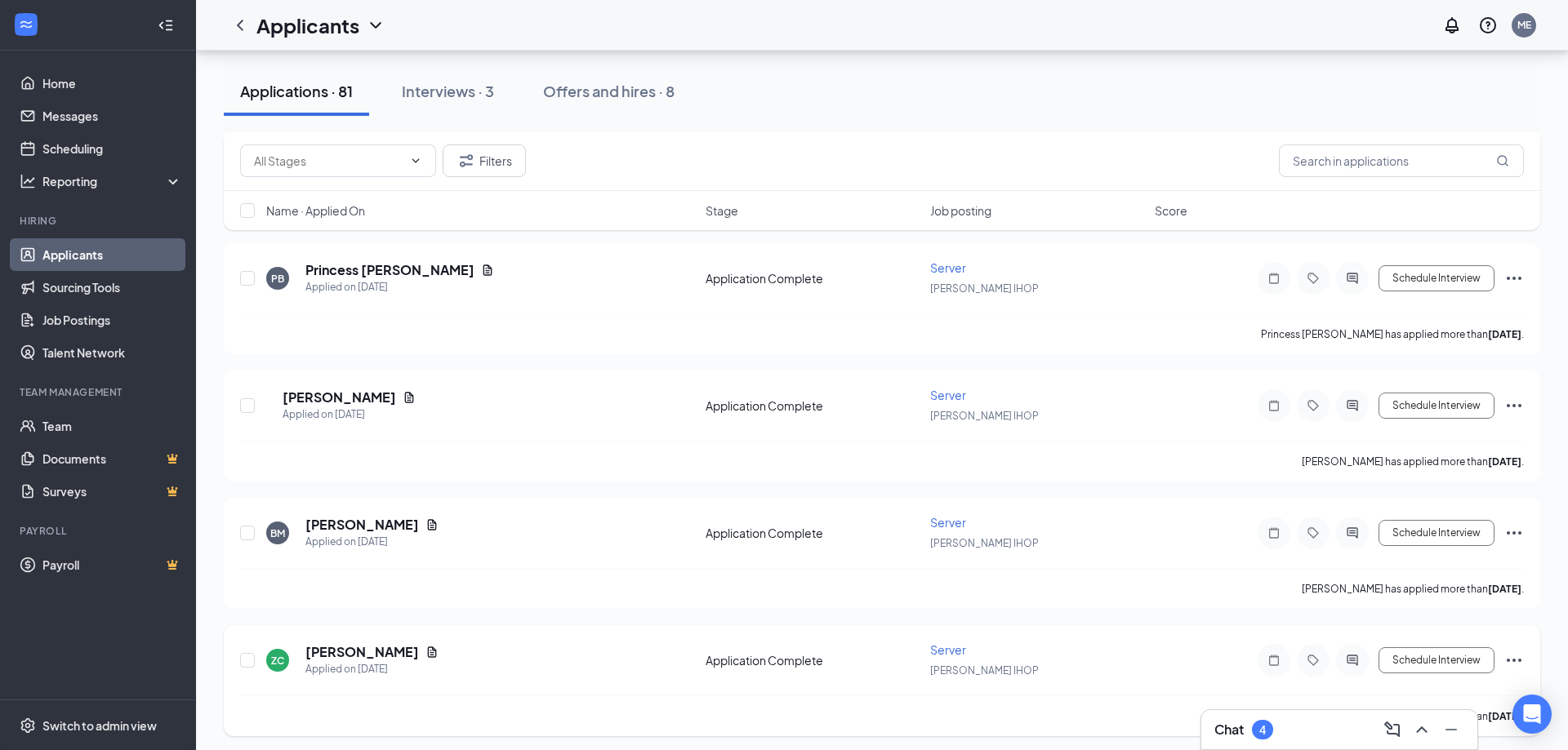
click at [357, 648] on h5 "[PERSON_NAME]" at bounding box center [362, 653] width 114 height 18
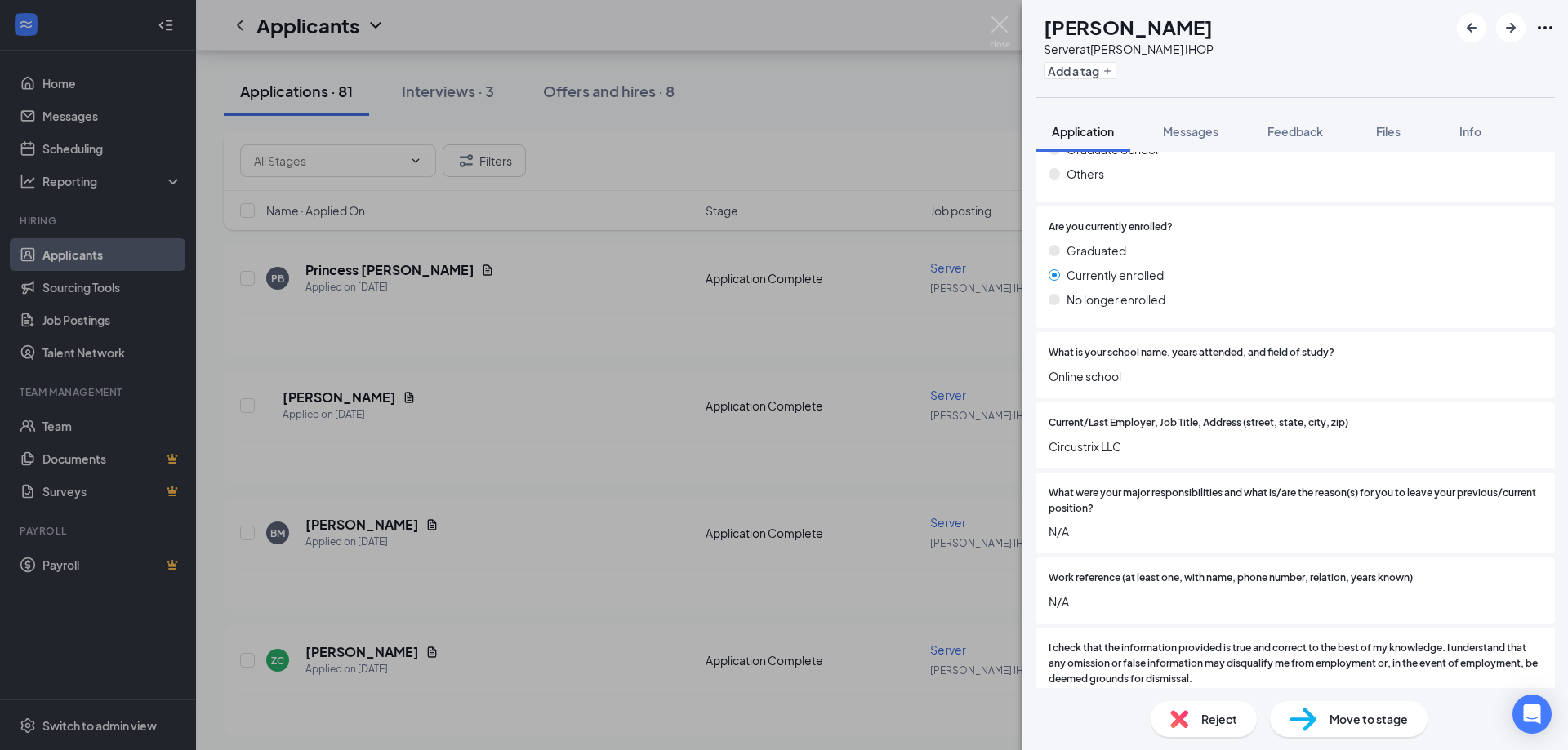
scroll to position [1317, 0]
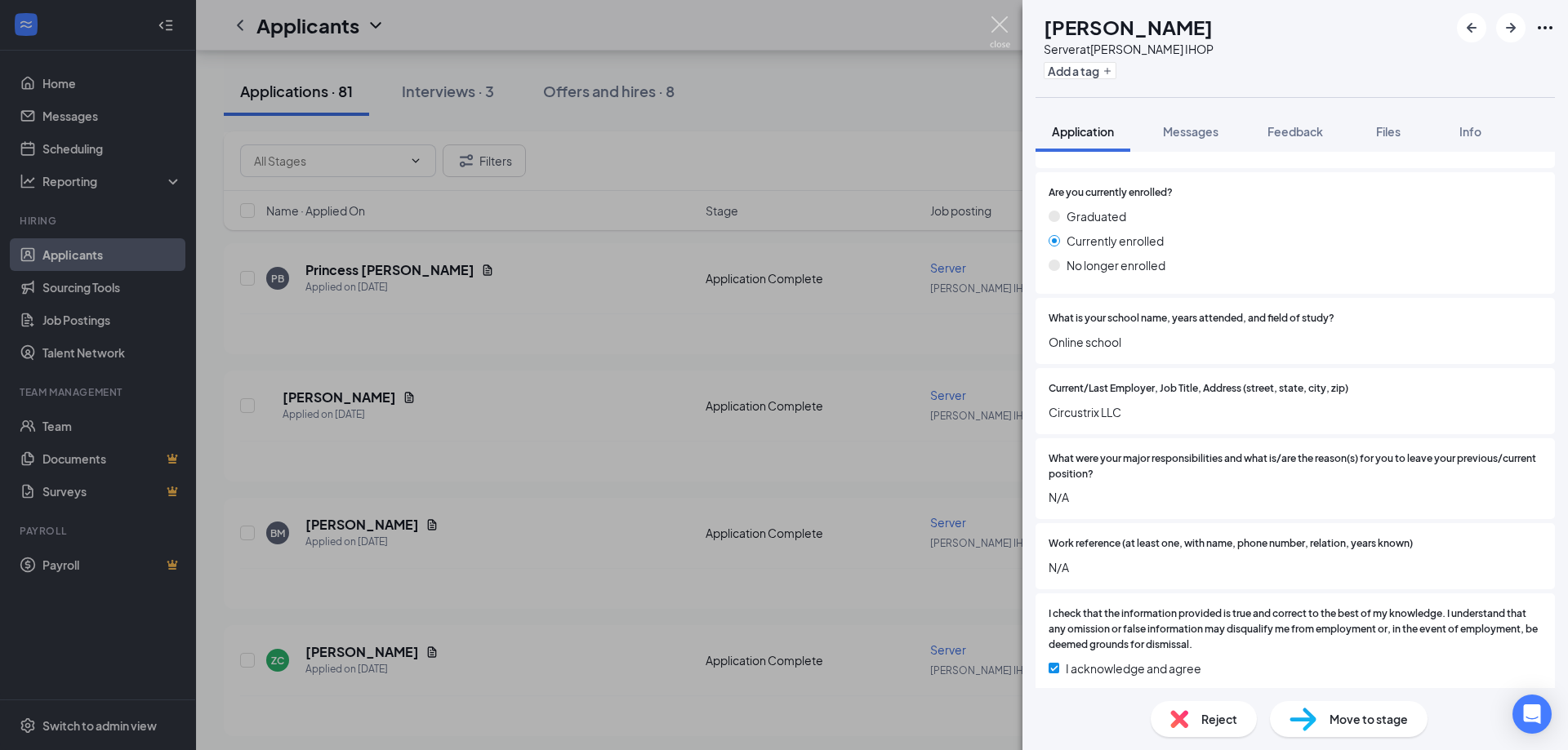
click at [997, 36] on img at bounding box center [1000, 32] width 20 height 32
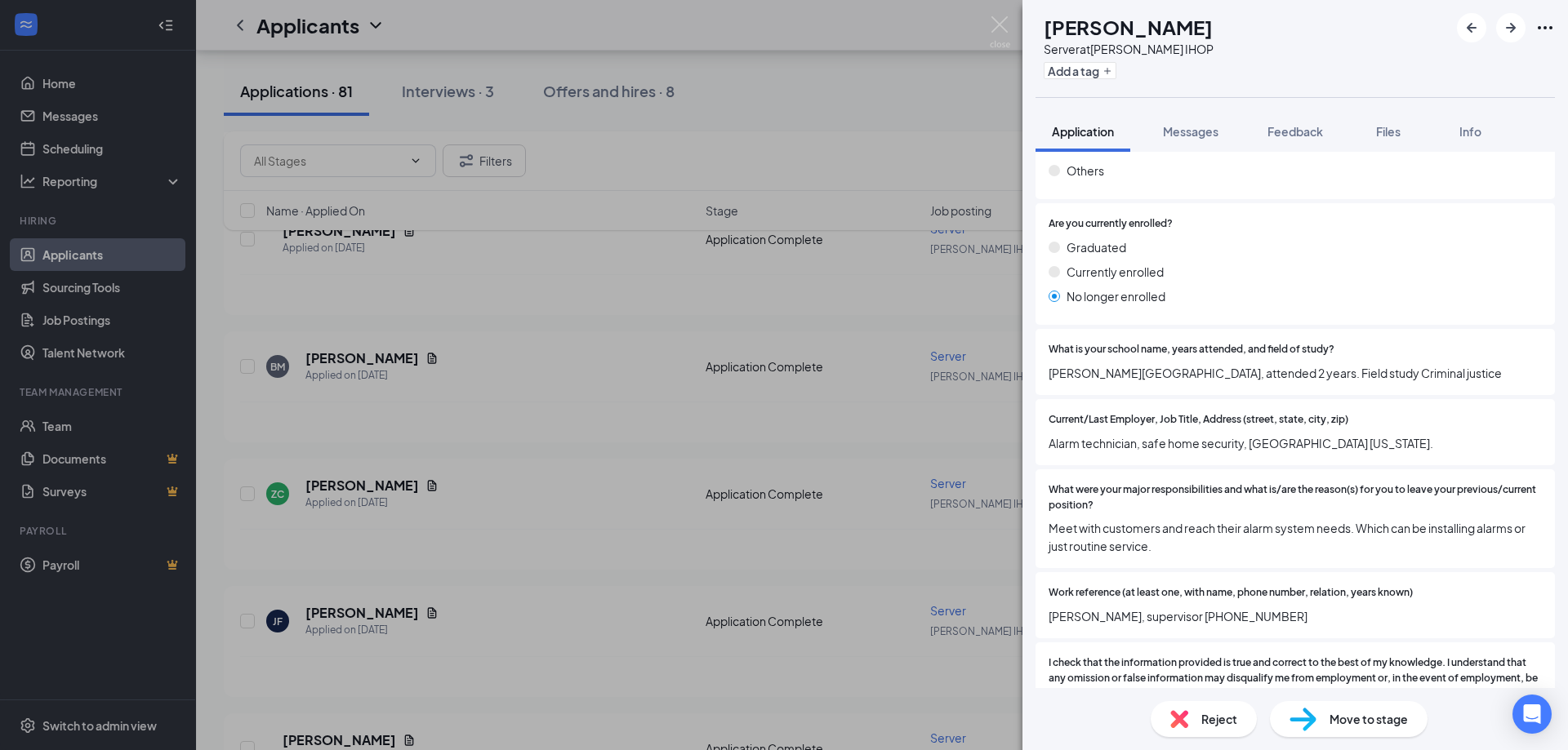
scroll to position [1290, 0]
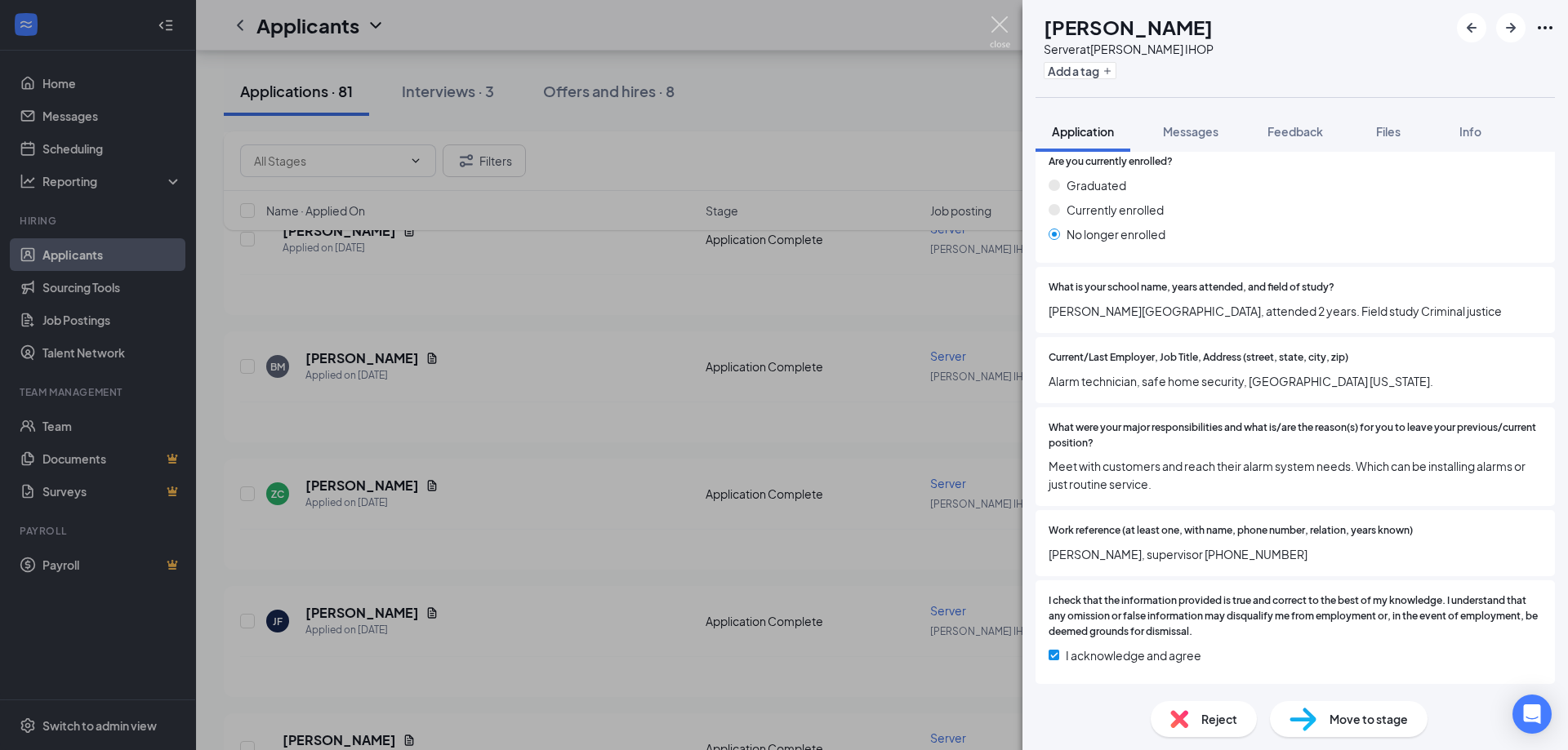
click at [994, 39] on img at bounding box center [1000, 32] width 20 height 32
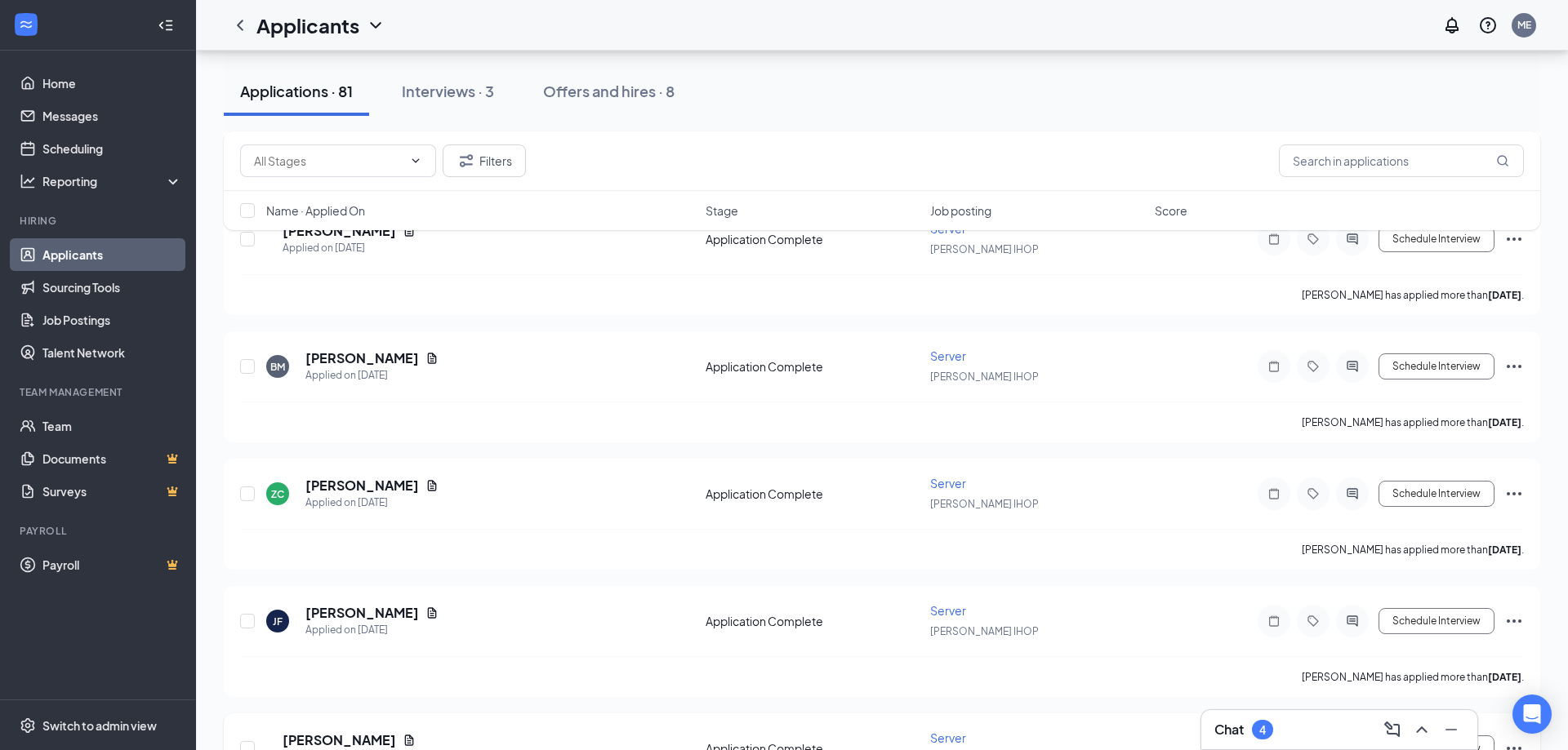
scroll to position [1332, 0]
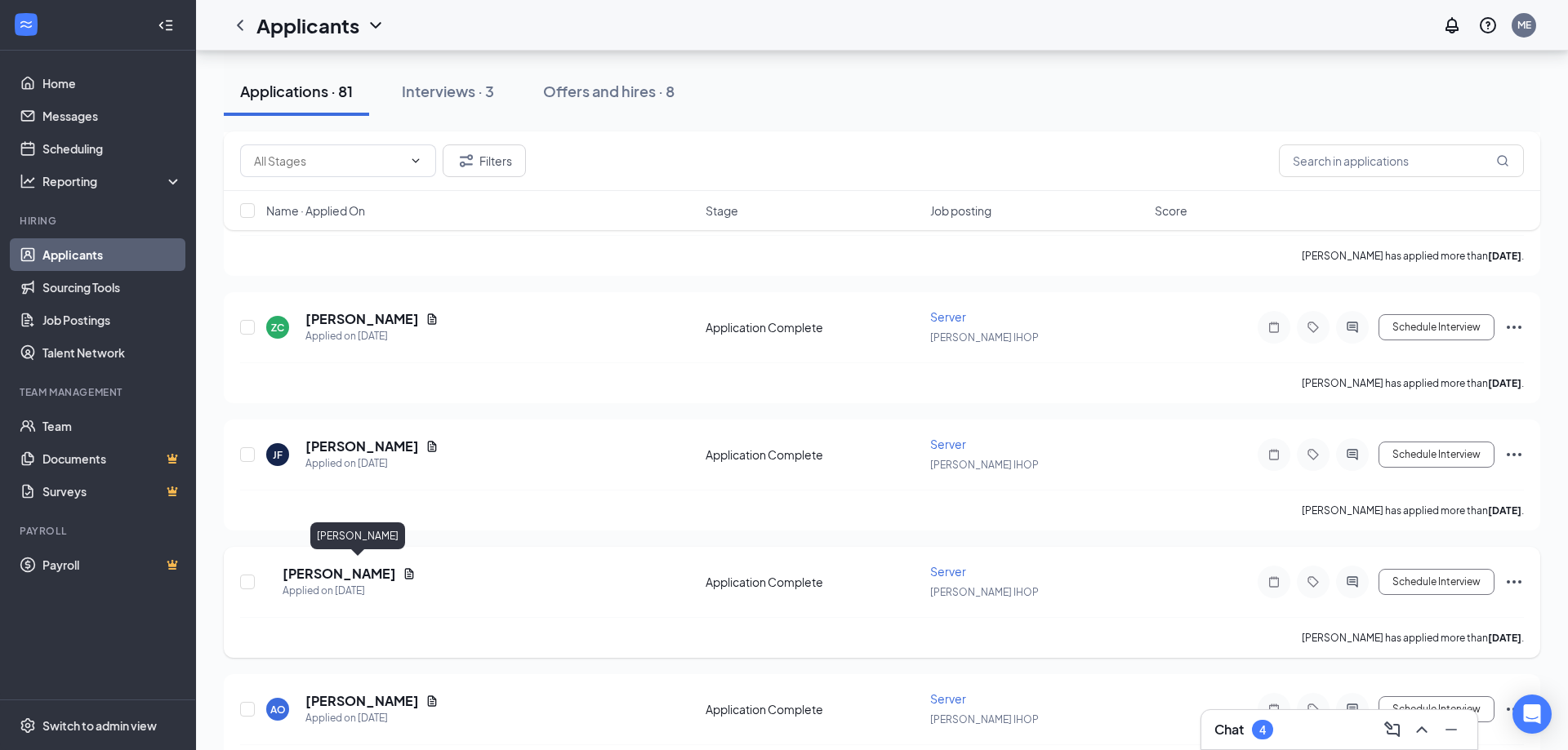
click at [358, 569] on h5 "[PERSON_NAME]" at bounding box center [339, 574] width 114 height 18
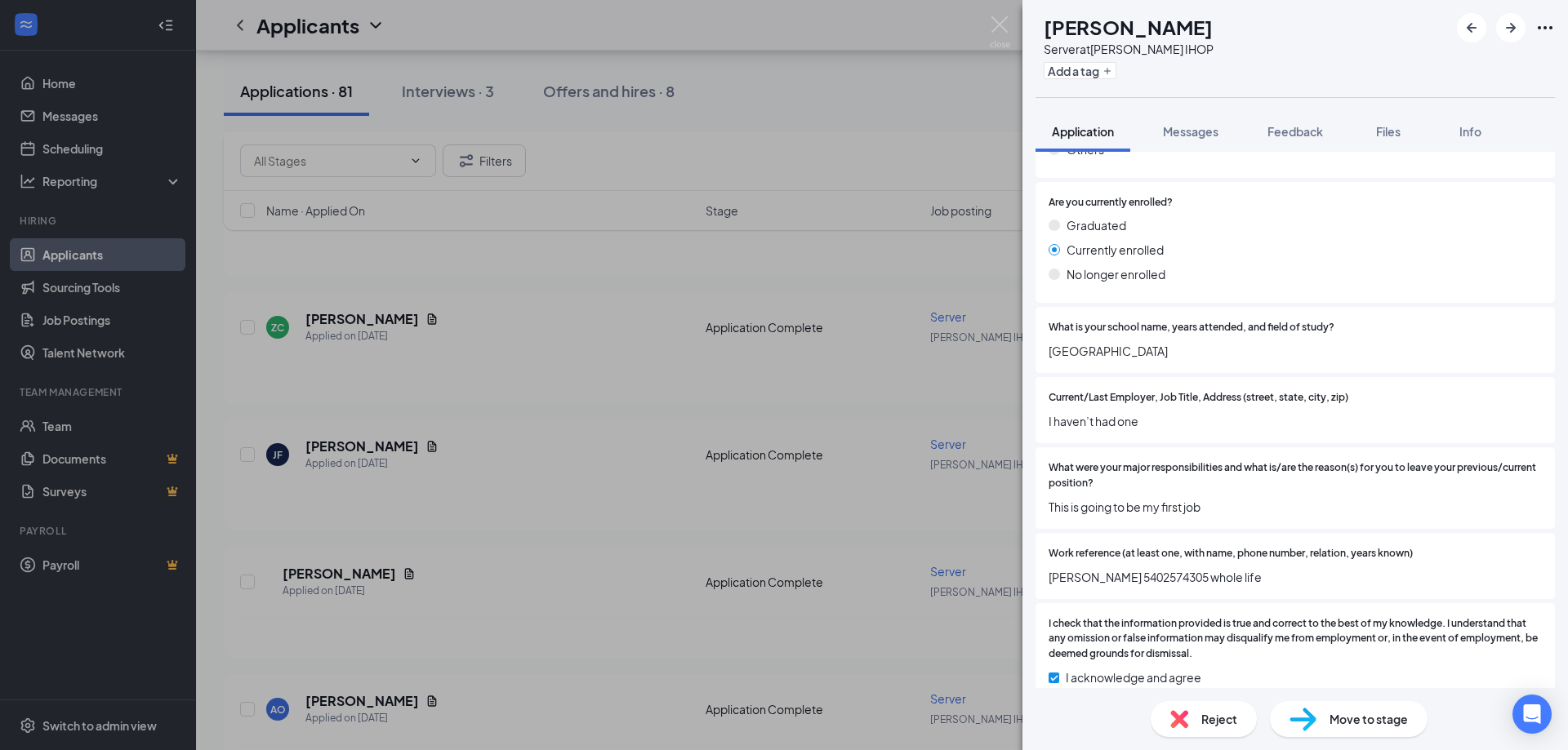
scroll to position [1272, 0]
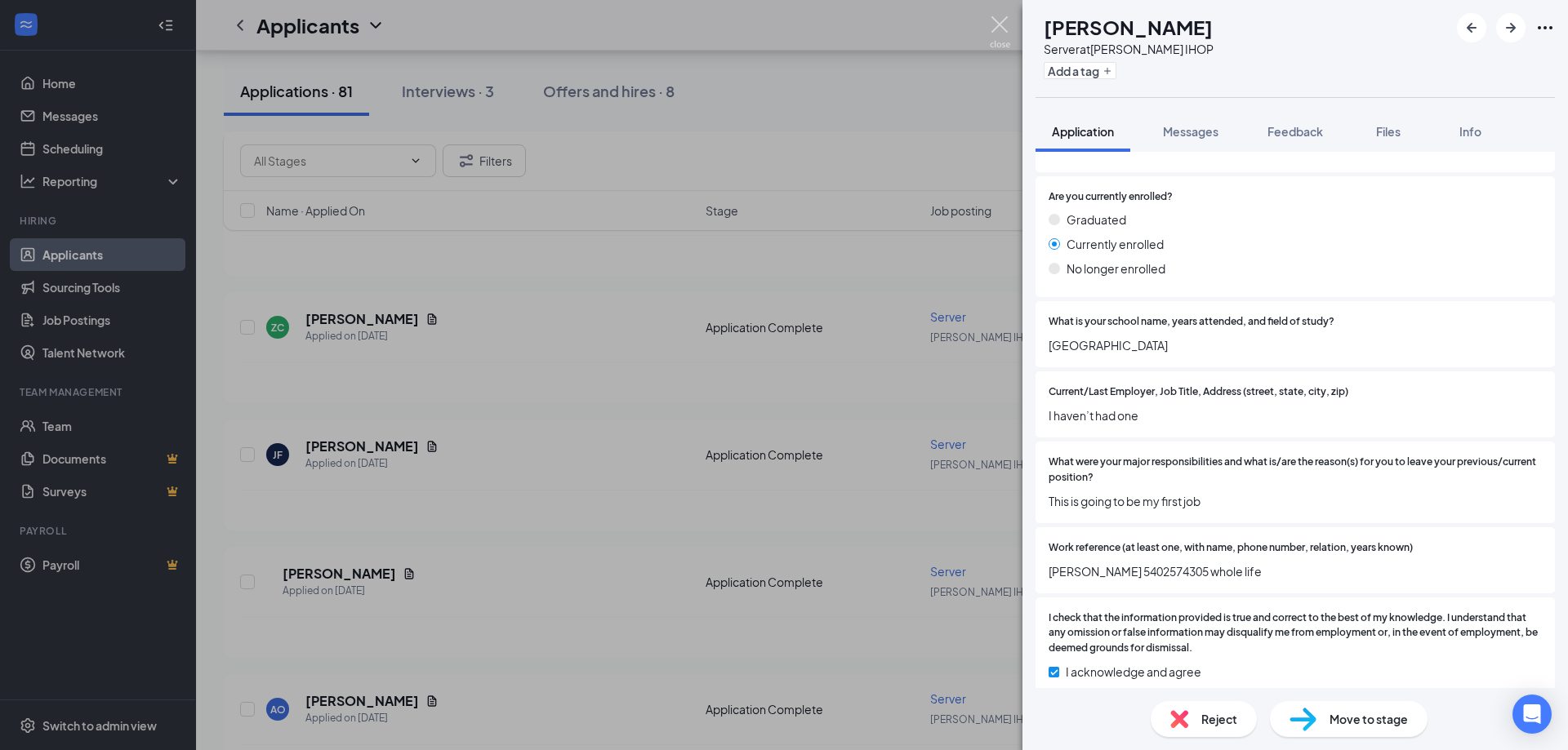
click at [1004, 34] on img at bounding box center [1000, 32] width 20 height 32
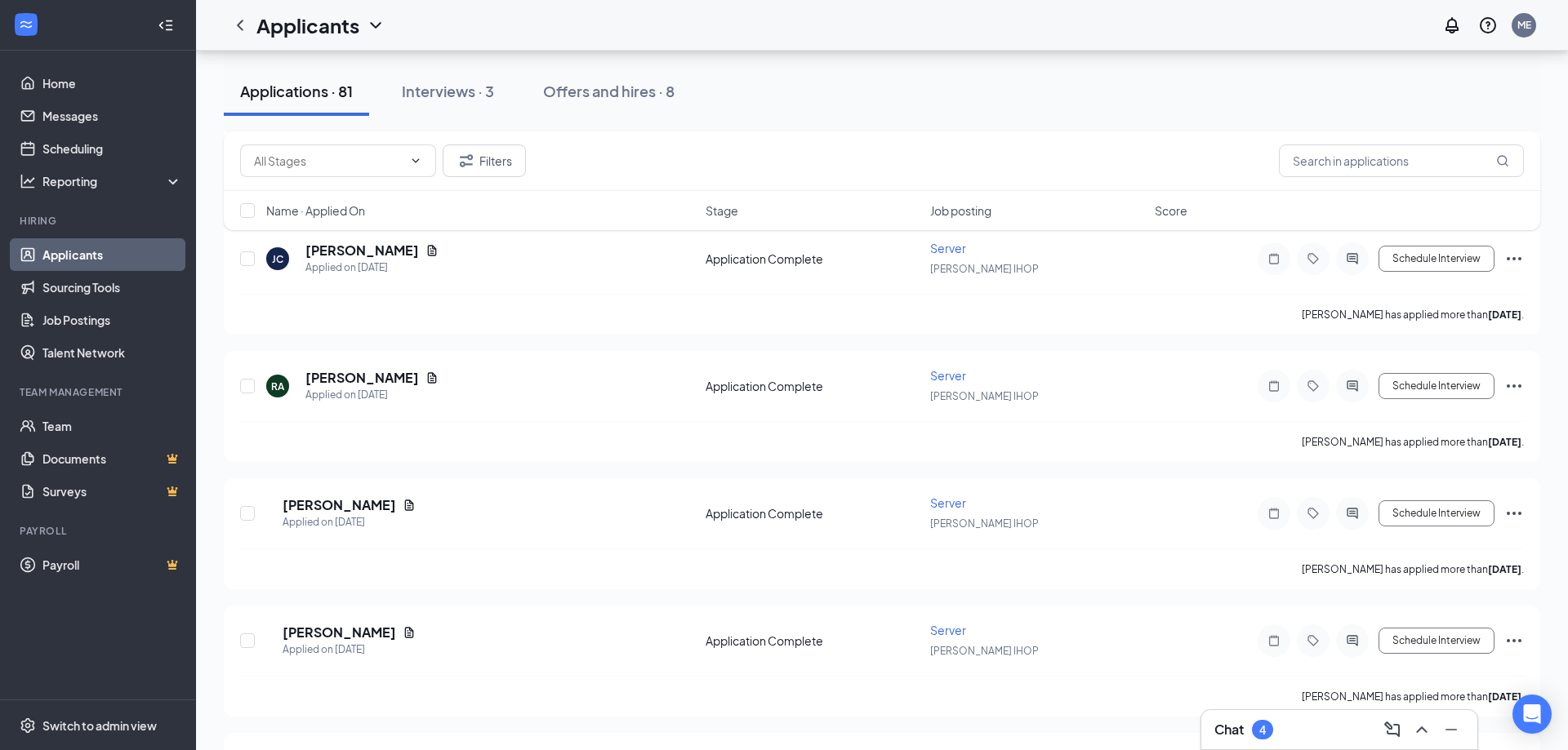
scroll to position [2332, 0]
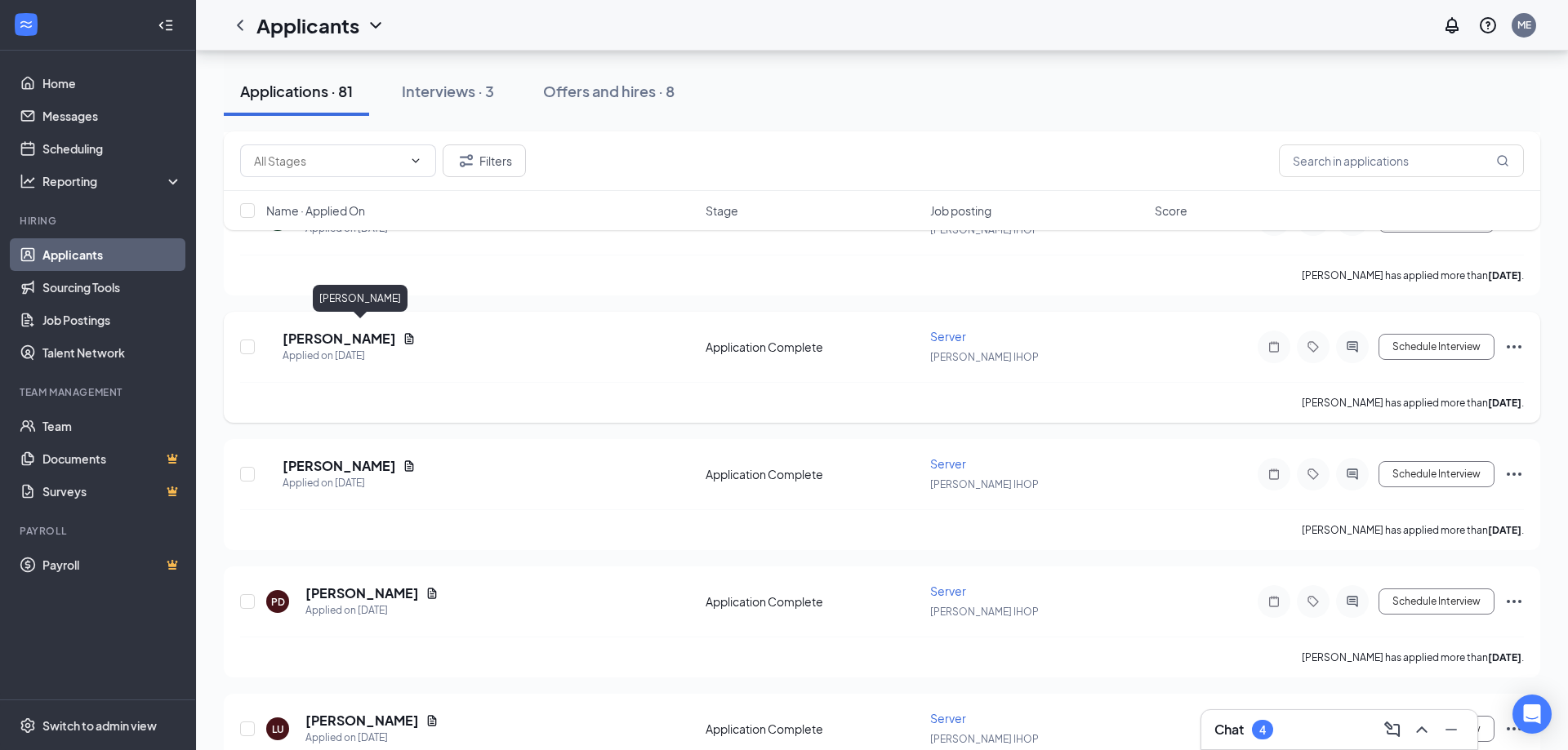
click at [345, 330] on h5 "[PERSON_NAME]" at bounding box center [339, 339] width 114 height 18
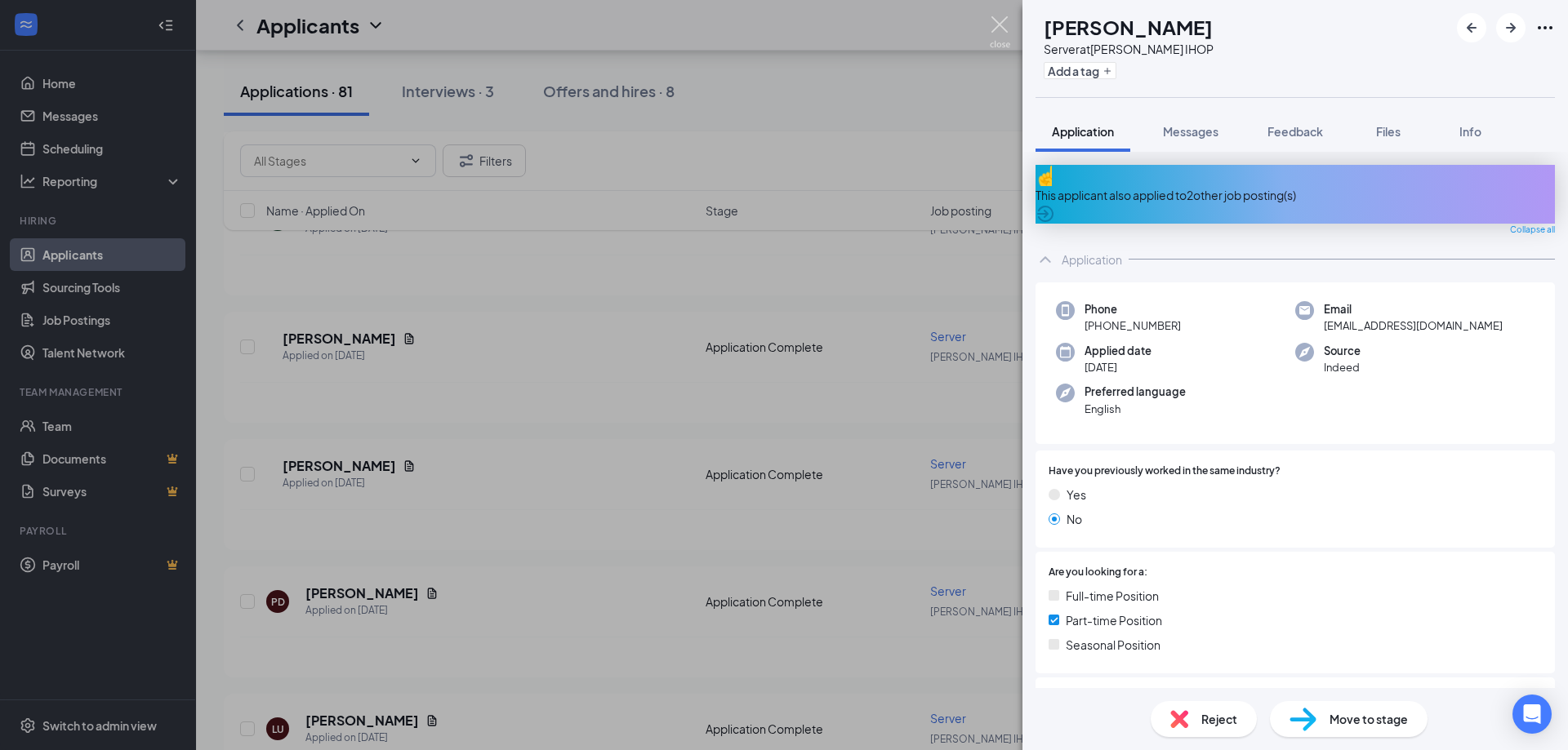
click at [1000, 30] on img at bounding box center [1000, 32] width 20 height 32
click at [362, 587] on h5 "[PERSON_NAME]" at bounding box center [362, 594] width 114 height 18
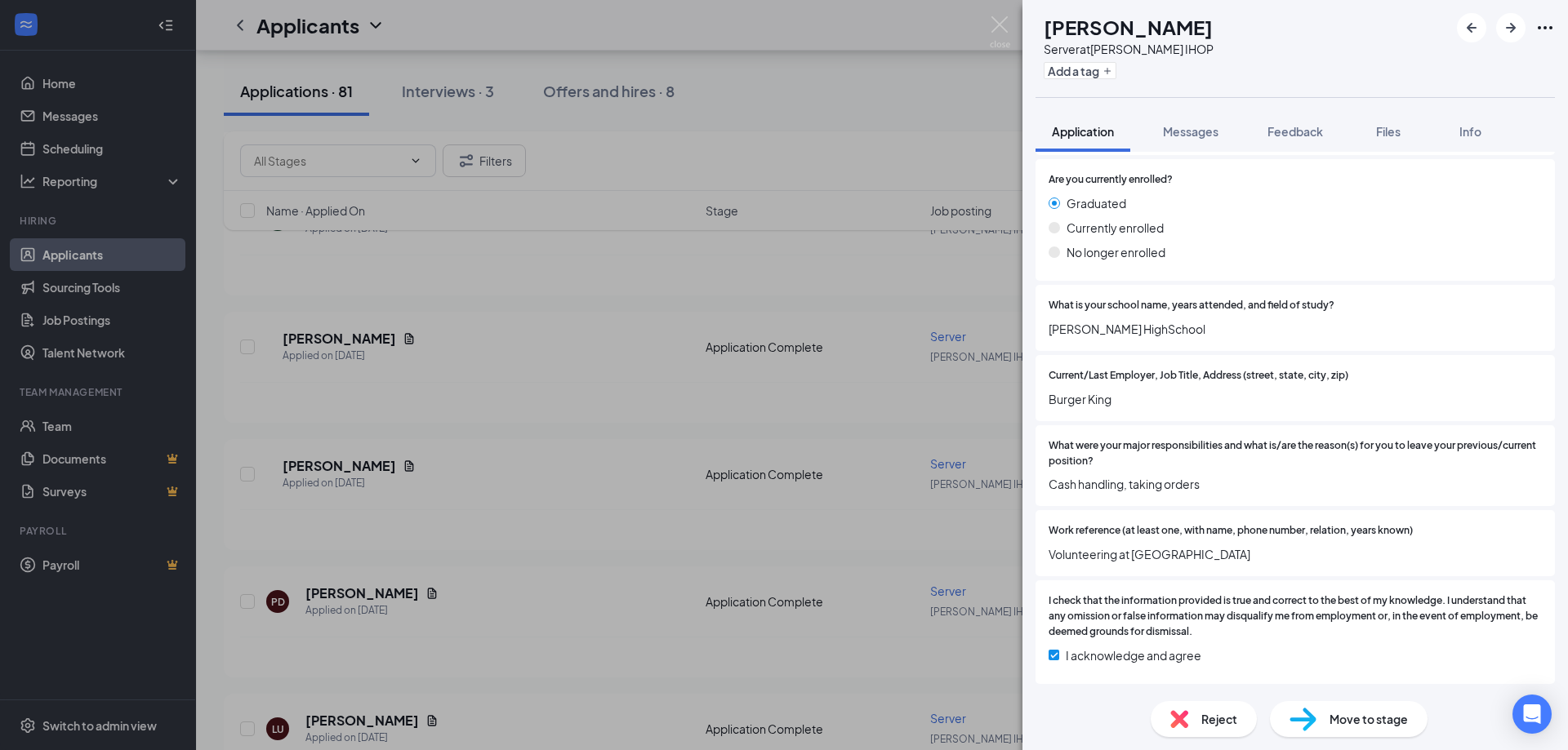
scroll to position [831, 0]
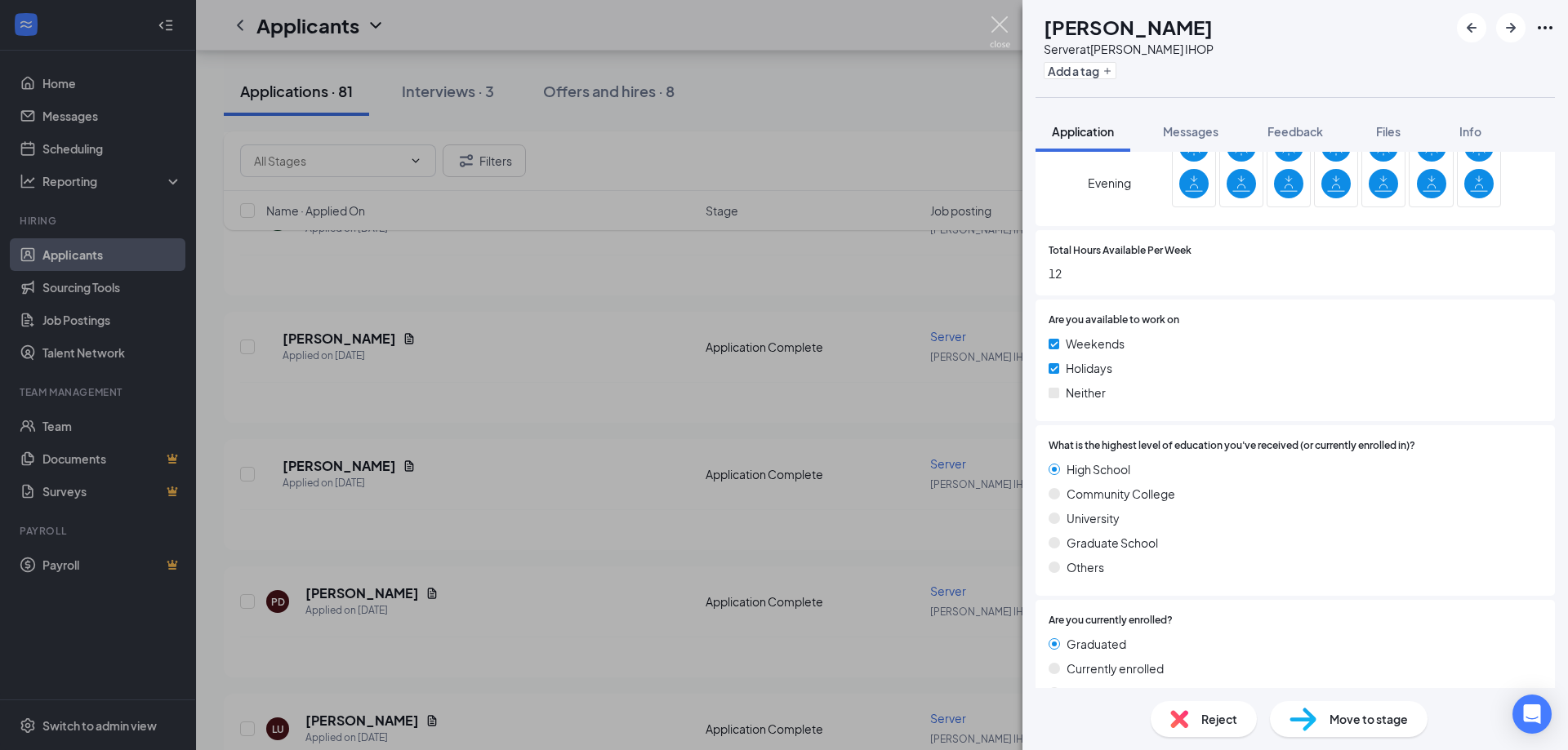
click at [997, 35] on img at bounding box center [1000, 32] width 20 height 32
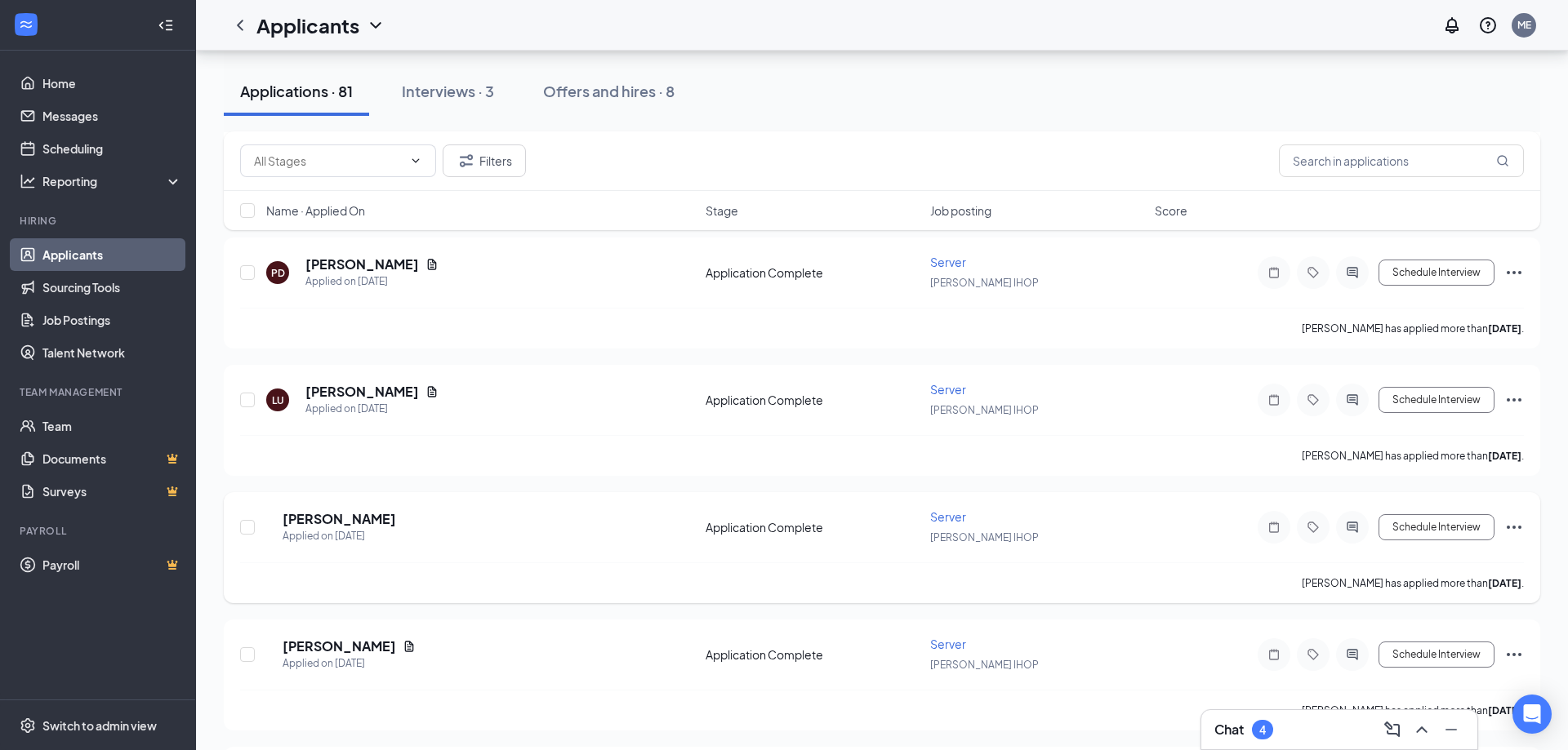
scroll to position [2665, 0]
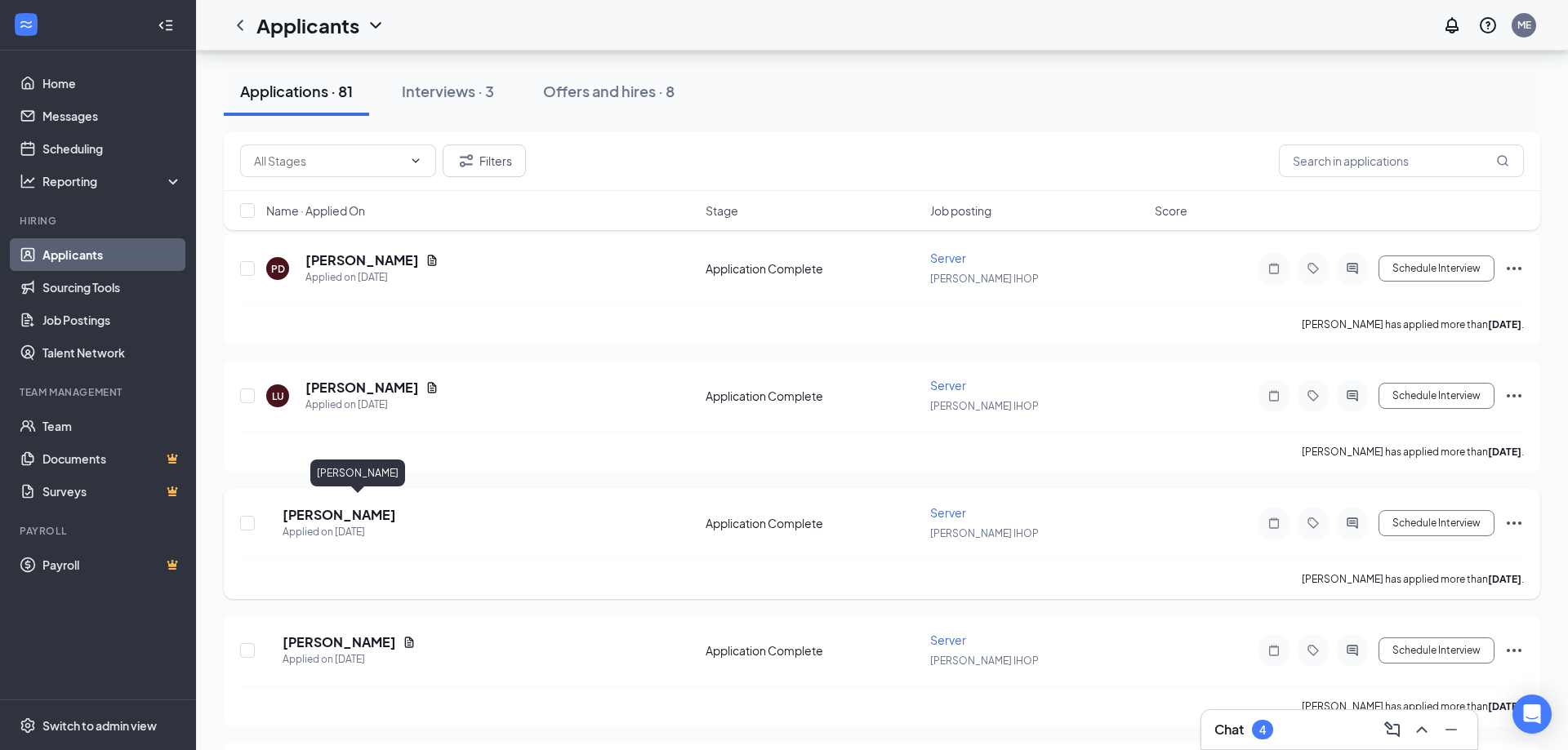
click at [376, 506] on h5 "[PERSON_NAME]" at bounding box center [339, 515] width 114 height 18
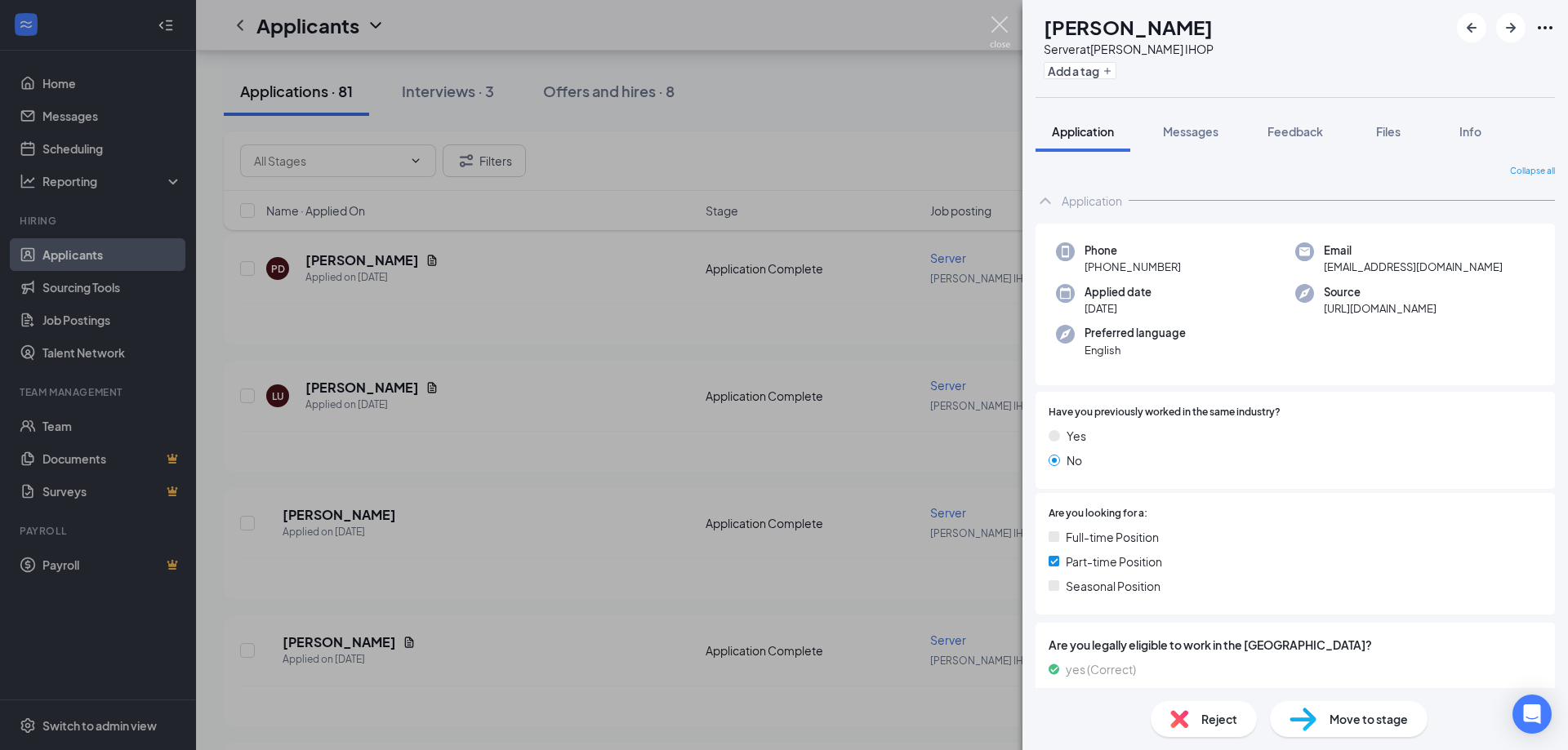
click at [998, 27] on img at bounding box center [1000, 32] width 20 height 32
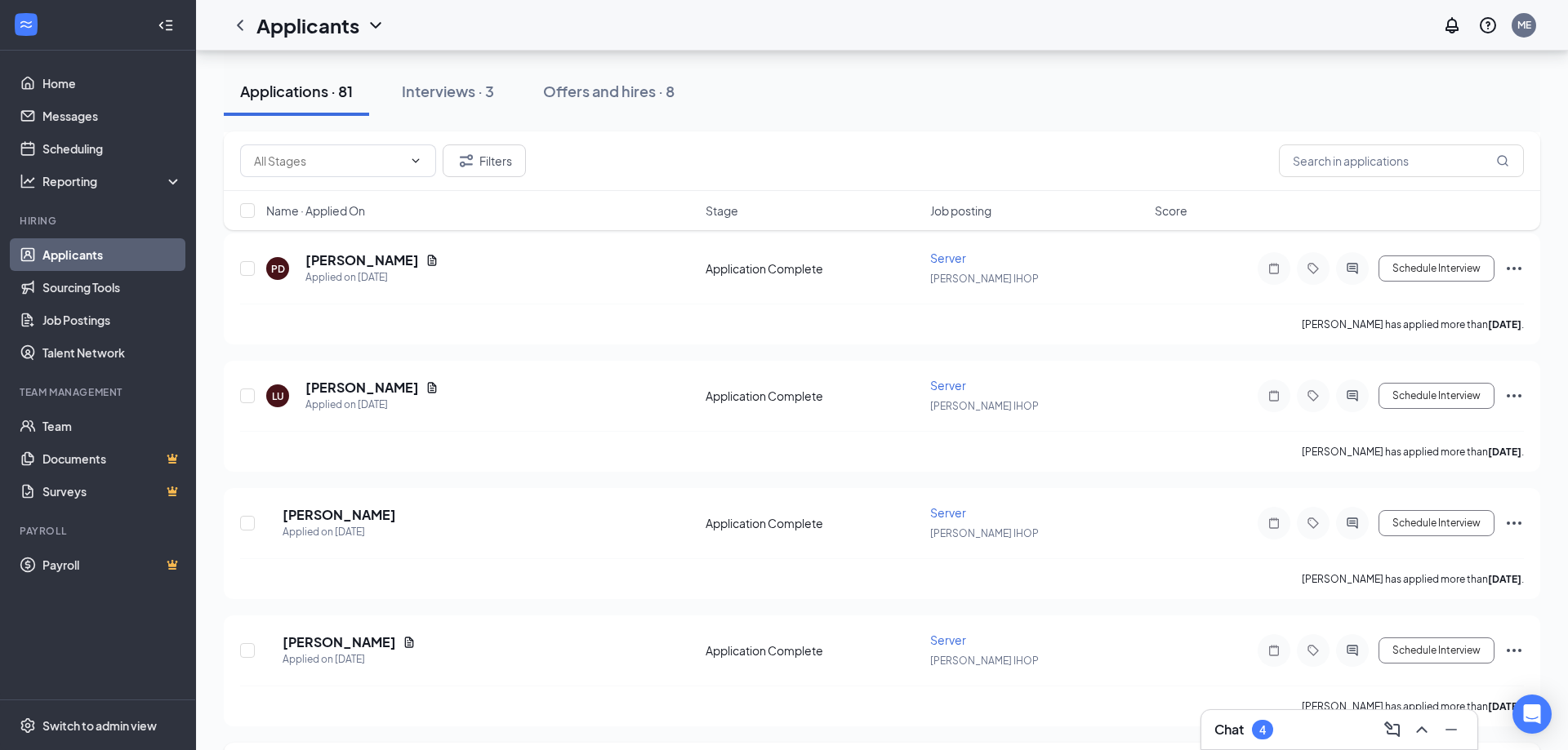
scroll to position [2831, 0]
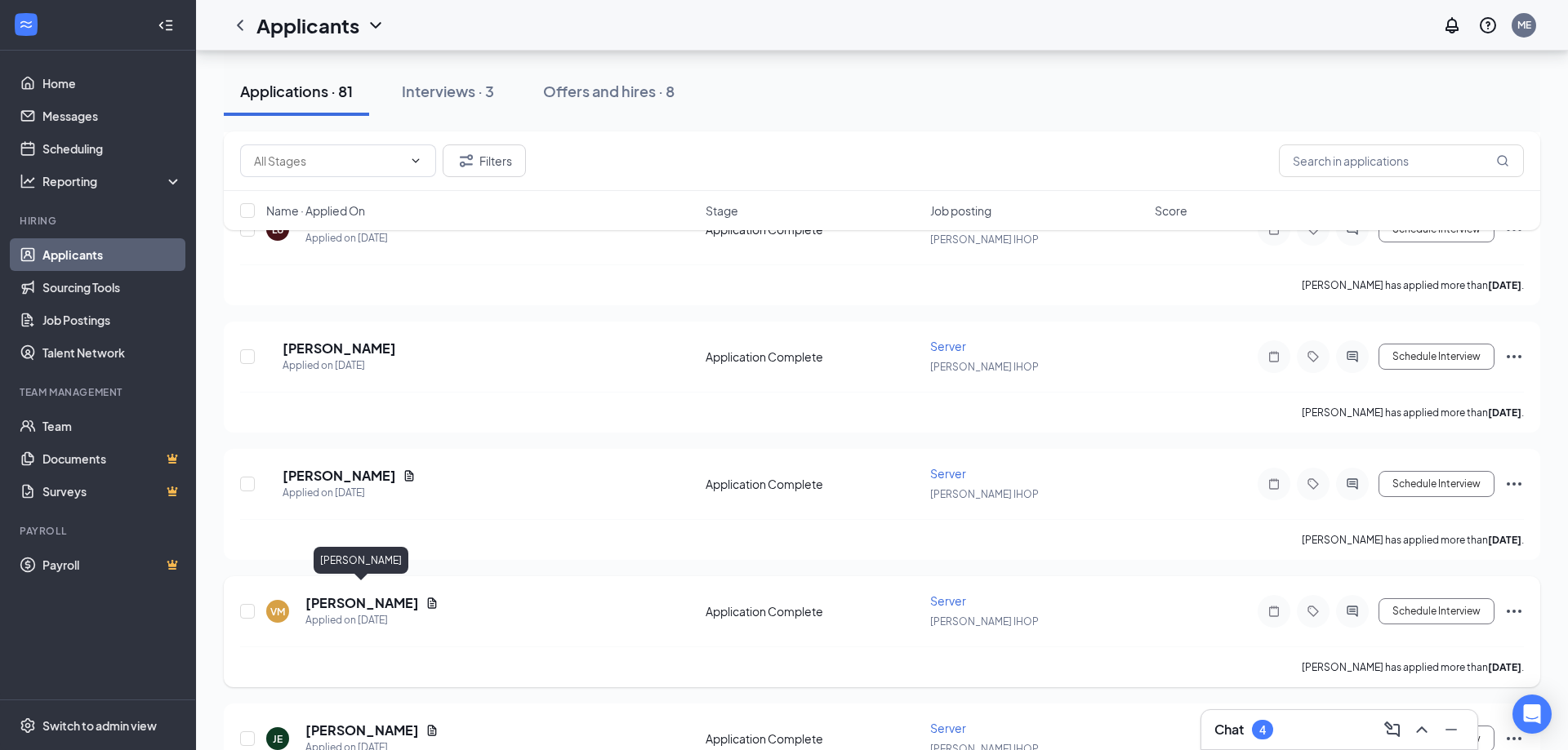
click at [377, 601] on h5 "[PERSON_NAME]" at bounding box center [362, 604] width 114 height 18
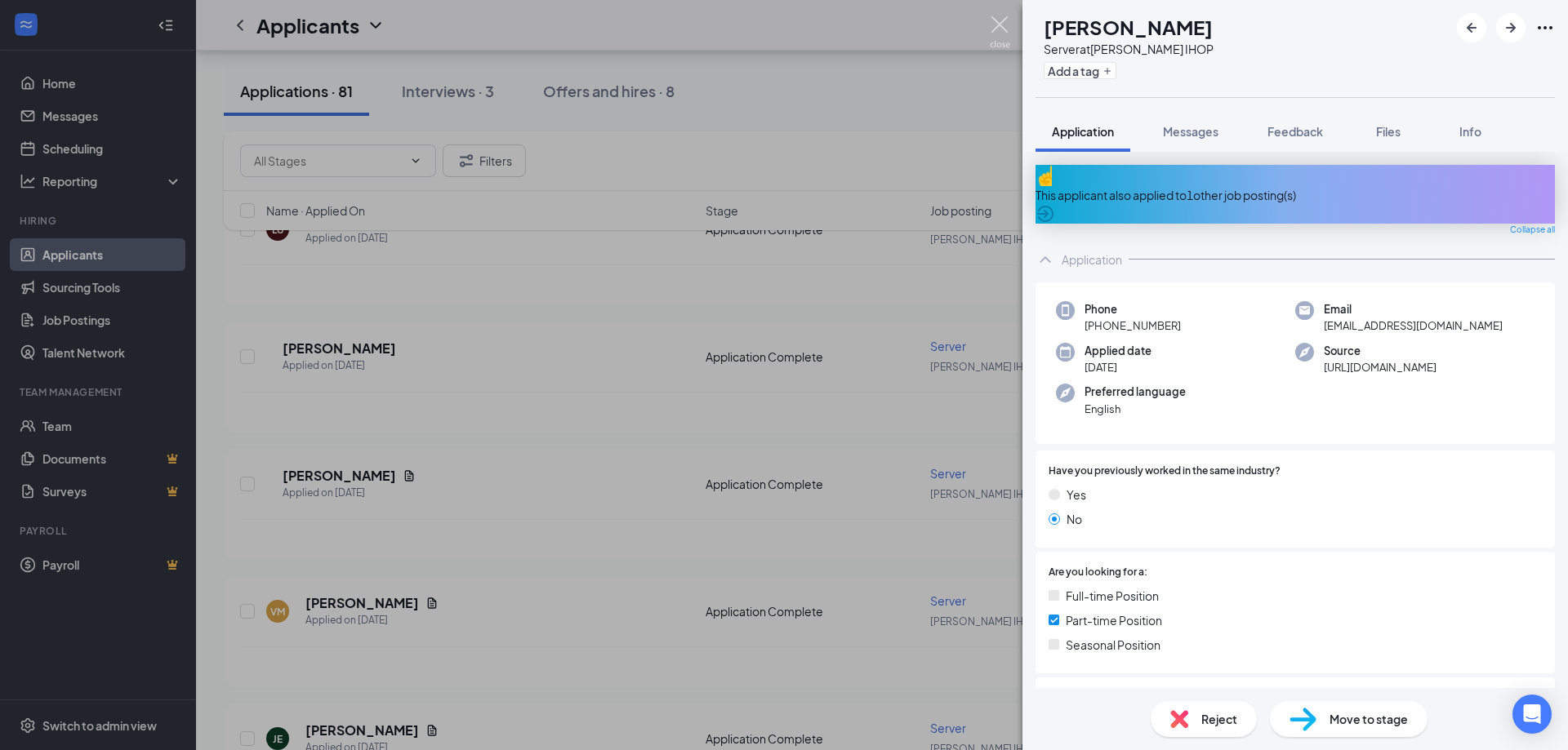
click at [999, 34] on img at bounding box center [1000, 32] width 20 height 32
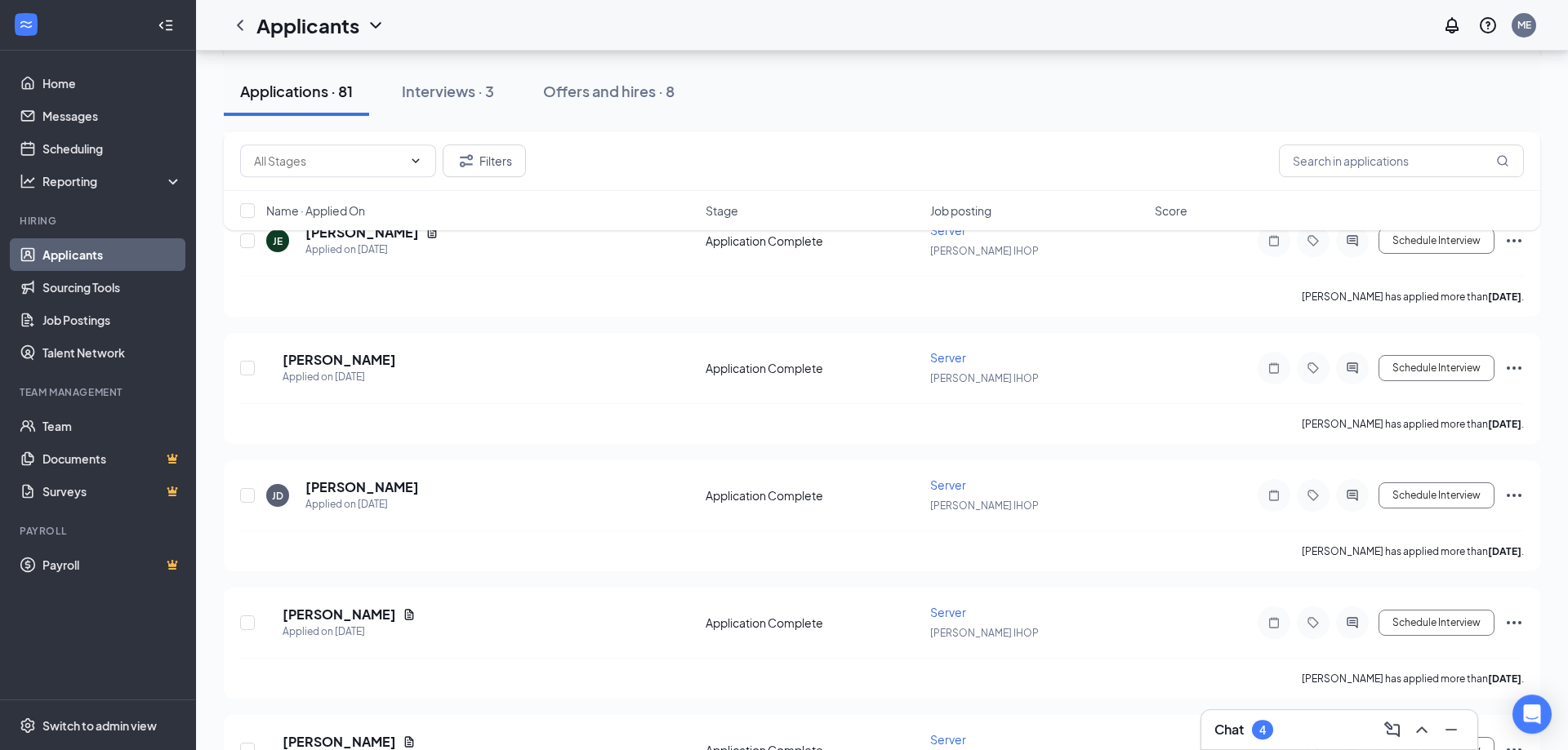
scroll to position [3331, 0]
click at [369, 480] on h5 "[PERSON_NAME]" at bounding box center [362, 486] width 114 height 18
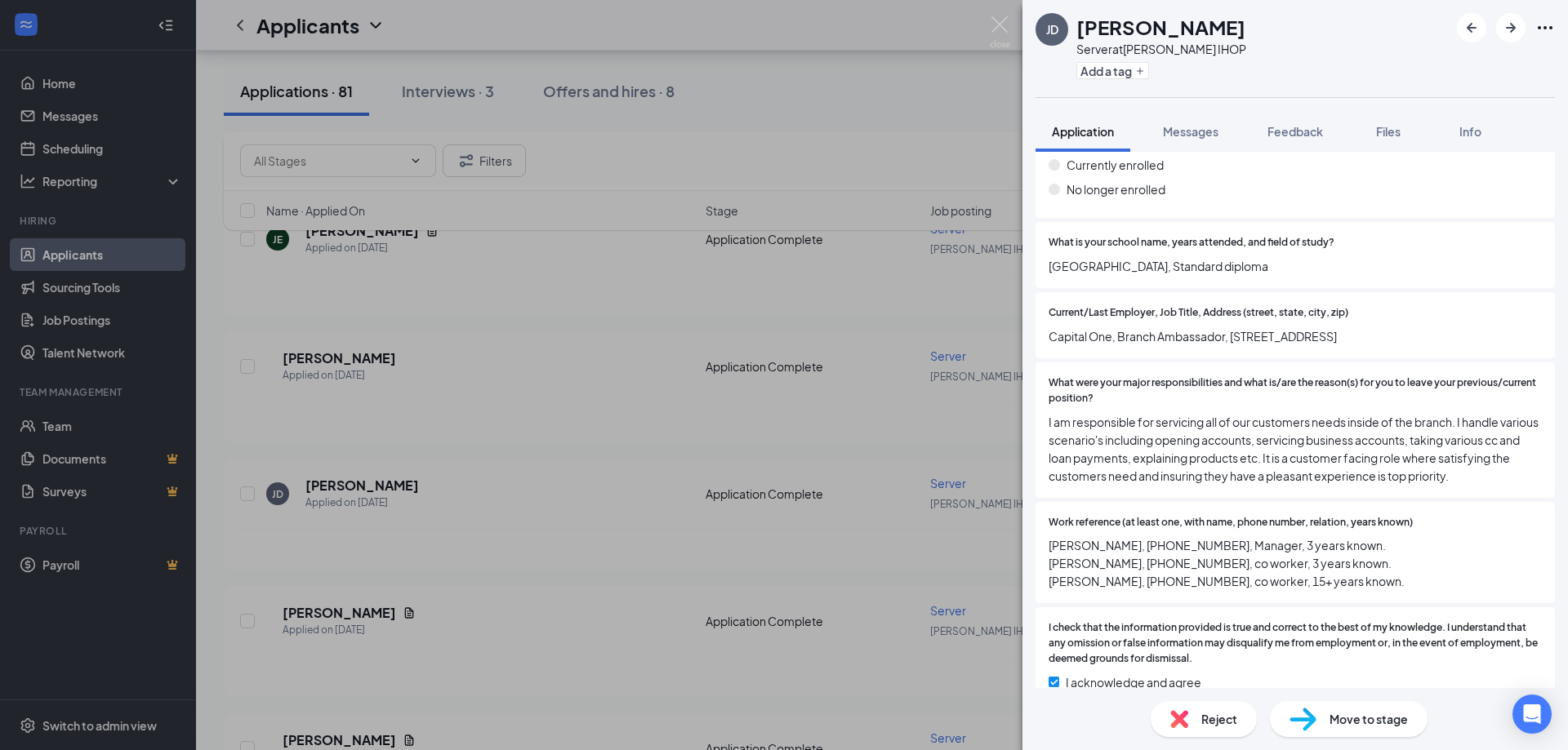
scroll to position [1318, 0]
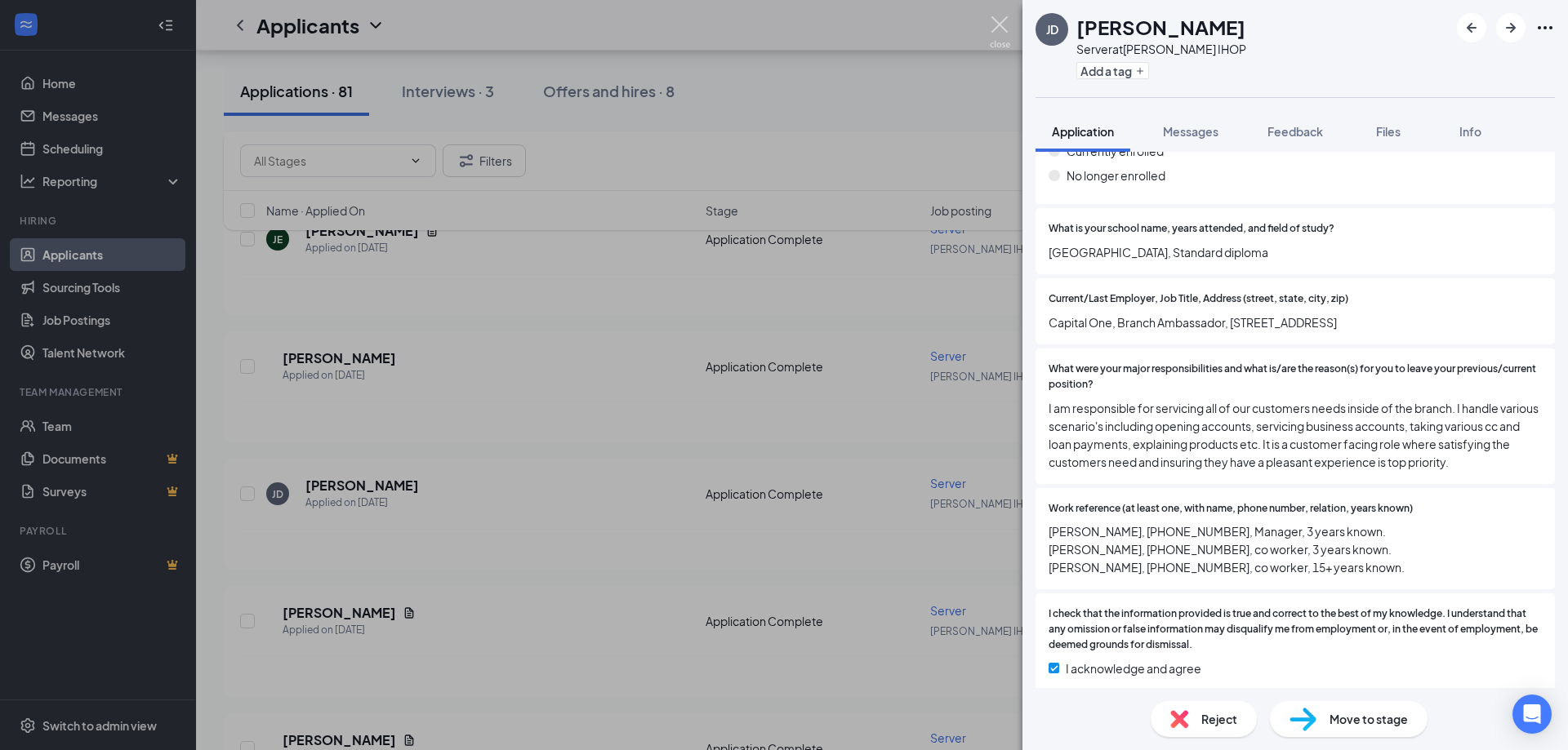
click at [1003, 39] on img at bounding box center [1000, 32] width 20 height 32
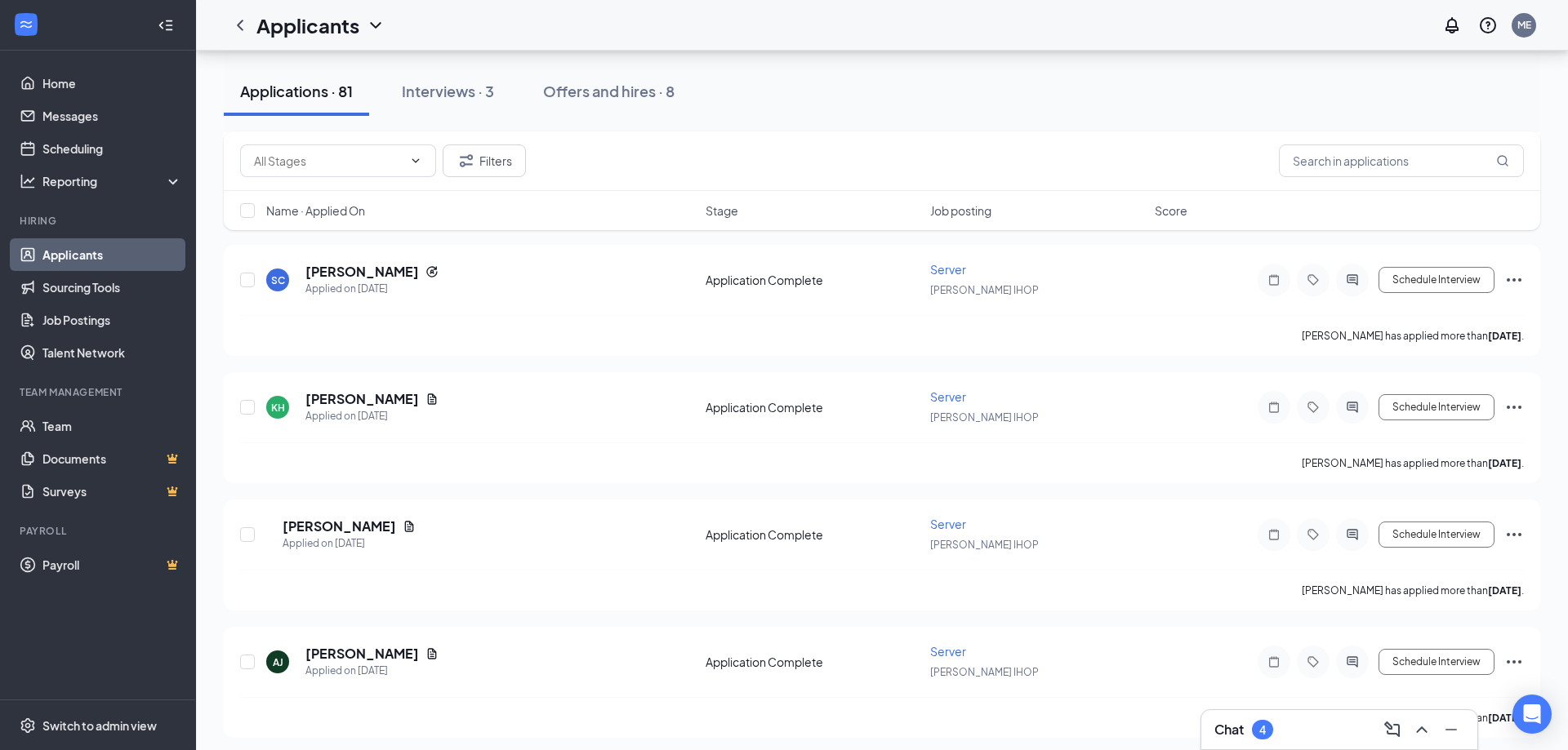
scroll to position [5494, 0]
